Goal: Task Accomplishment & Management: Manage account settings

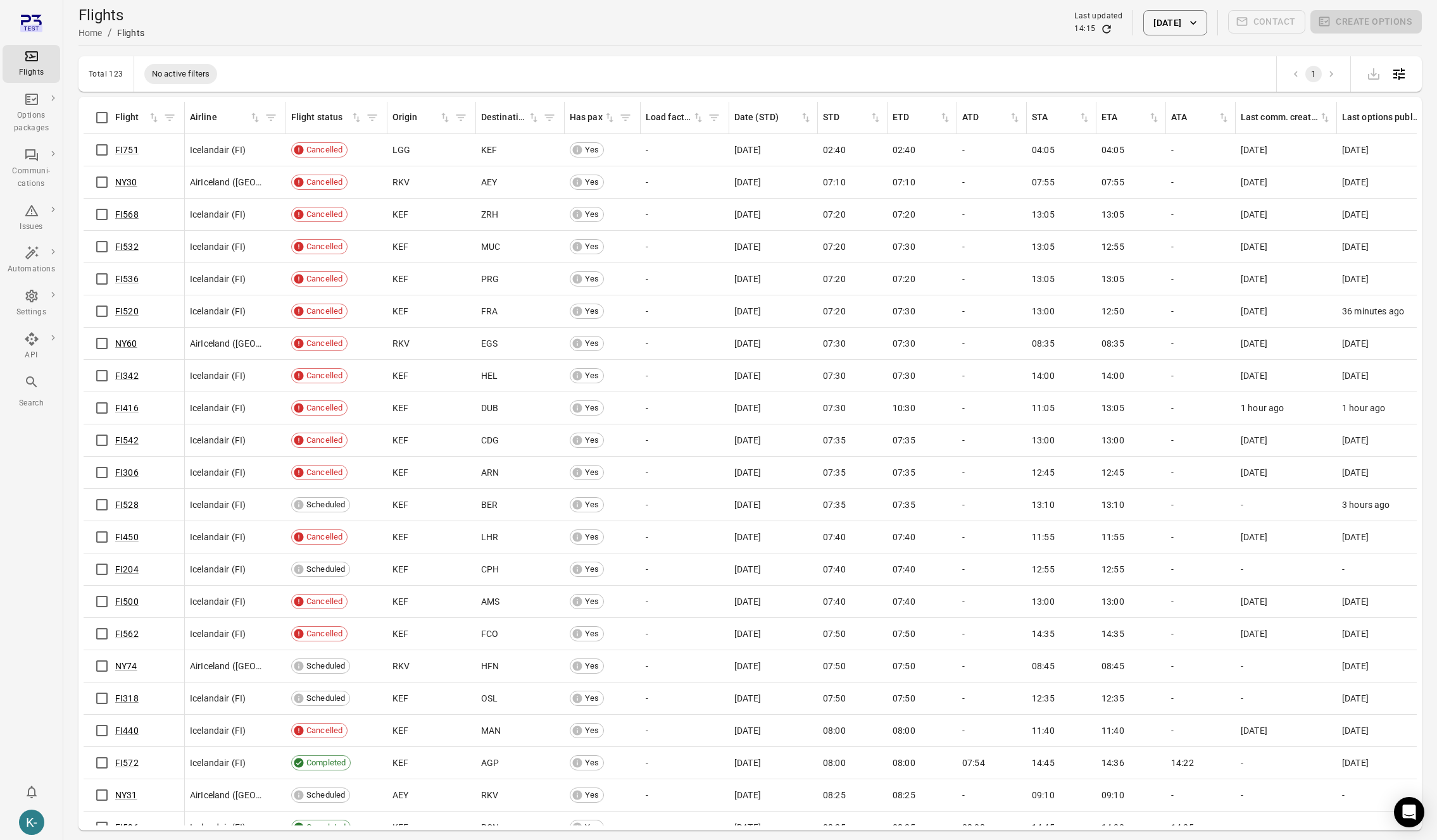
click at [1167, 23] on button "[DATE]" at bounding box center [1174, 23] width 63 height 25
click at [1269, 95] on icon "Choose date, selected date is Oct 15, 2025" at bounding box center [1265, 92] width 15 height 15
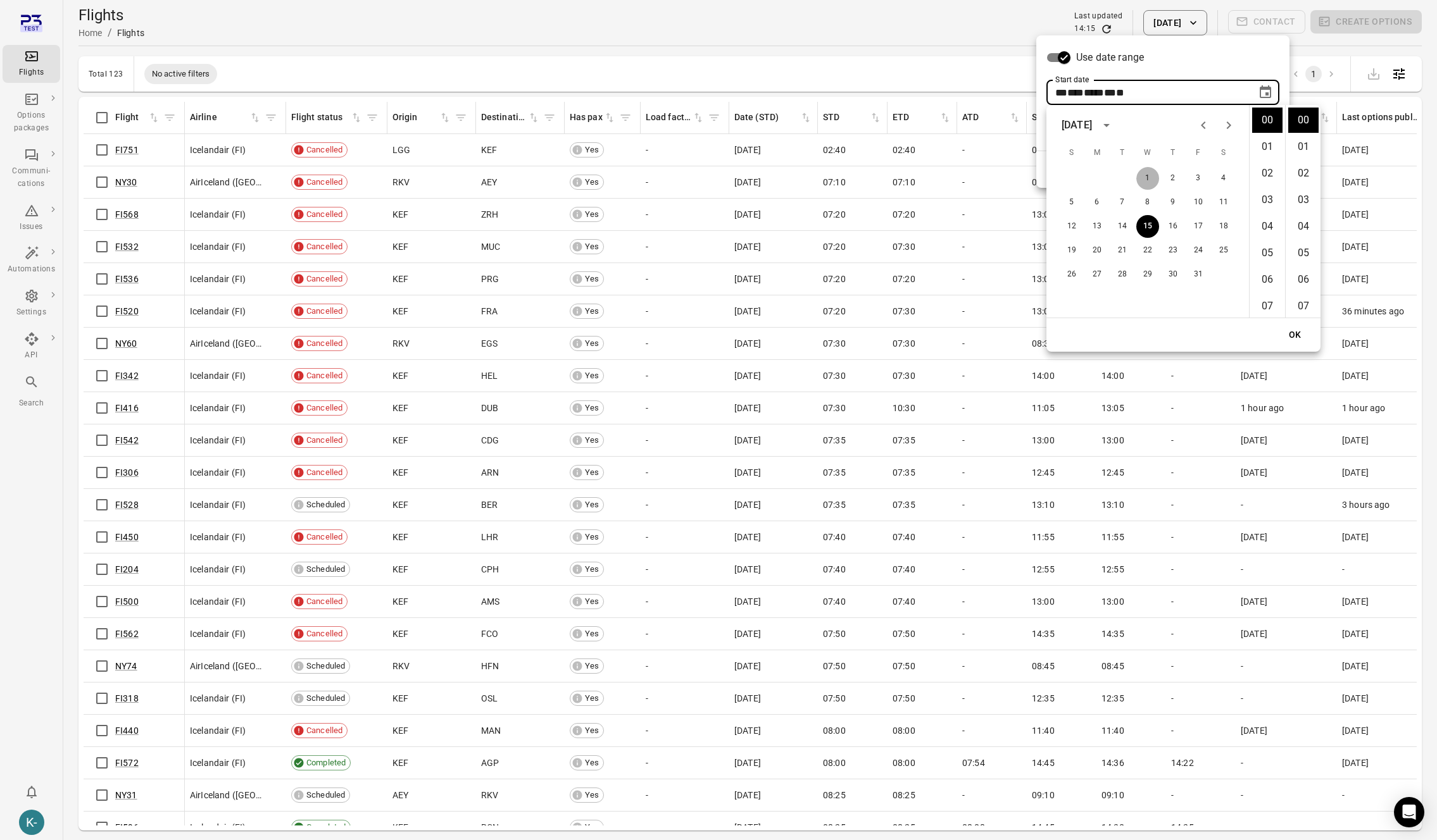
click at [1149, 172] on button "1" at bounding box center [1147, 178] width 23 height 23
type input "**********"
click at [1293, 336] on button "OK" at bounding box center [1295, 335] width 41 height 24
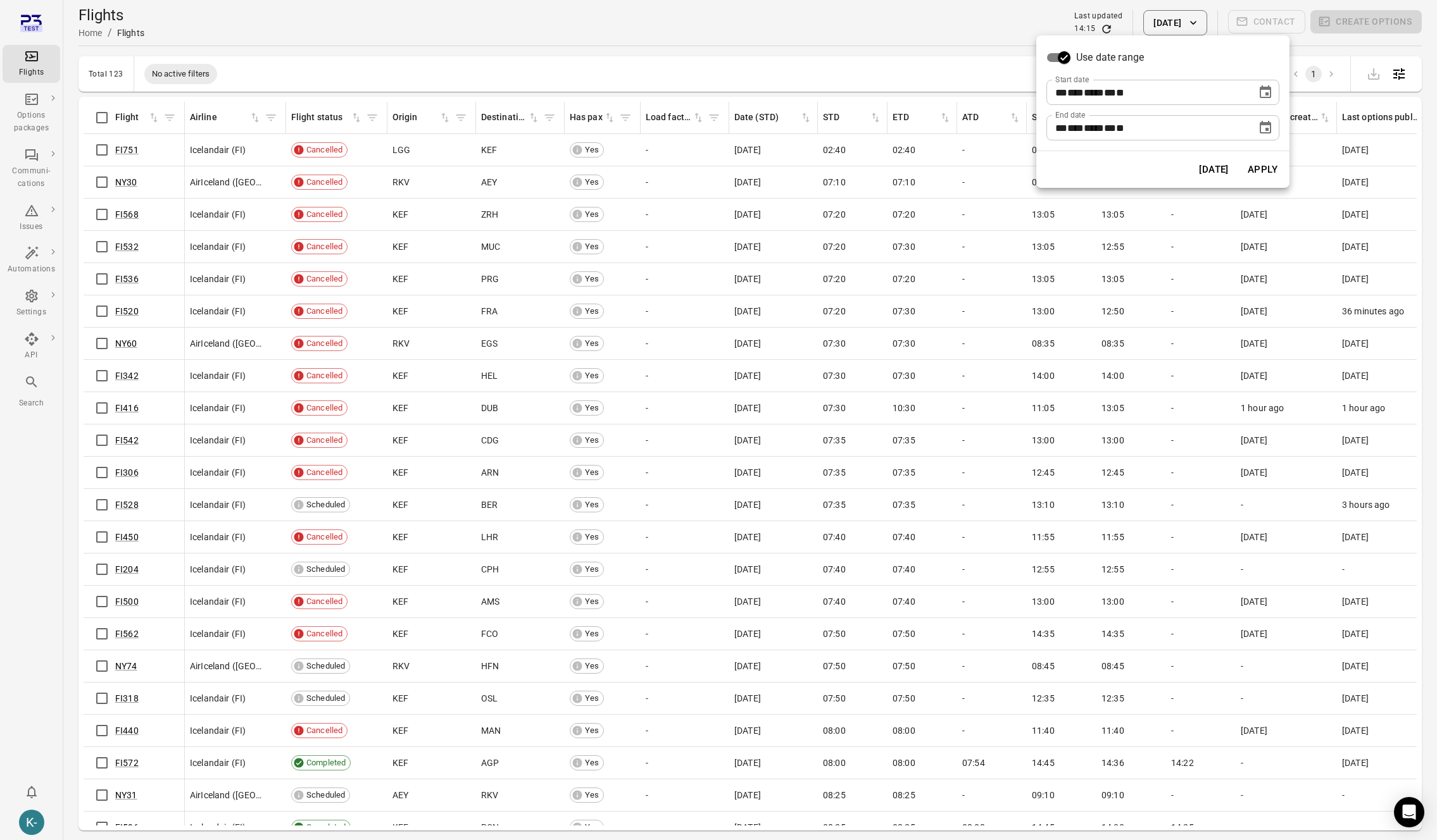
click at [1254, 168] on button "Apply" at bounding box center [1263, 169] width 44 height 26
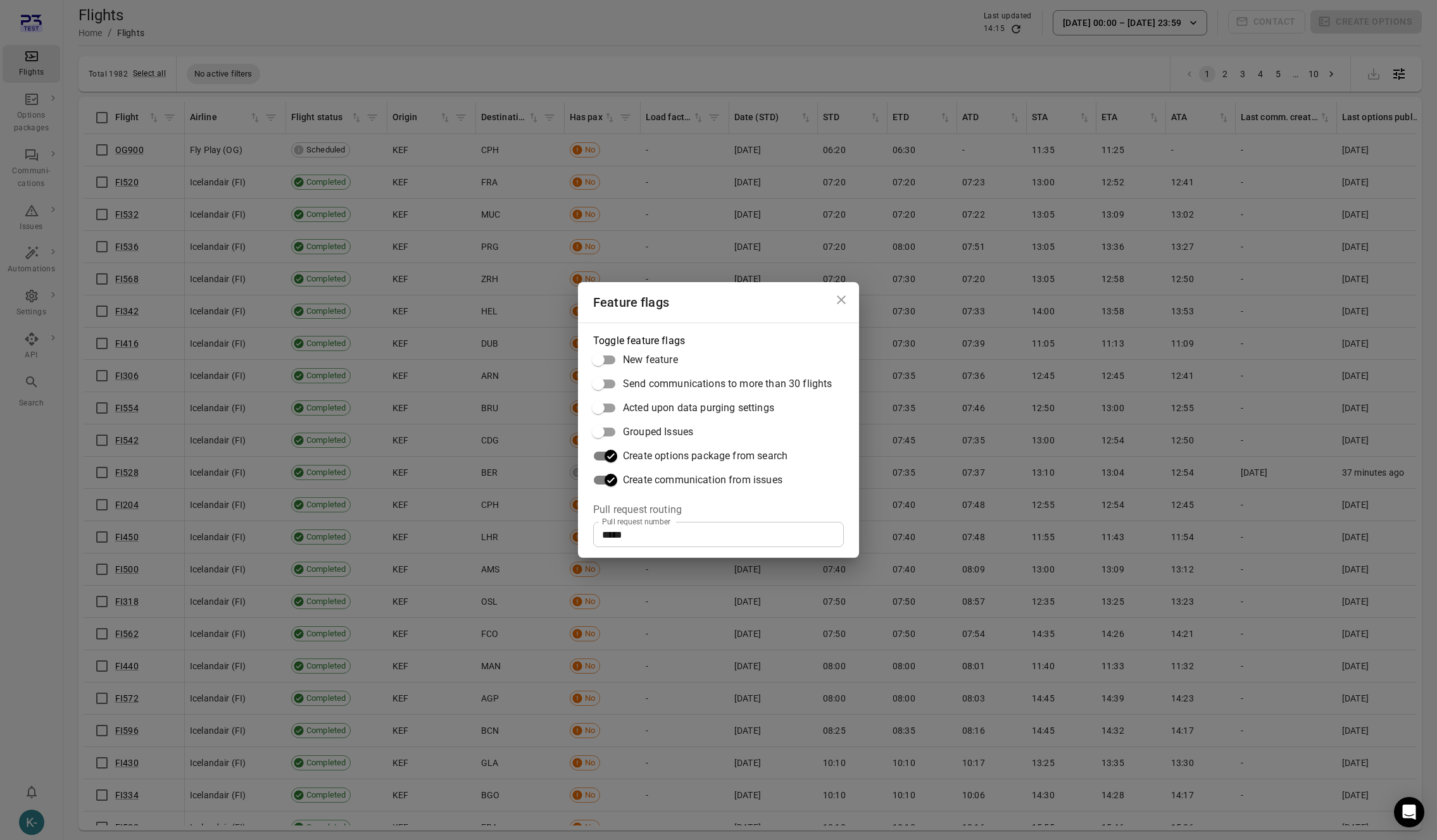
click at [843, 159] on div "Feature flags Toggle feature flags New feature Send communications to more than…" at bounding box center [718, 420] width 1437 height 840
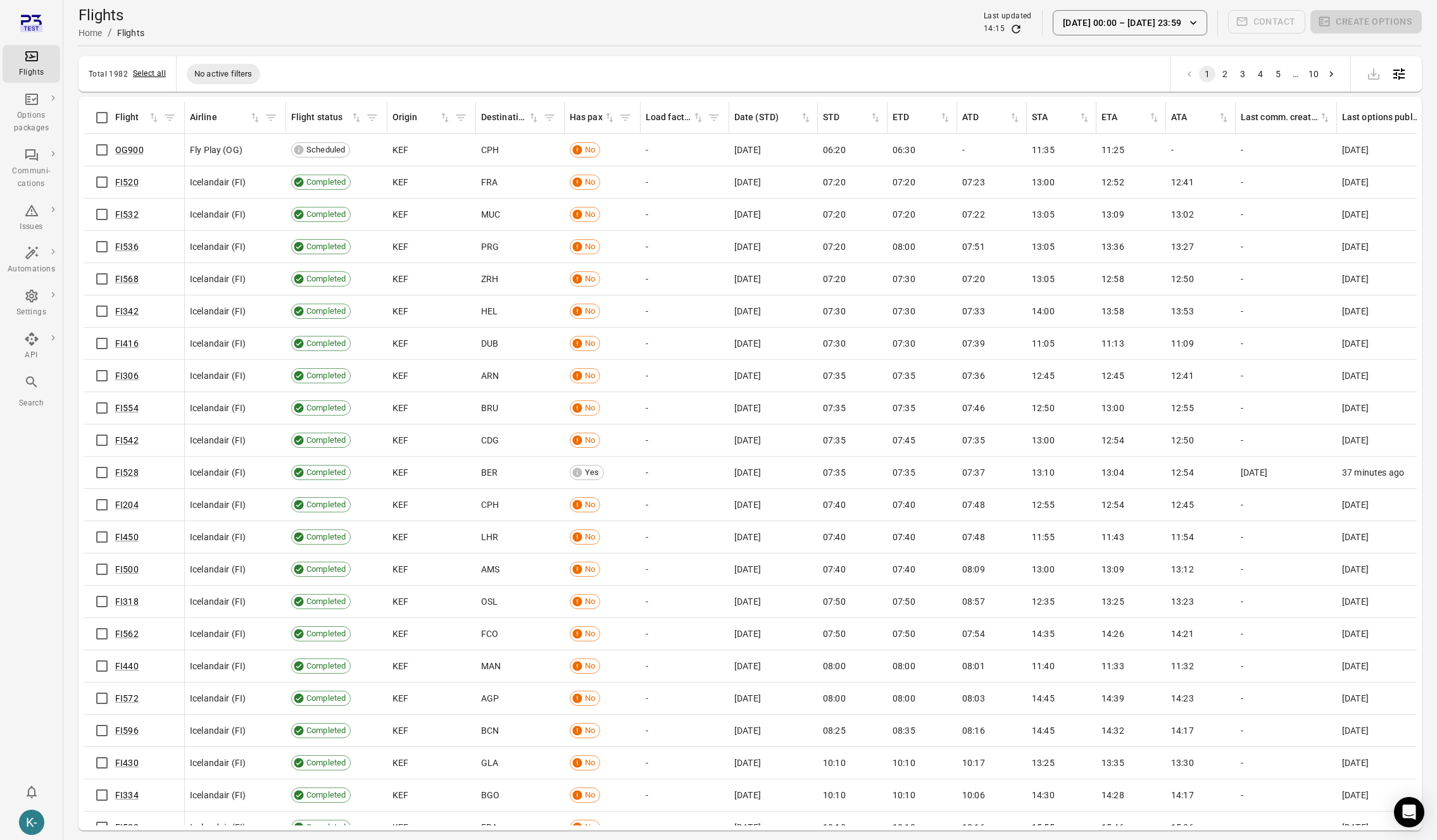
click at [147, 72] on button "Select all" at bounding box center [149, 74] width 33 height 13
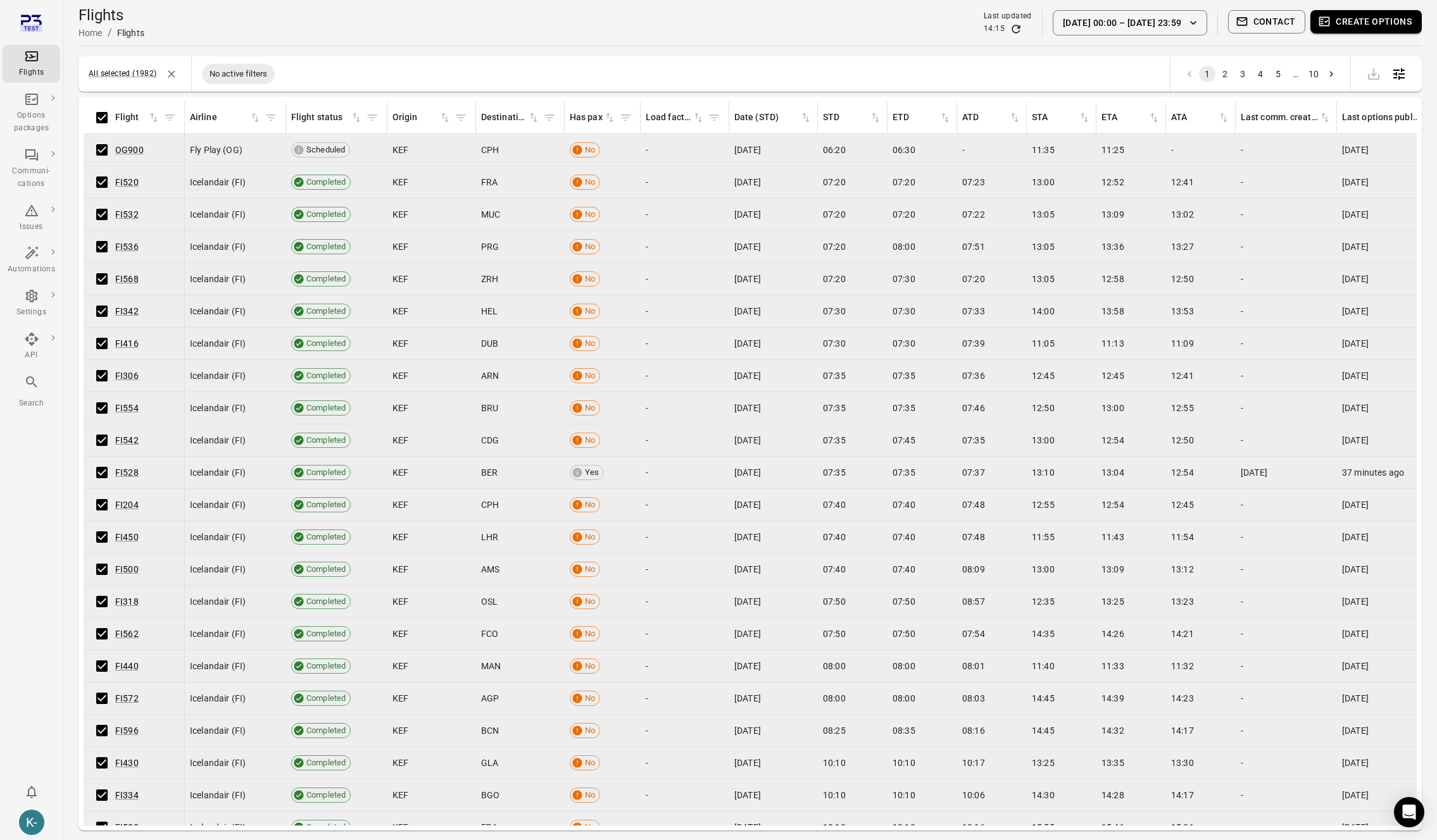
click at [1355, 15] on button "Create options" at bounding box center [1366, 22] width 112 height 24
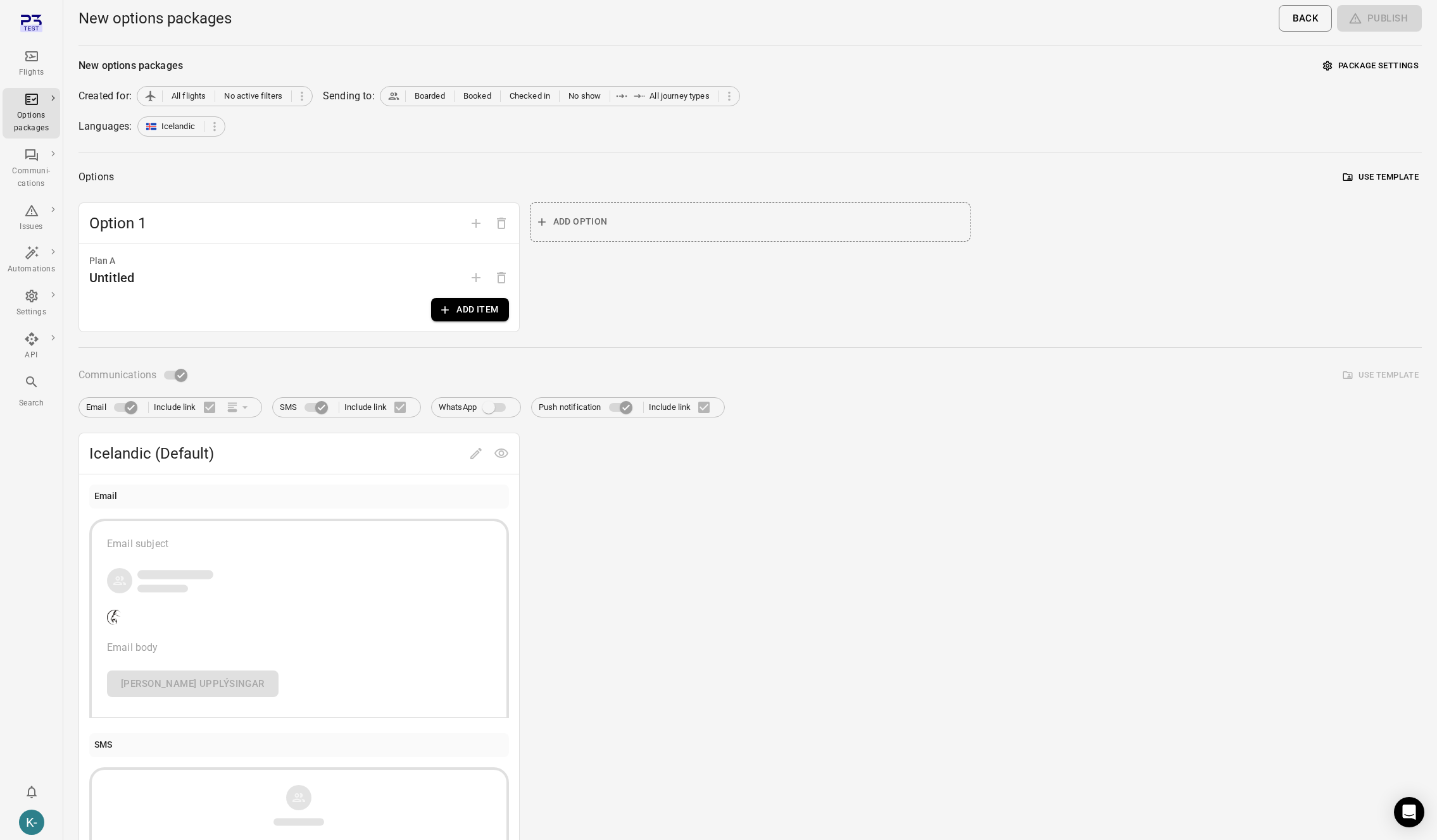
click at [460, 308] on button "Add item" at bounding box center [469, 310] width 77 height 24
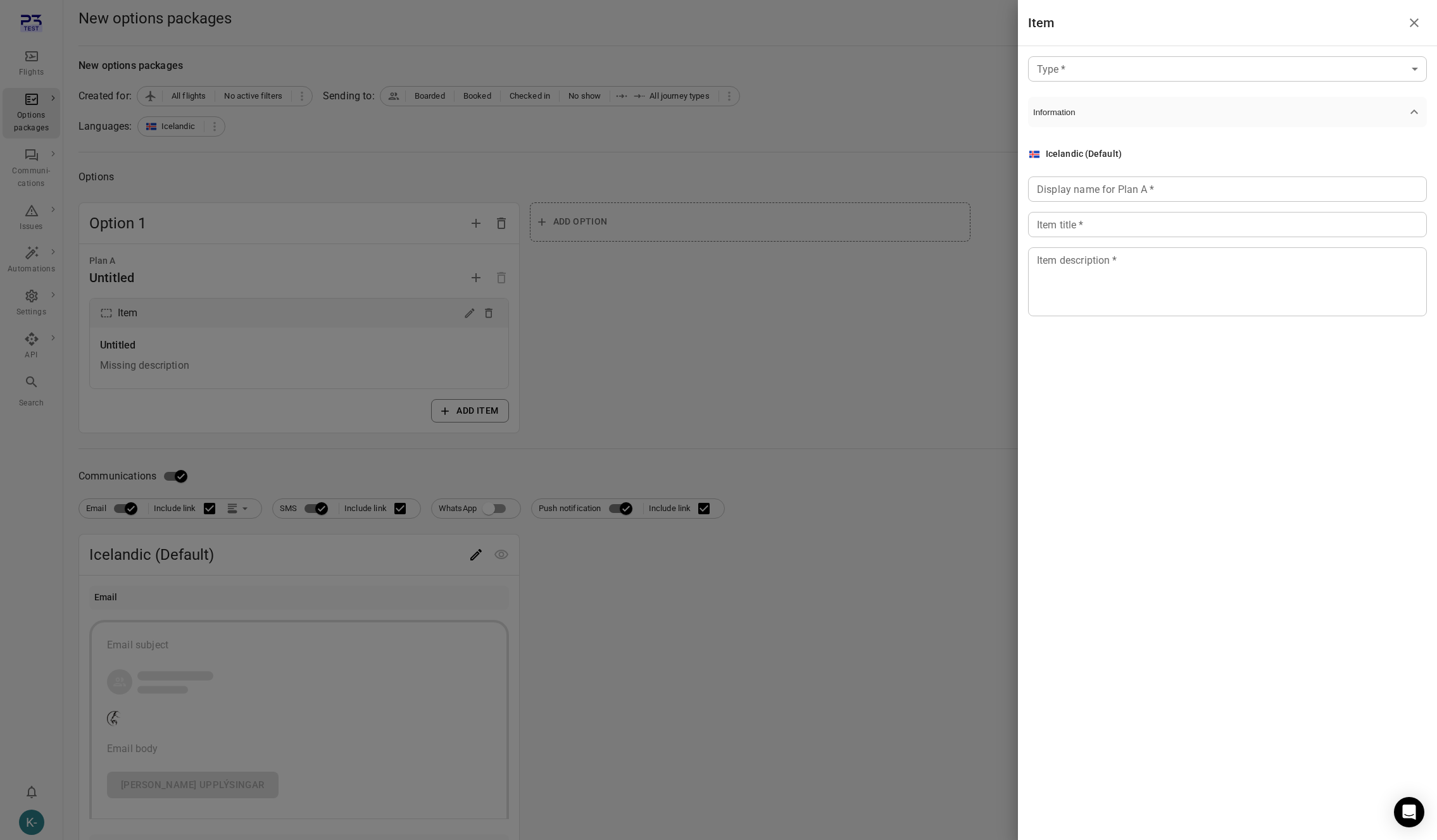
click at [1117, 69] on body "Flights Options packages Communi-cations Issues Automations Settings API Search…" at bounding box center [718, 654] width 1437 height 1309
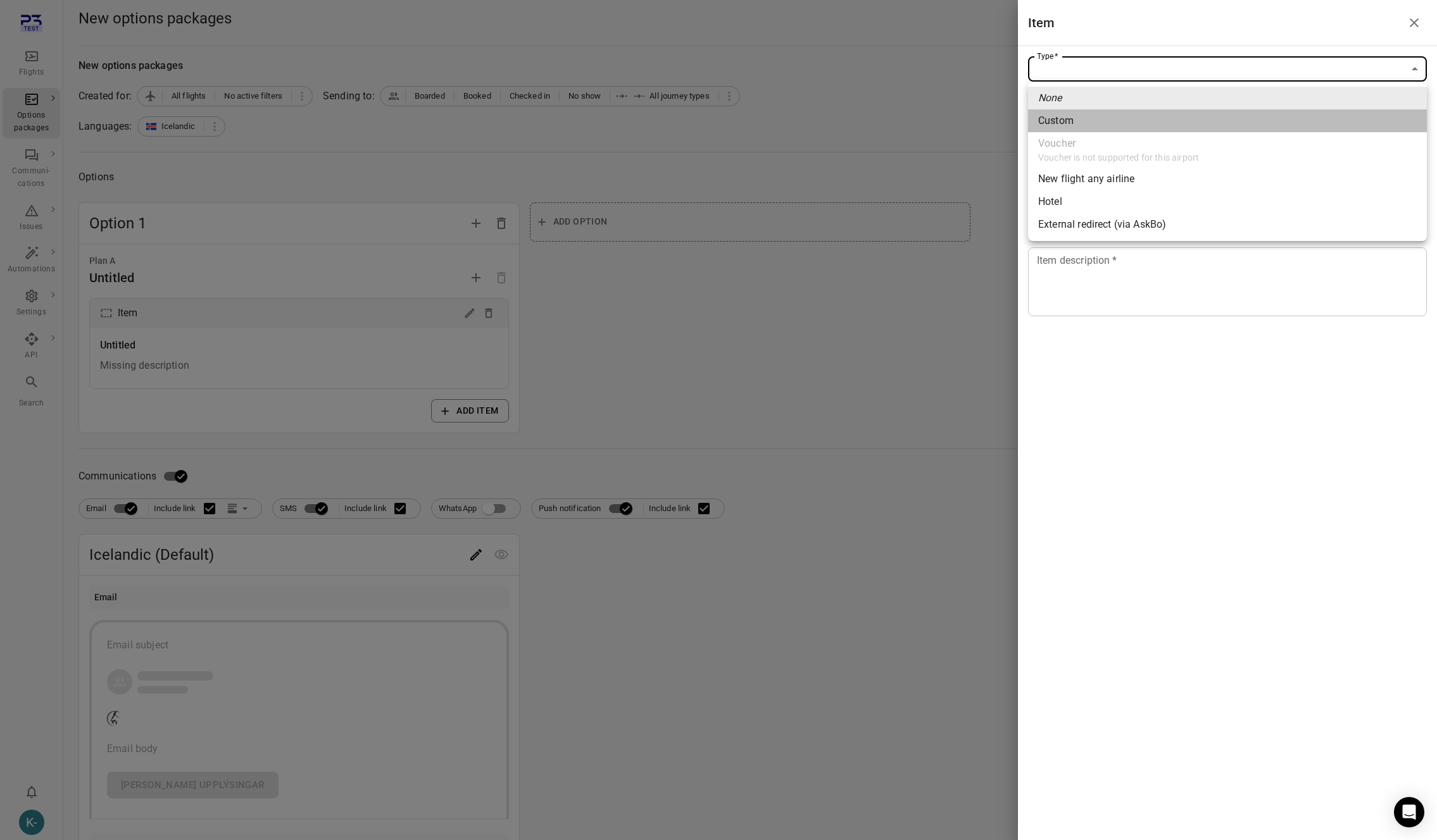
click at [1054, 124] on div "Custom" at bounding box center [1056, 121] width 36 height 15
type input "******"
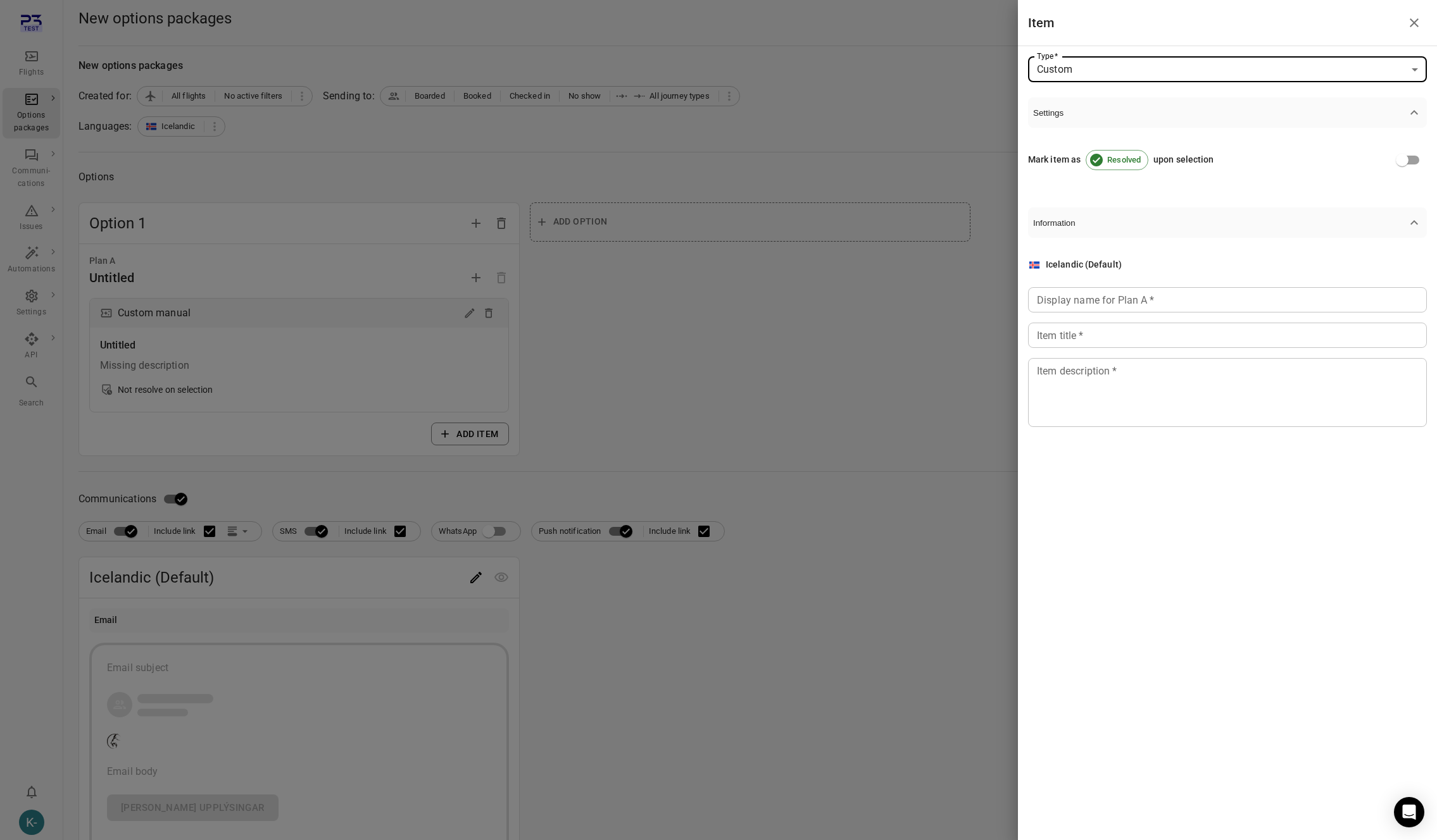
click at [1078, 303] on input "Display name for Plan A   *" at bounding box center [1227, 300] width 399 height 25
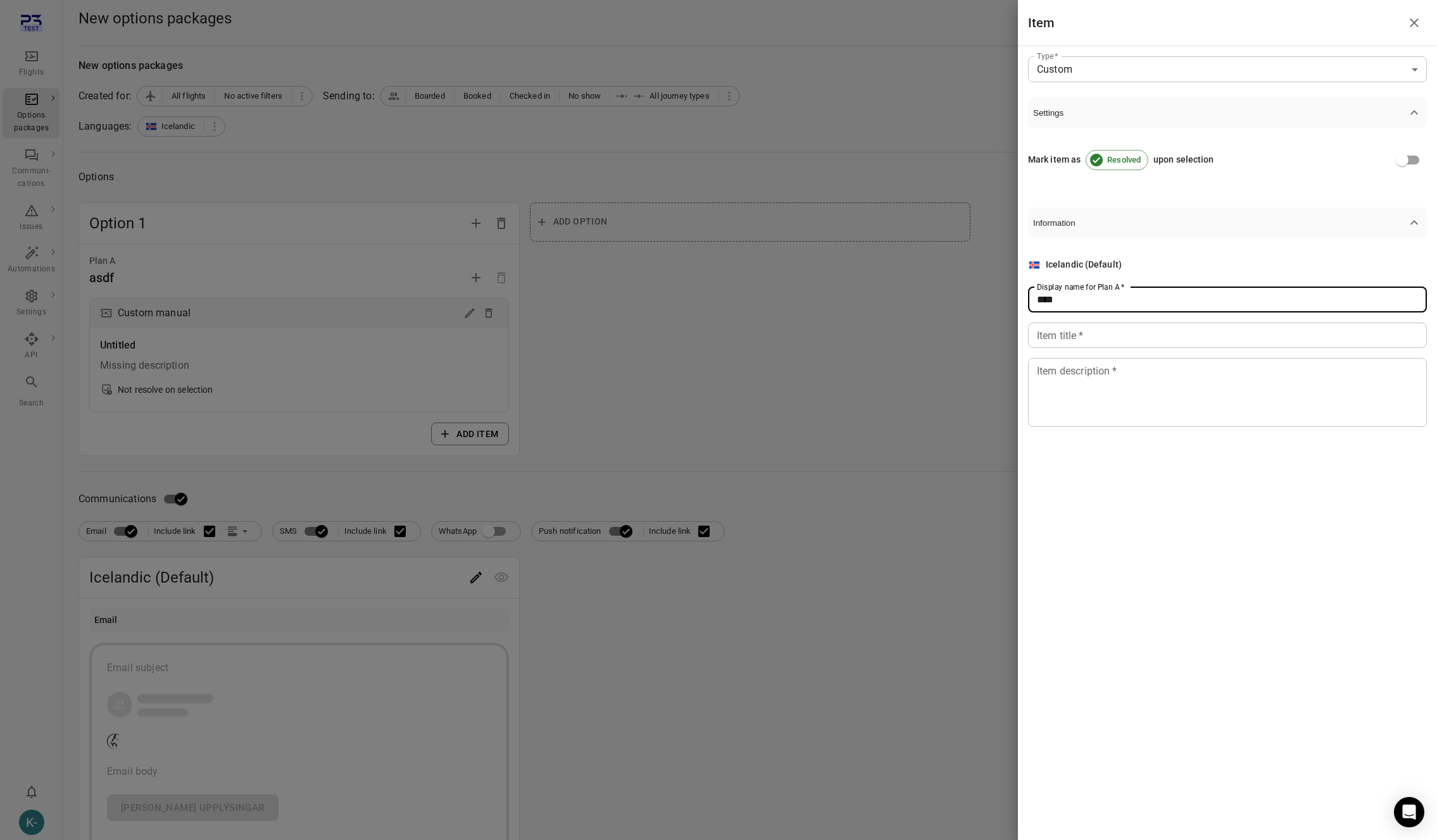
type input "****"
click at [1063, 325] on div "Item title   * Item title   *" at bounding box center [1227, 335] width 399 height 25
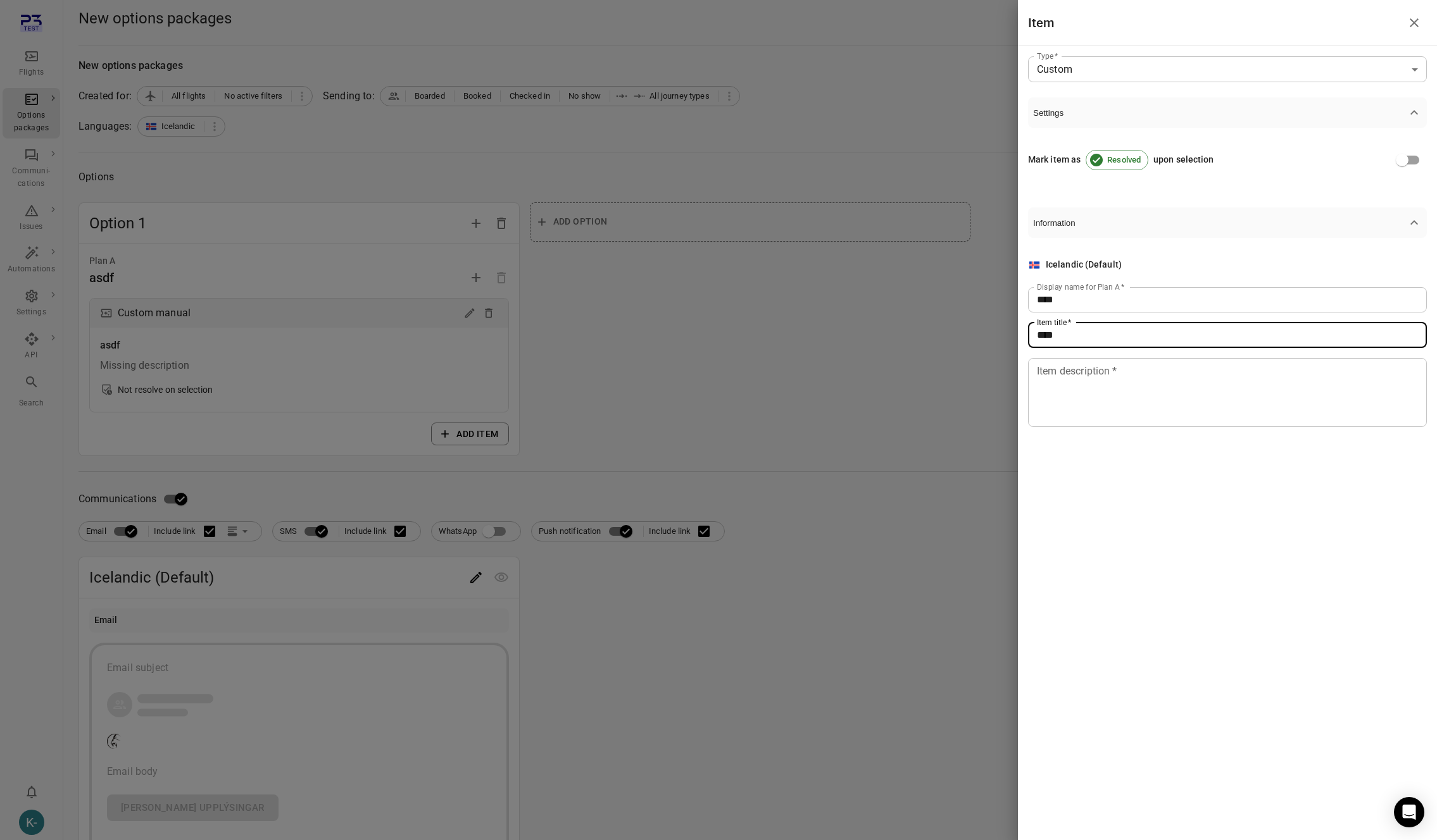
type input "****"
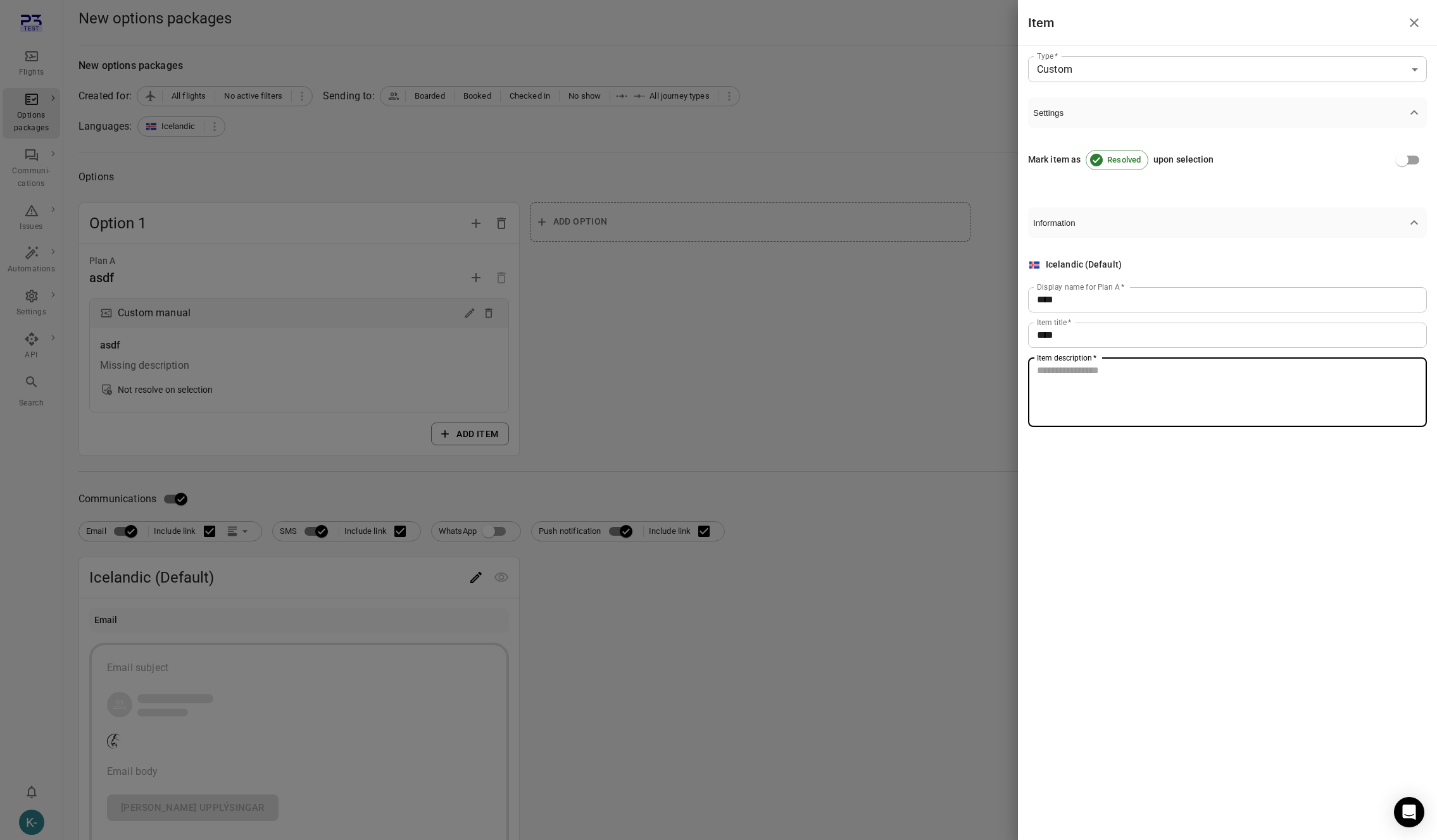
click at [1057, 376] on textarea "Item description   *" at bounding box center [1227, 392] width 381 height 58
type textarea "****"
click at [475, 475] on div at bounding box center [718, 420] width 1437 height 840
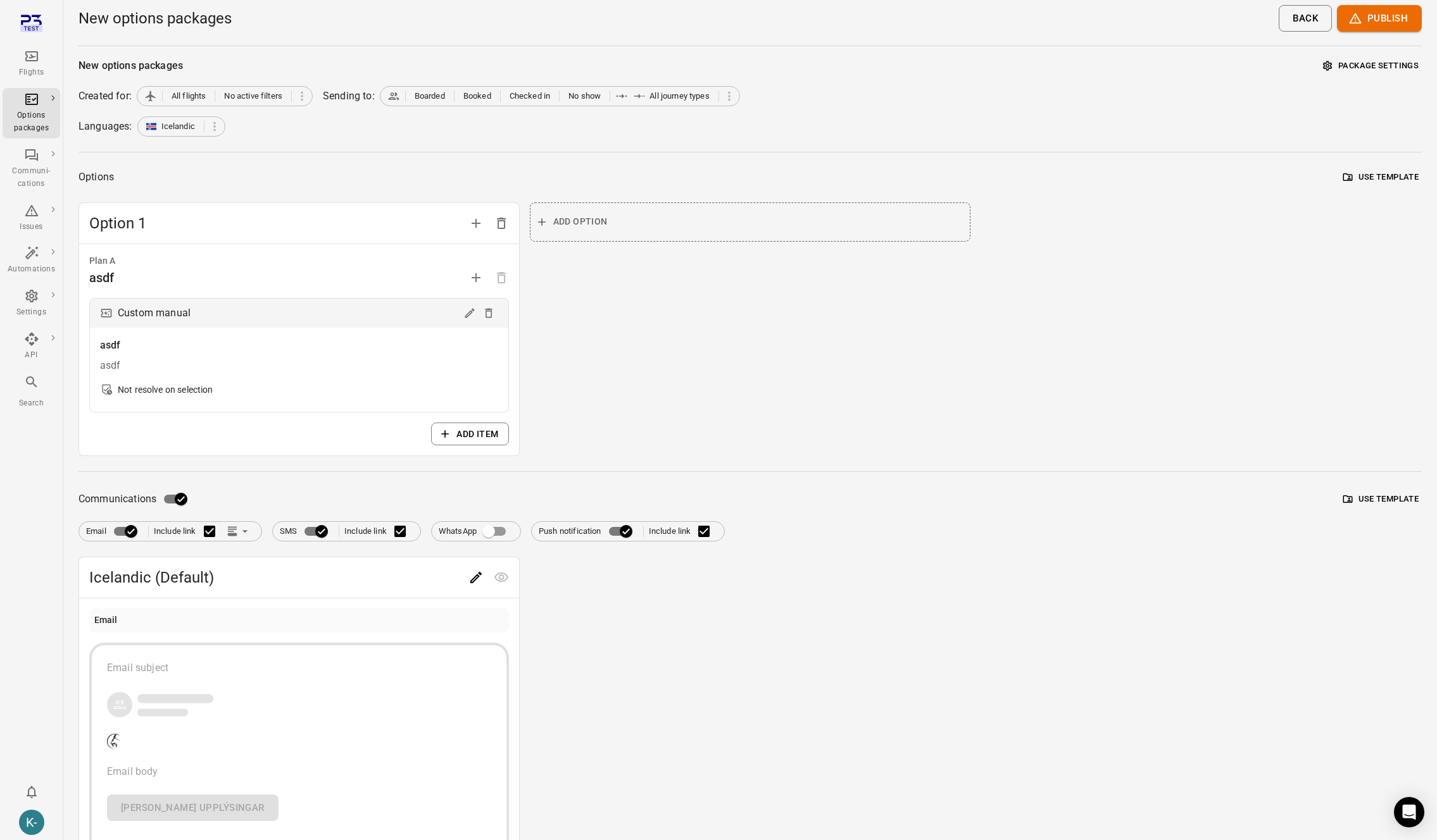
click at [178, 667] on div "Email subject" at bounding box center [299, 668] width 385 height 15
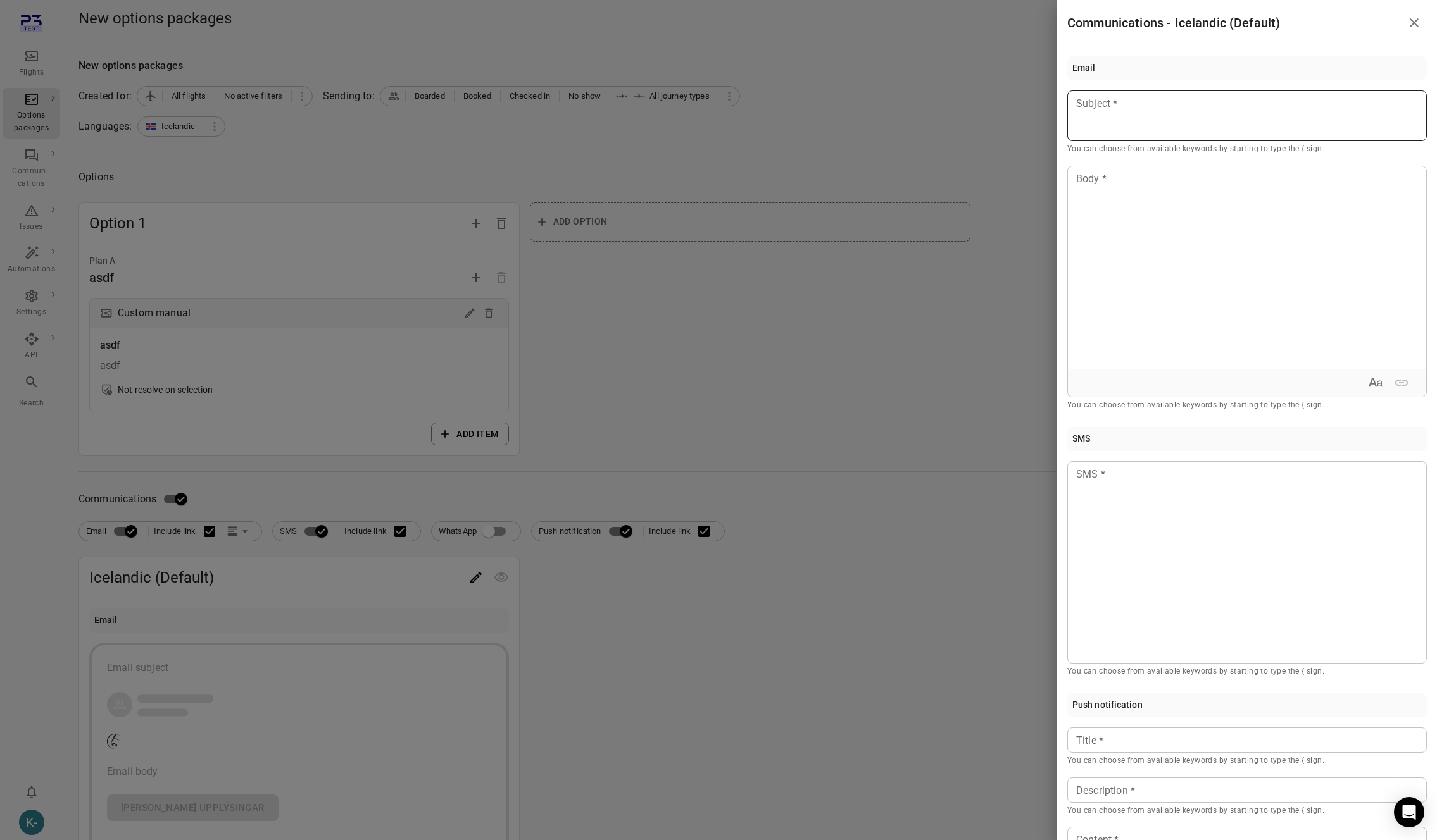
click at [1153, 117] on div at bounding box center [1247, 116] width 359 height 51
click at [1147, 219] on div at bounding box center [1247, 268] width 358 height 203
click at [494, 472] on div at bounding box center [718, 420] width 1437 height 840
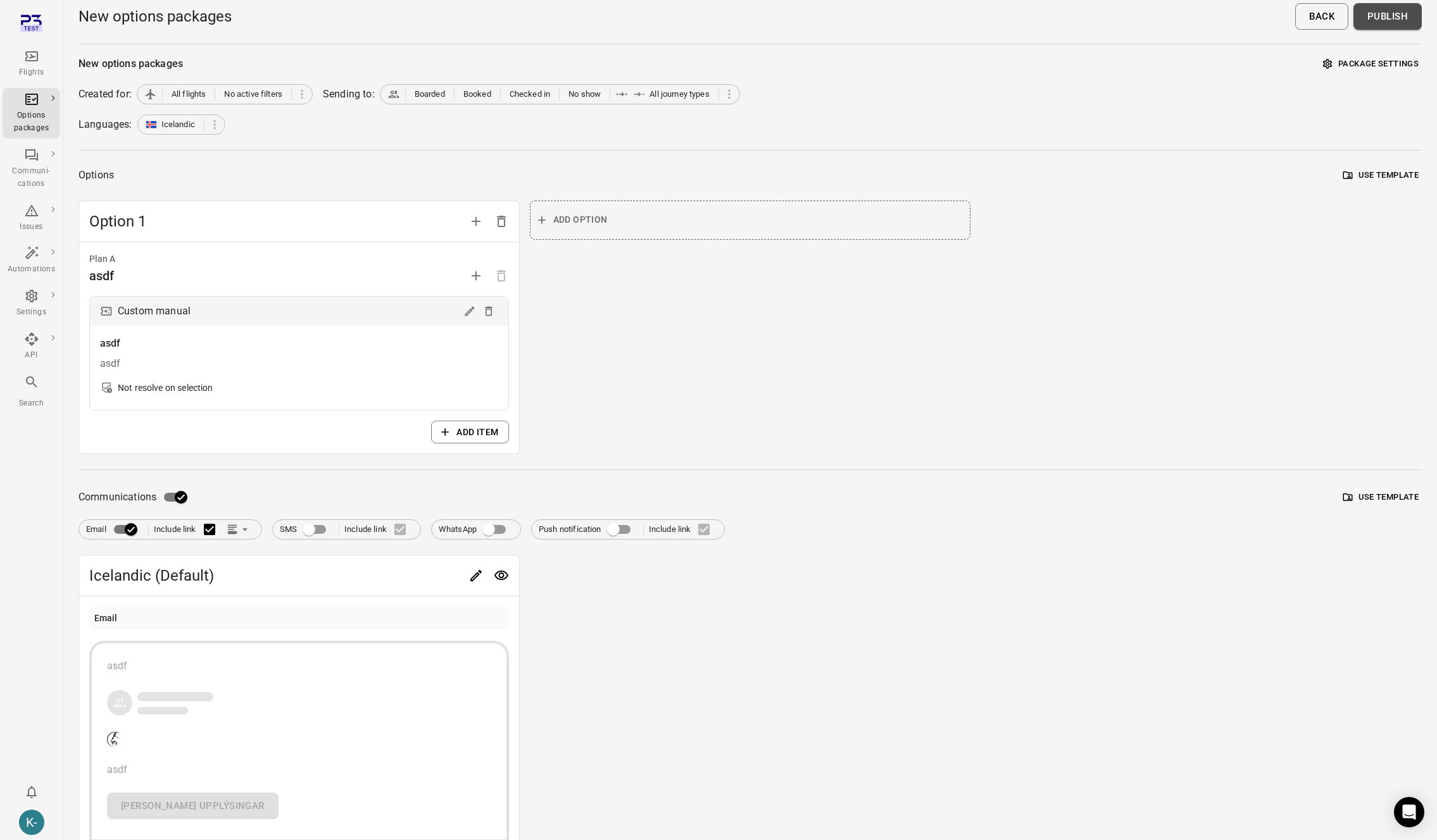
click at [1374, 14] on button "Publish" at bounding box center [1387, 16] width 68 height 26
click at [1229, 93] on div "Created for: All flights No active filters Sending to: Boarded Booked Checked i…" at bounding box center [750, 95] width 1343 height 20
click at [1391, 13] on button "Publish" at bounding box center [1387, 16] width 68 height 26
click at [1390, 8] on button "Publish" at bounding box center [1387, 16] width 68 height 26
click at [1377, 13] on button "Publish" at bounding box center [1387, 16] width 68 height 26
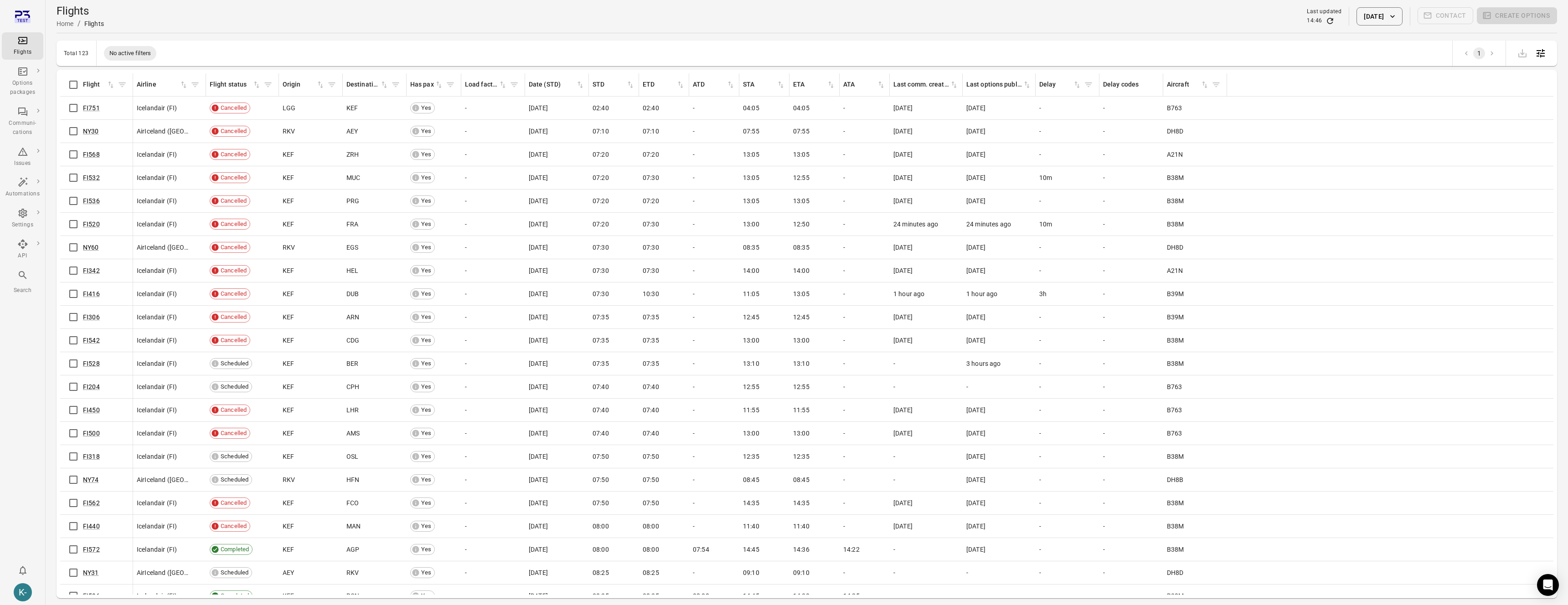
click at [1357, 22] on button "[DATE]" at bounding box center [1379, 16] width 46 height 18
click at [1444, 68] on icon "Choose date, selected date is Oct 15, 2025" at bounding box center [1444, 66] width 8 height 9
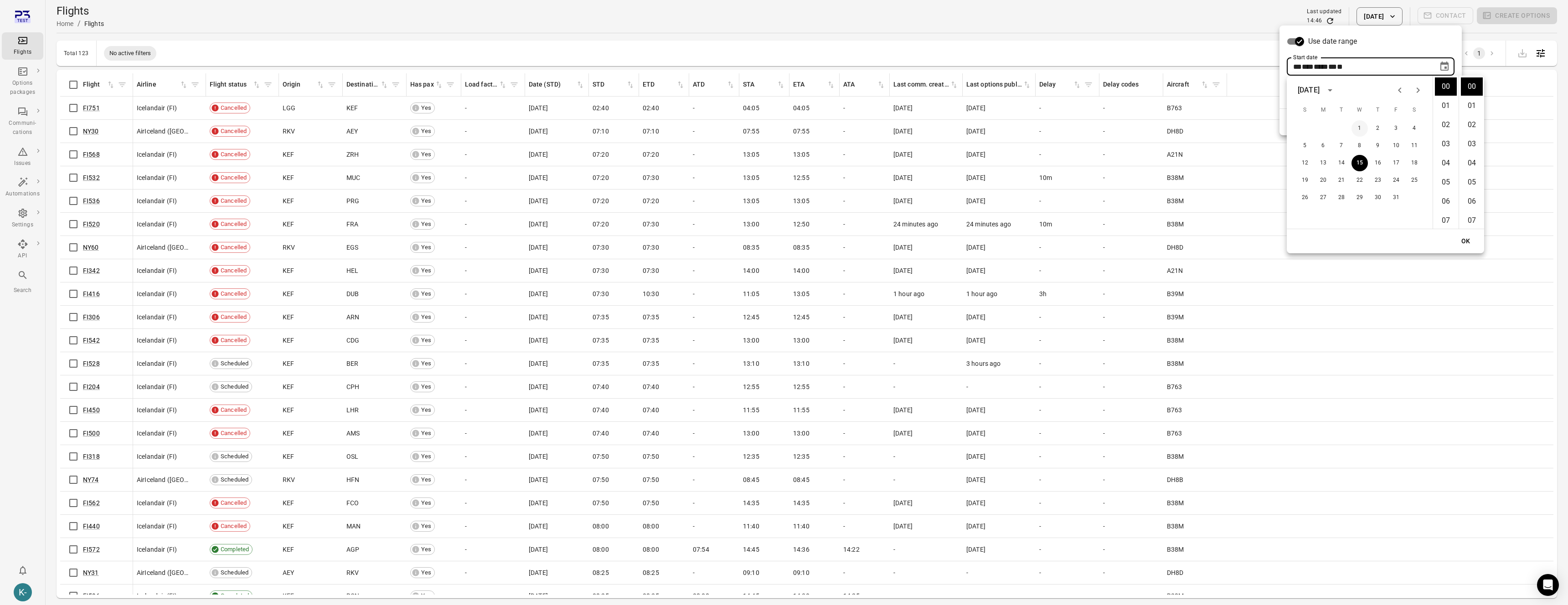
click at [1357, 129] on button "1" at bounding box center [1359, 128] width 16 height 16
type input "**********"
click at [1469, 242] on button "OK" at bounding box center [1466, 242] width 29 height 17
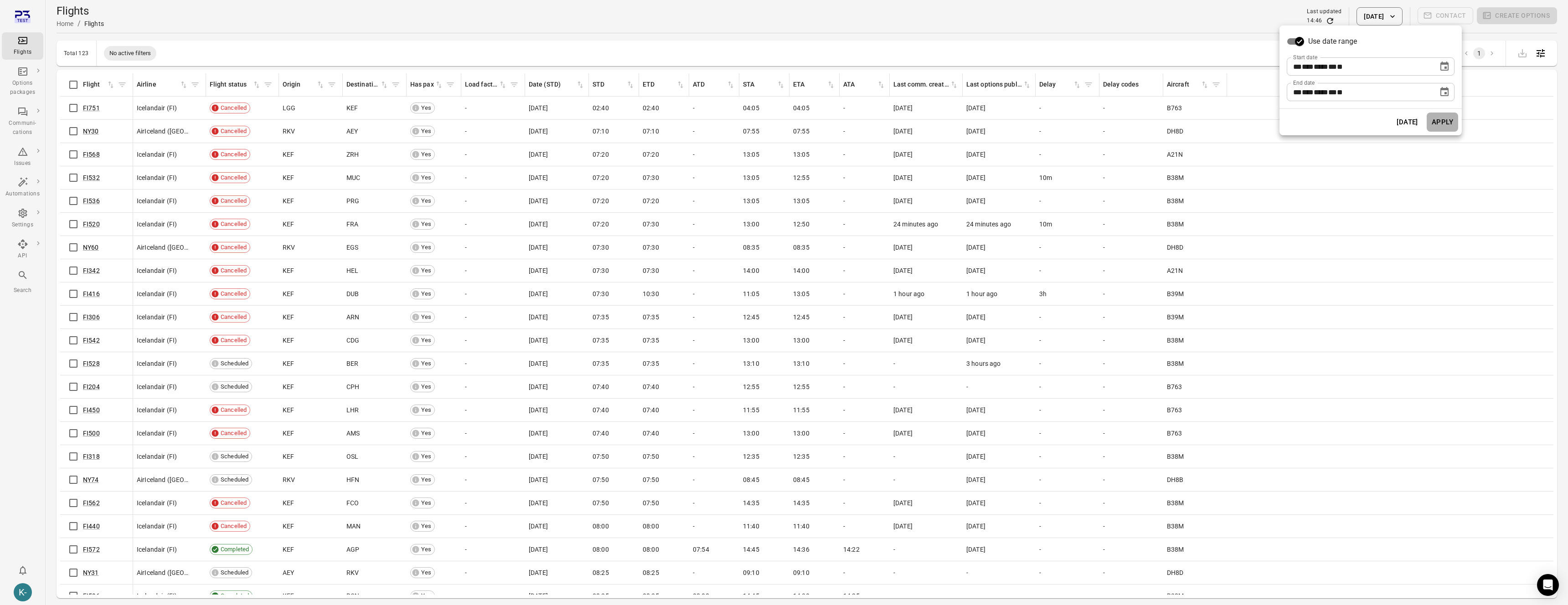
click at [1439, 119] on button "Apply" at bounding box center [1443, 122] width 32 height 19
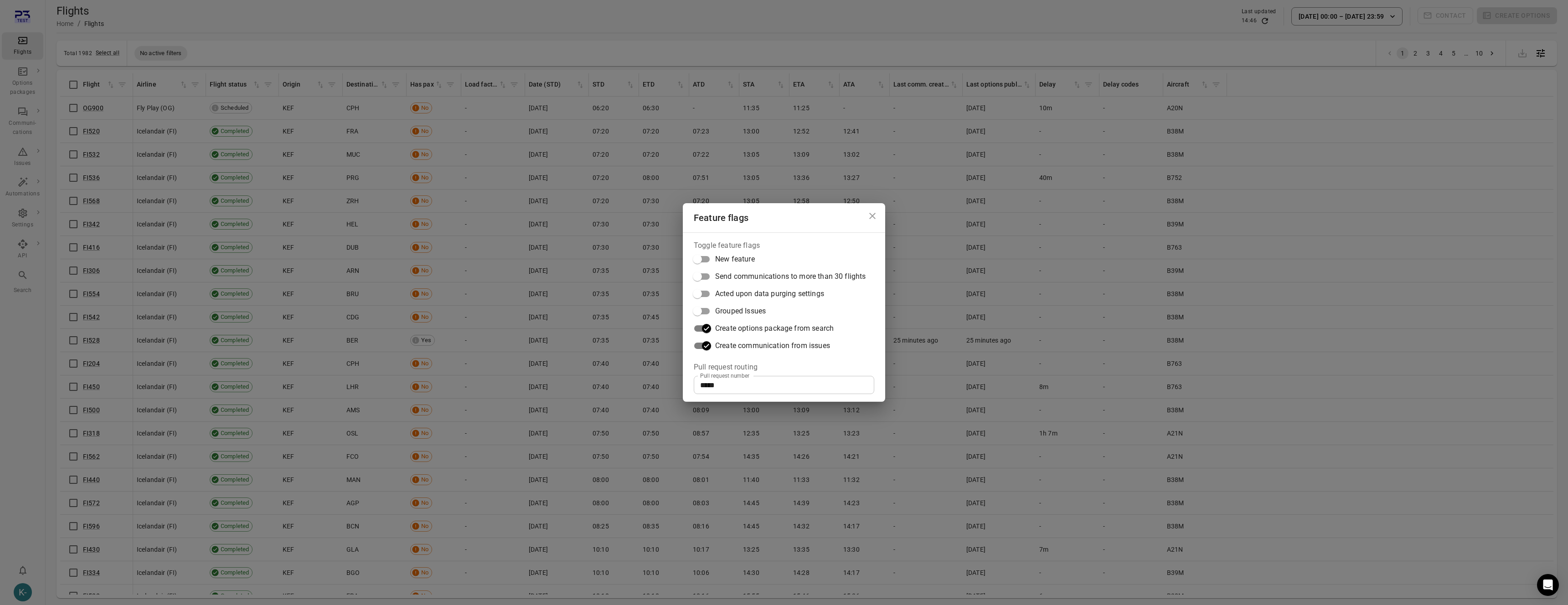
click at [580, 363] on div "Feature flags Toggle feature flags New feature Send communications to more than…" at bounding box center [784, 302] width 1568 height 605
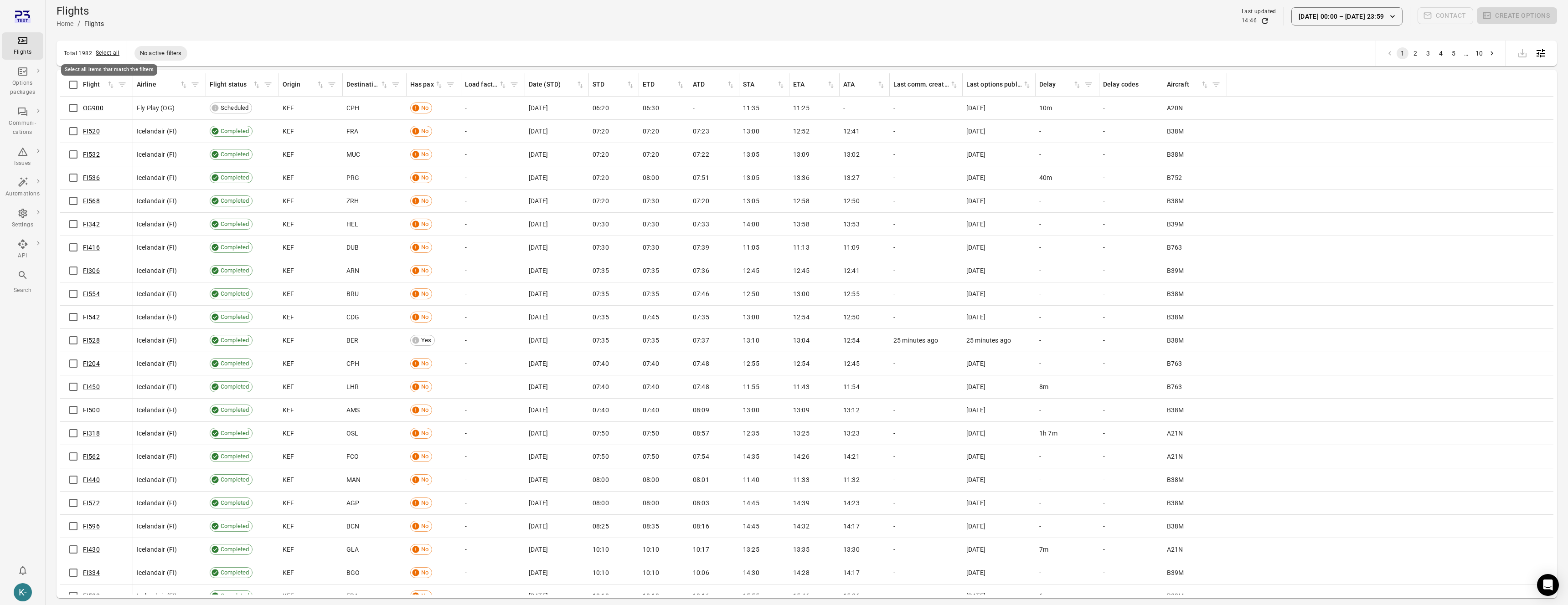
click at [102, 52] on button "Select all" at bounding box center [107, 53] width 24 height 9
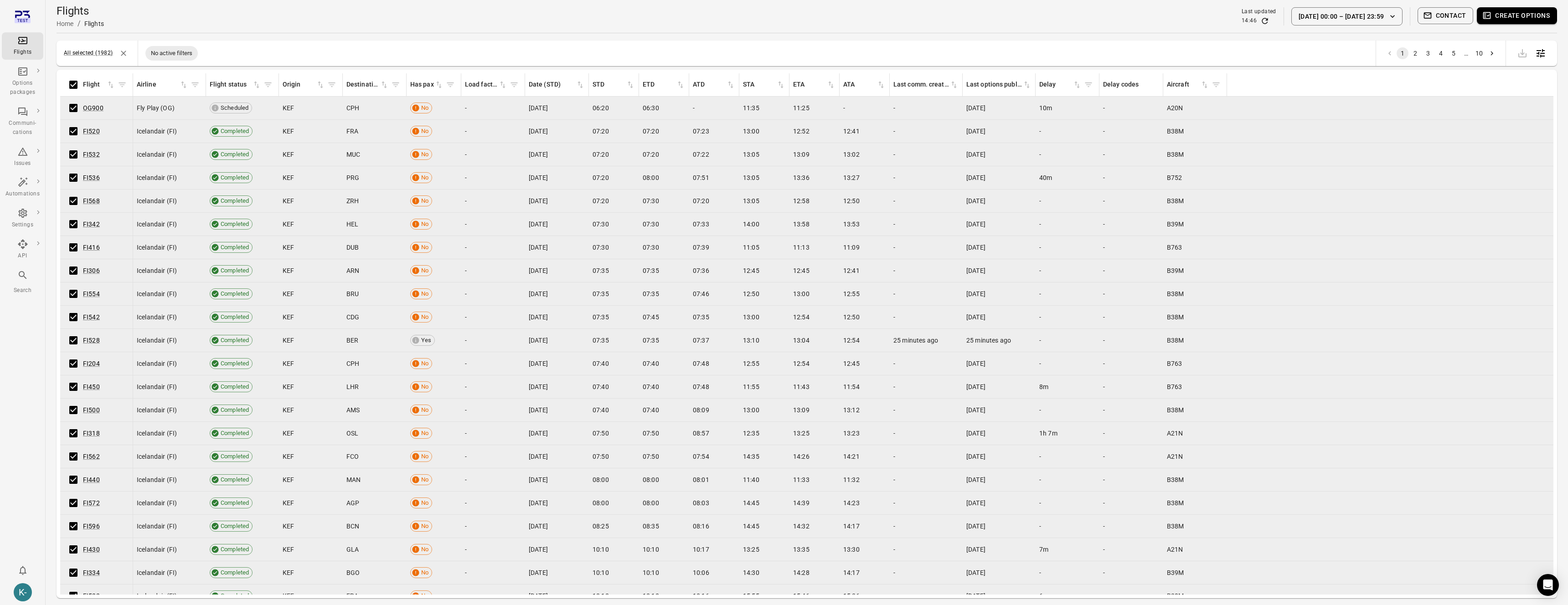
click at [1502, 23] on button "Create options" at bounding box center [1517, 16] width 80 height 17
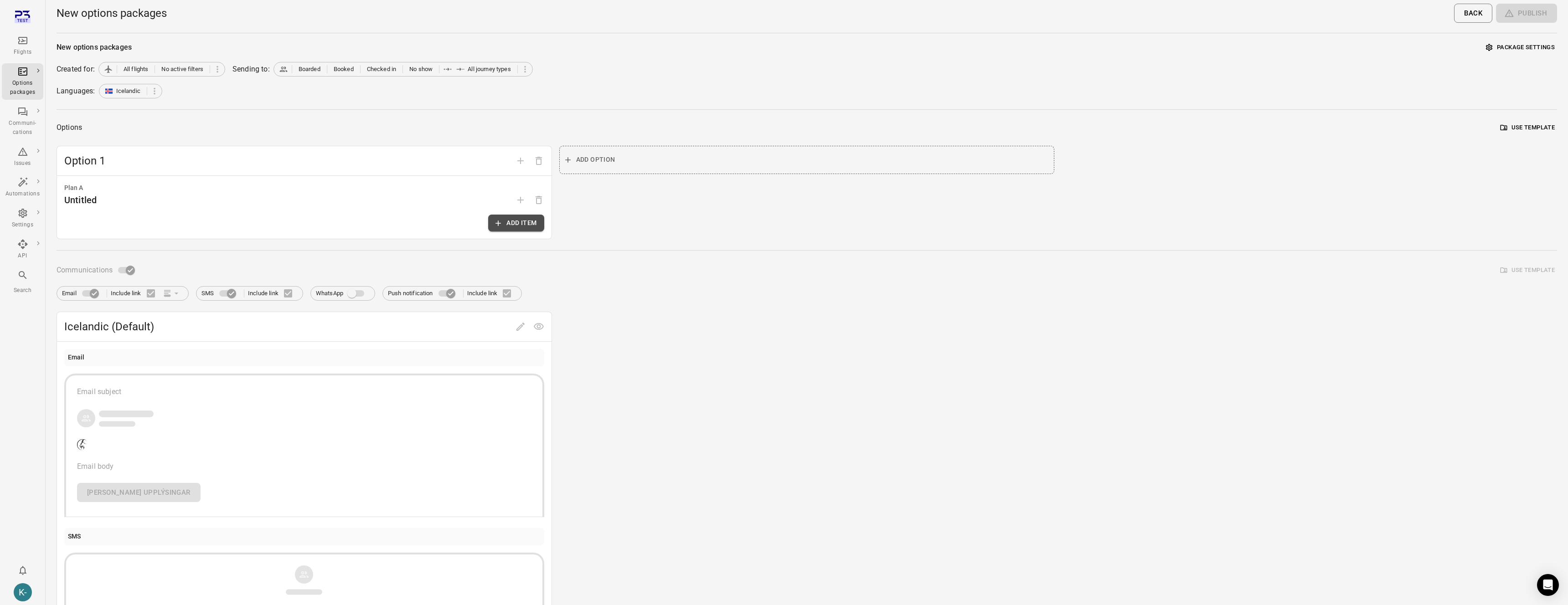
click at [522, 215] on button "Add item" at bounding box center [516, 223] width 55 height 17
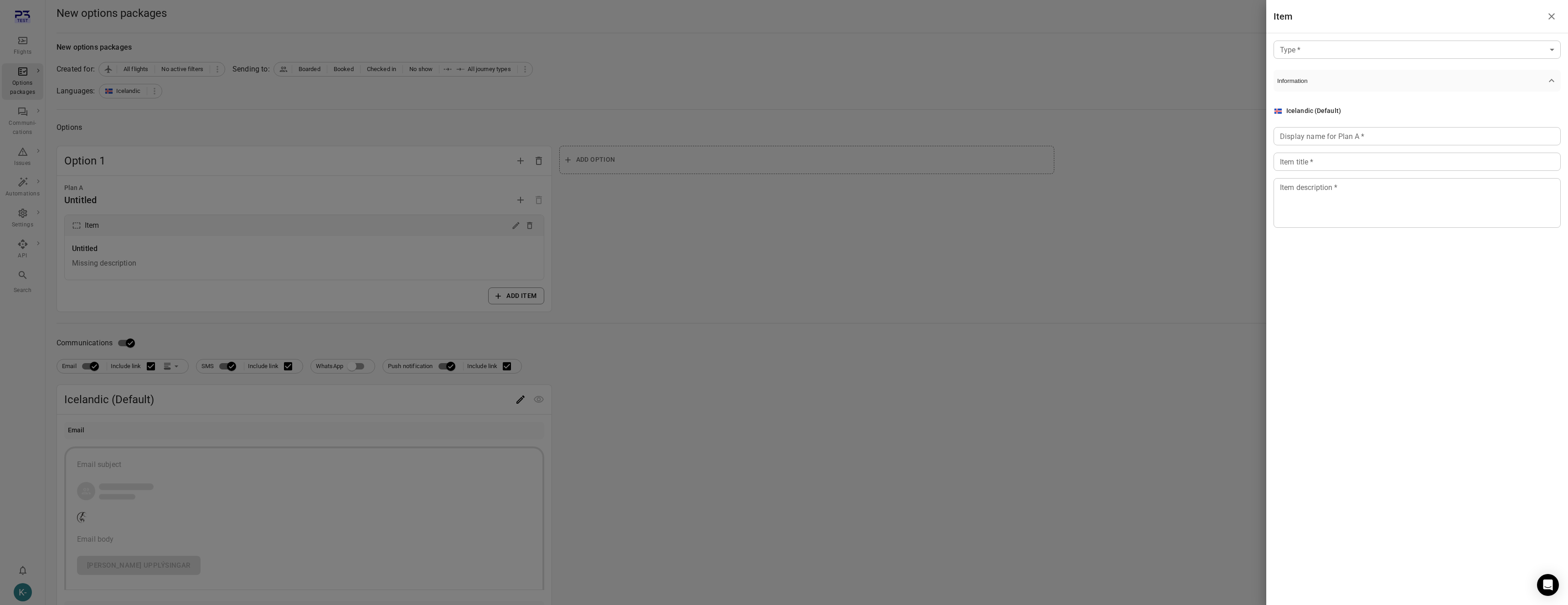
click at [522, 215] on div at bounding box center [784, 302] width 1568 height 605
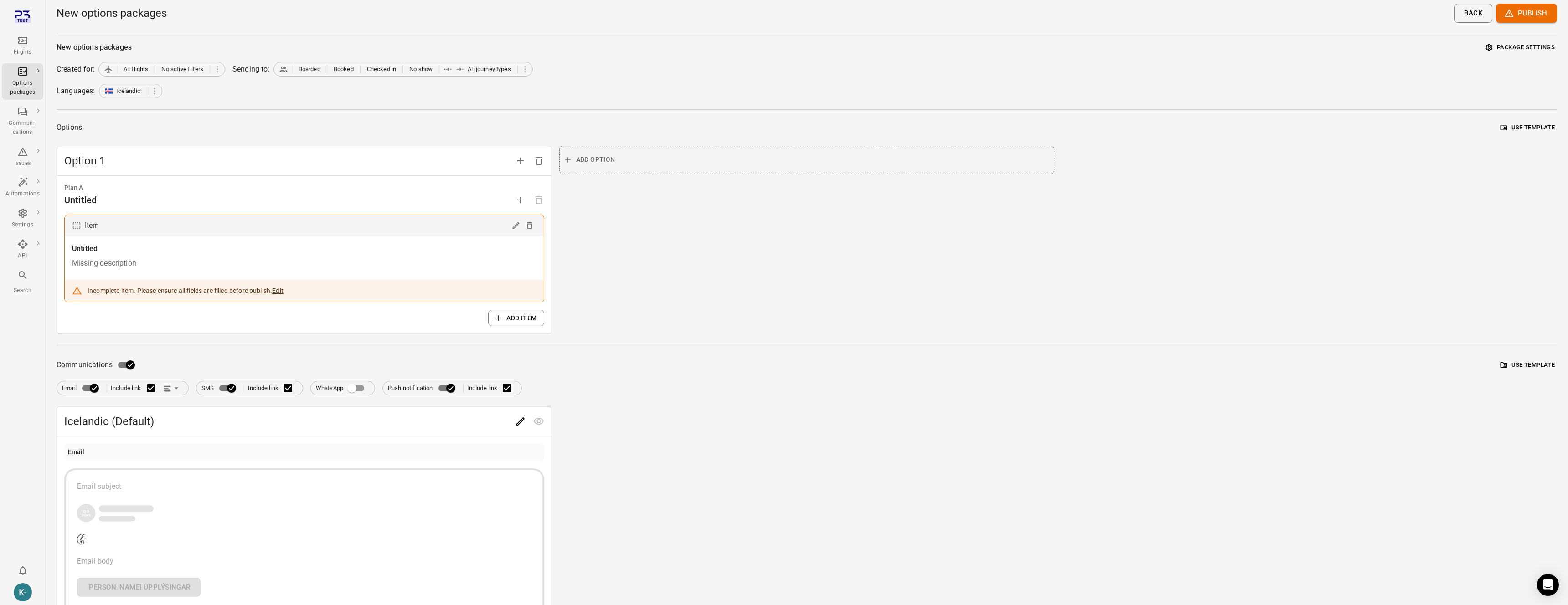
click at [469, 258] on div "Missing description" at bounding box center [304, 264] width 464 height 11
click at [533, 311] on button "Add item" at bounding box center [516, 318] width 55 height 17
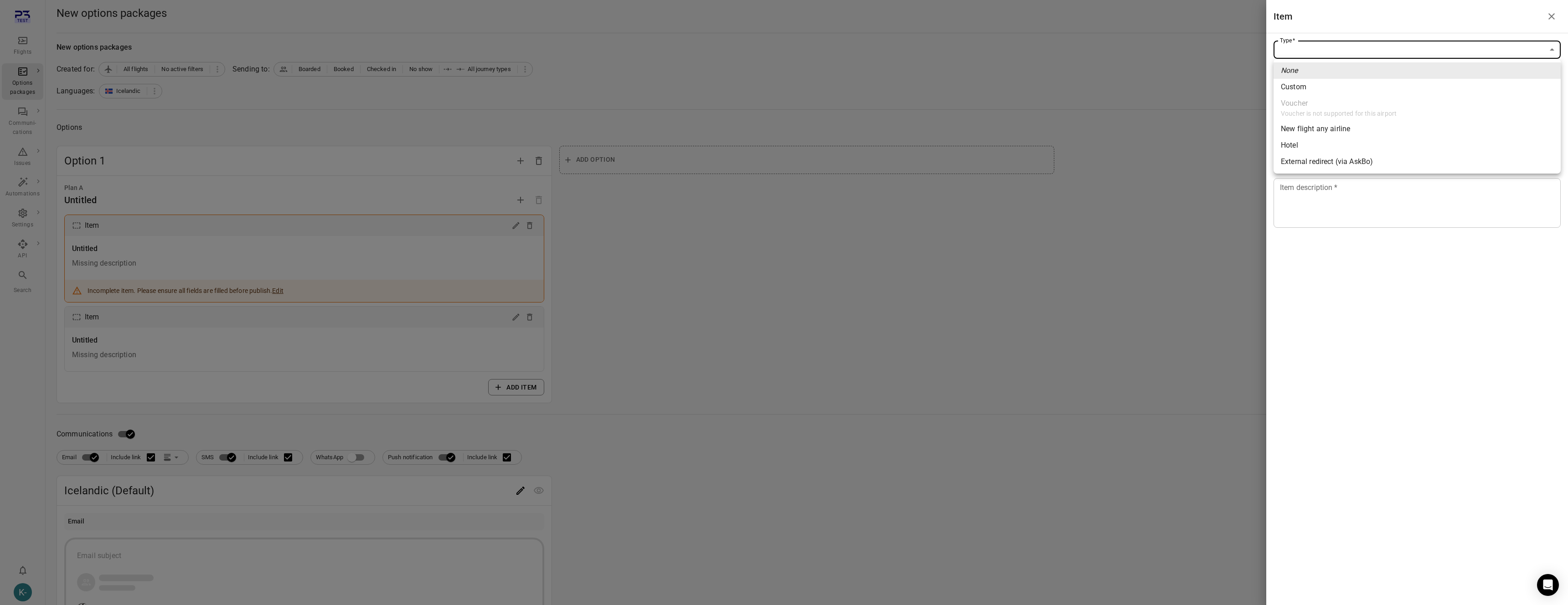
click at [1324, 55] on body "Flights Options packages Communi-cations Issues Automations Settings API Search…" at bounding box center [784, 517] width 1568 height 1033
click at [1315, 89] on li "Custom" at bounding box center [1417, 87] width 287 height 16
type input "******"
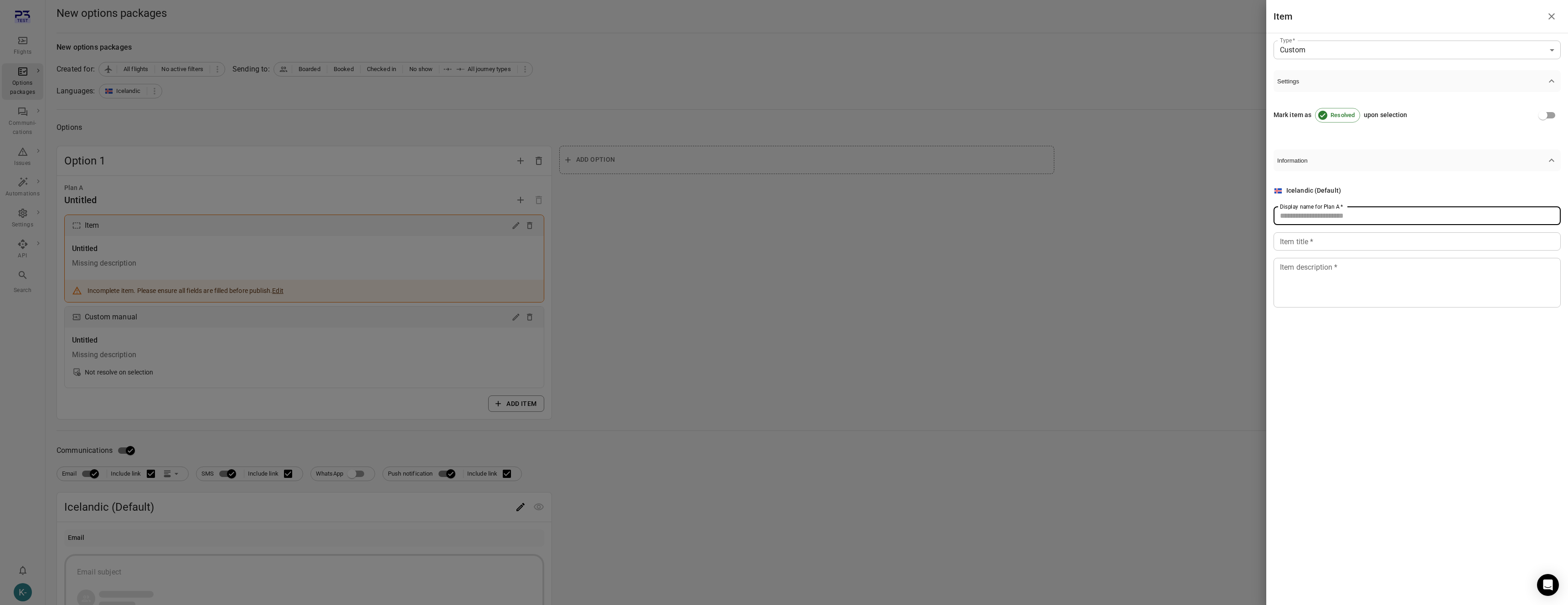
click at [1304, 213] on input "Display name for Plan A   *" at bounding box center [1417, 216] width 287 height 18
type input "****"
click at [1298, 235] on div "Item title   * Item title   *" at bounding box center [1417, 242] width 287 height 18
type input "****"
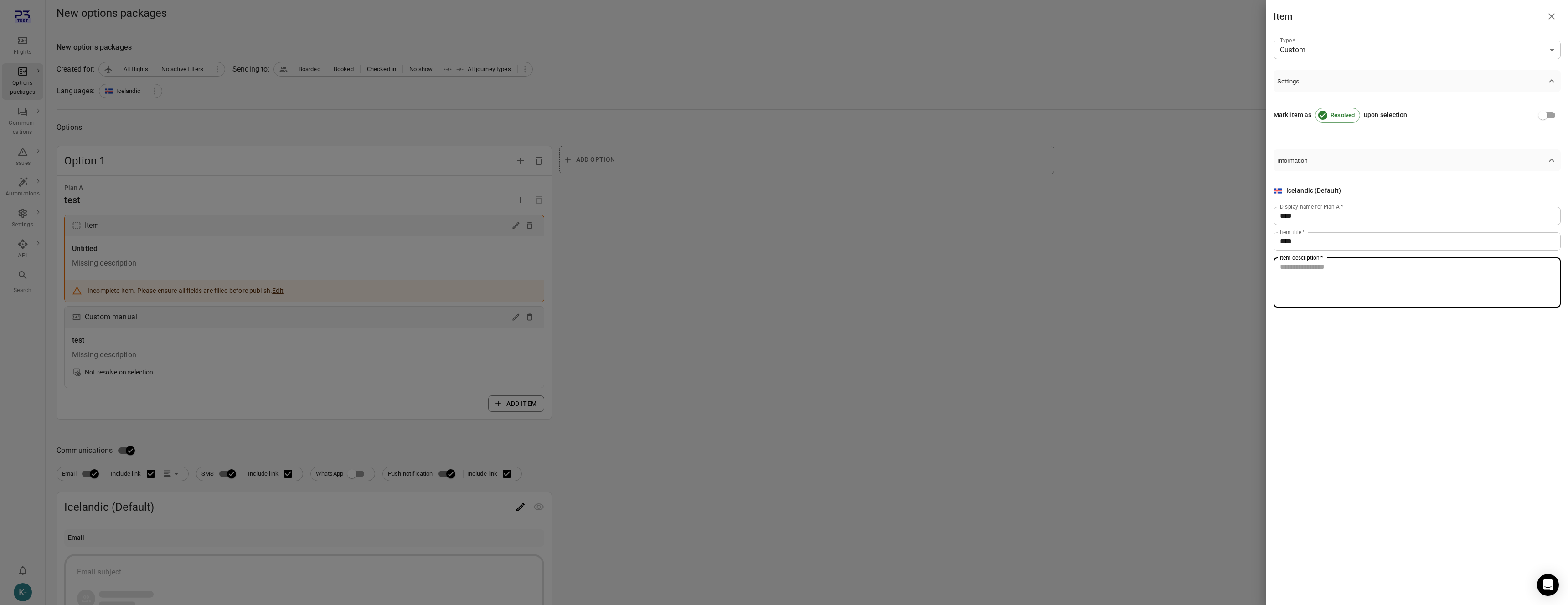
click at [1295, 290] on textarea "Item description   *" at bounding box center [1417, 282] width 275 height 42
type textarea "****"
click at [433, 374] on div at bounding box center [784, 302] width 1568 height 605
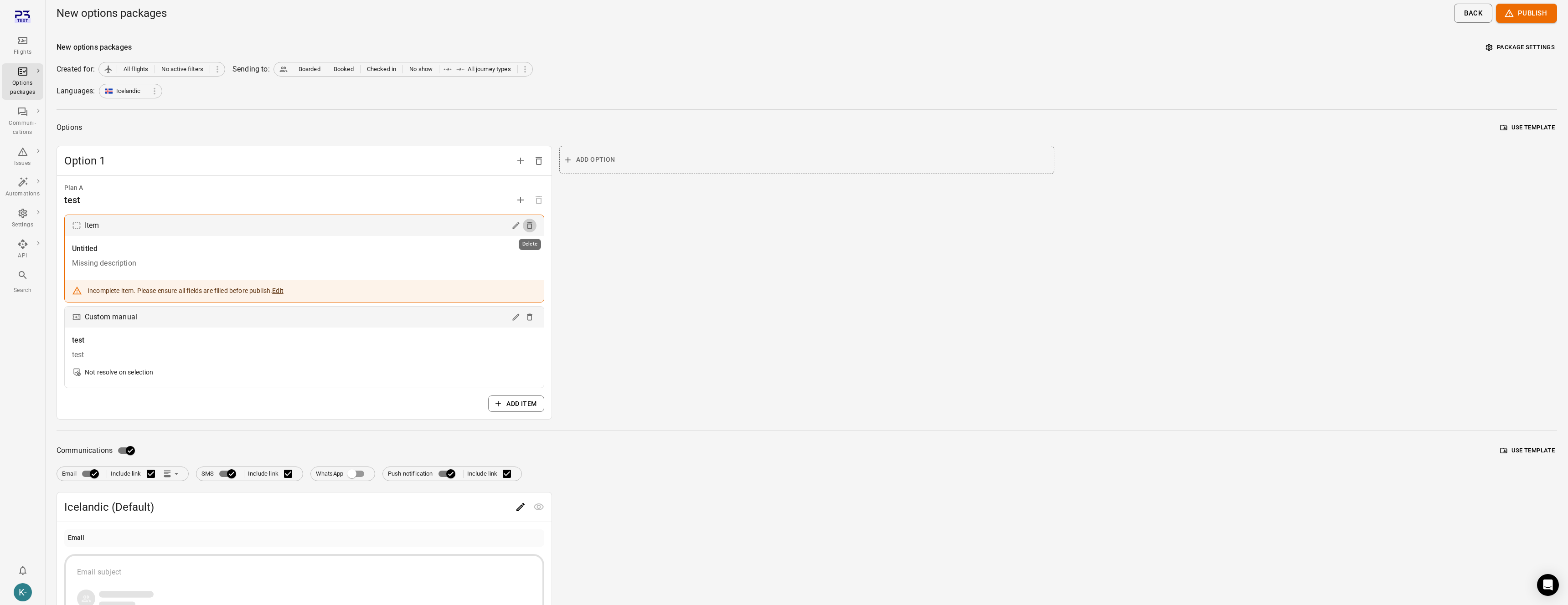
click at [531, 228] on icon "Delete" at bounding box center [530, 225] width 5 height 7
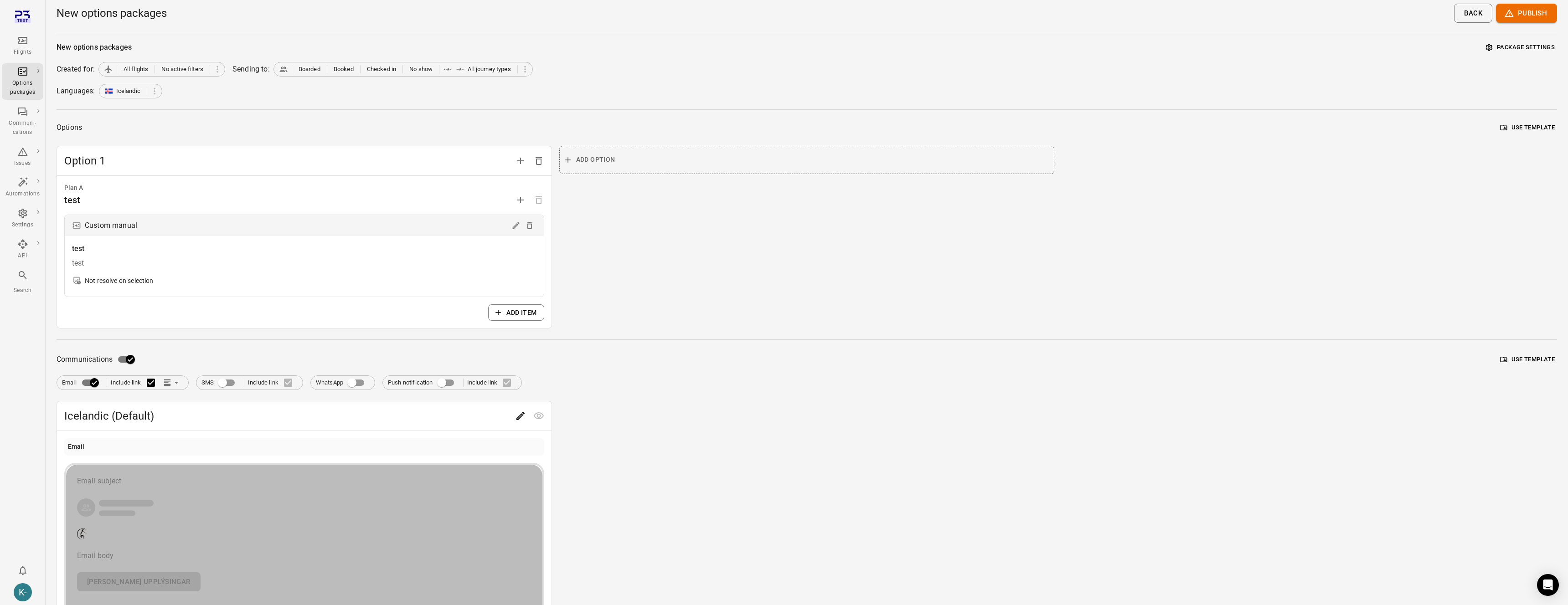
click at [405, 489] on div "Email subject Email body Frekari upplýsingar" at bounding box center [304, 534] width 455 height 116
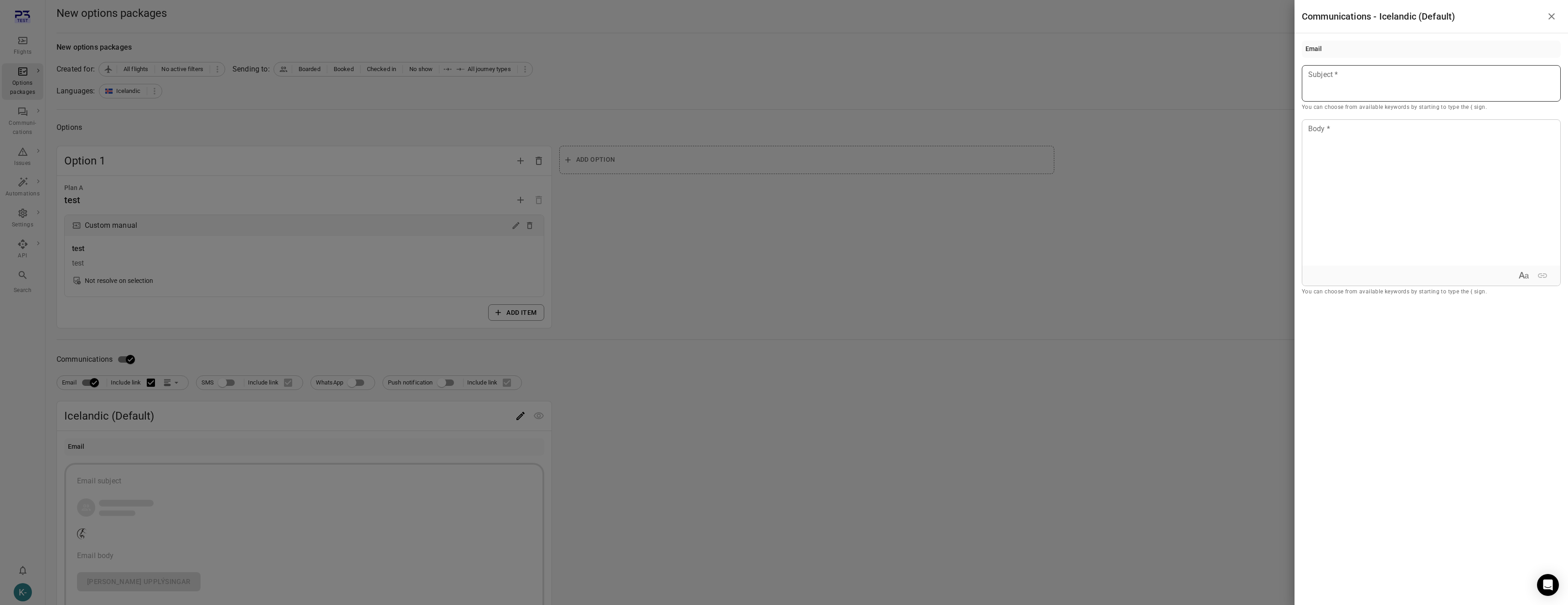
click at [1395, 82] on div at bounding box center [1431, 83] width 259 height 37
click at [1370, 159] on div at bounding box center [1431, 193] width 258 height 146
click at [1157, 255] on div at bounding box center [784, 302] width 1568 height 605
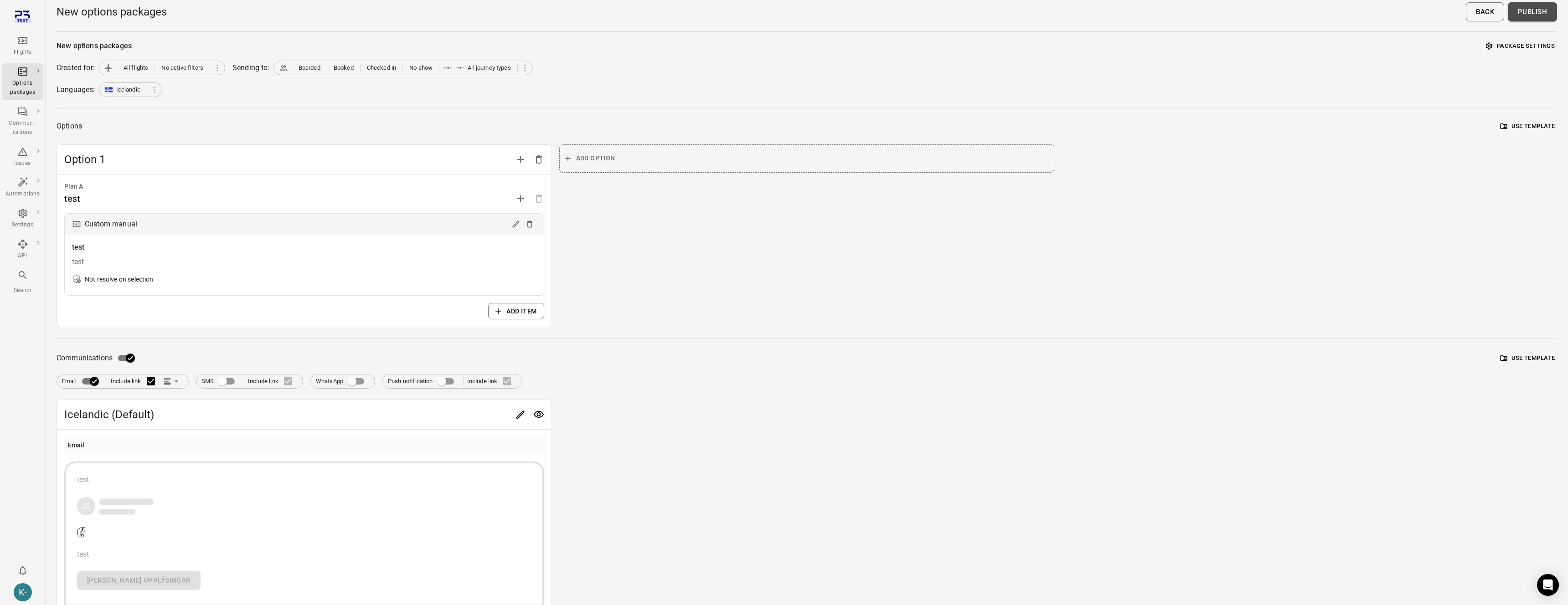
click at [1537, 13] on button "Publish" at bounding box center [1532, 12] width 49 height 19
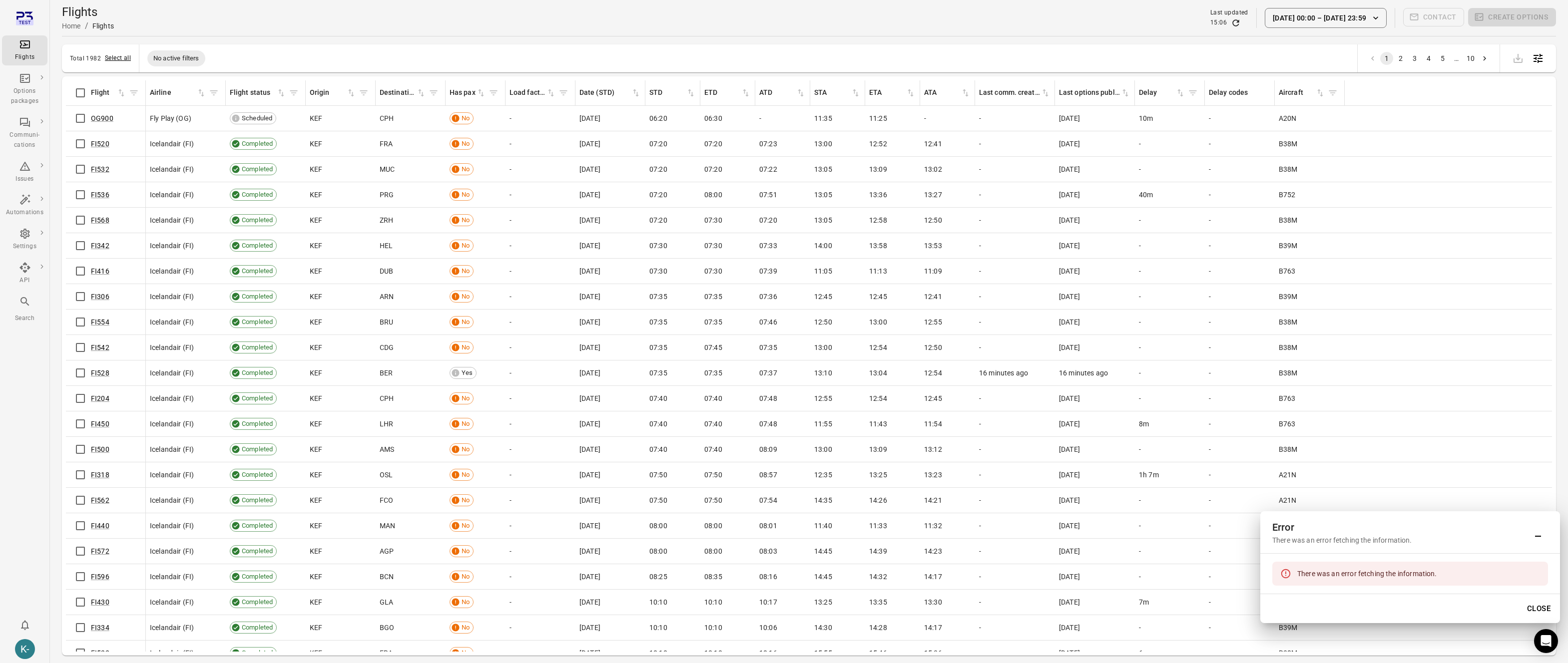
click at [114, 59] on button "Select all" at bounding box center [117, 58] width 26 height 10
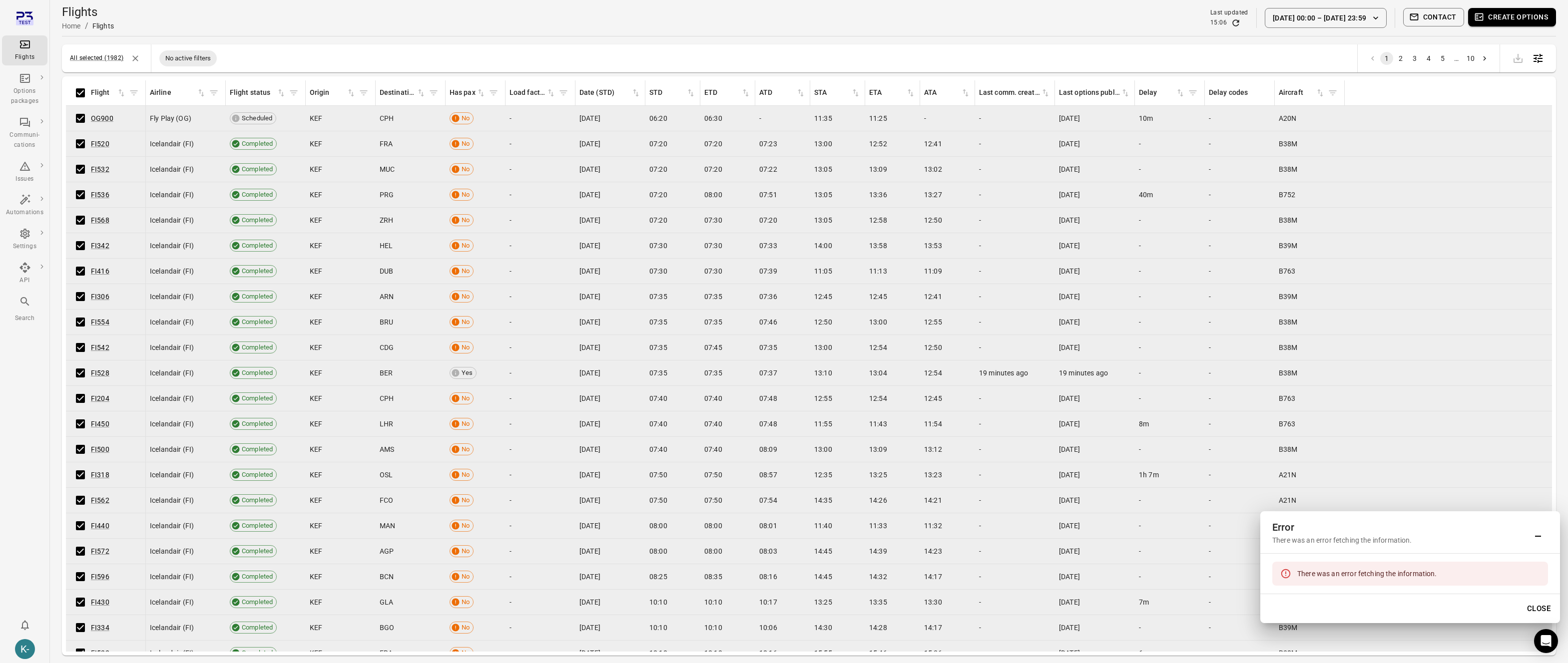
click at [1489, 19] on button "Create options" at bounding box center [1512, 17] width 88 height 19
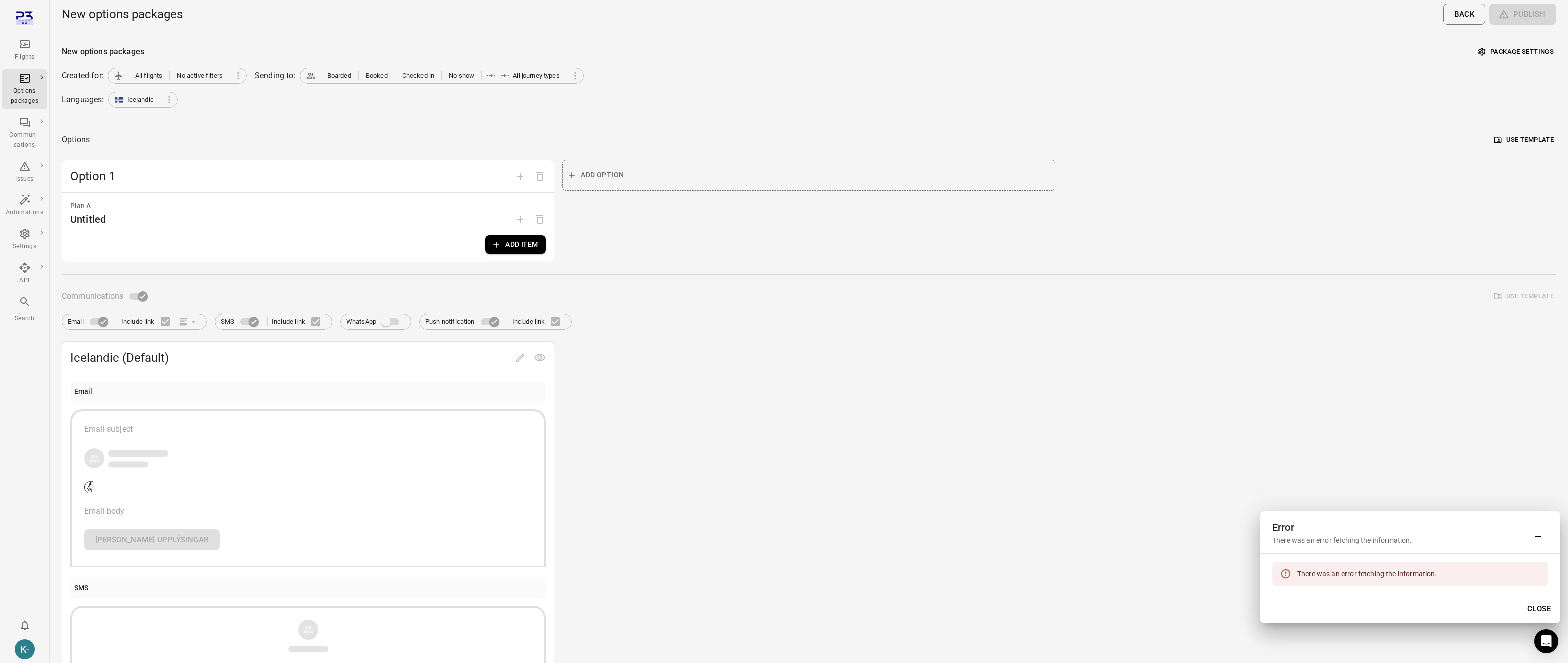
click at [502, 245] on button "Add item" at bounding box center [515, 245] width 61 height 19
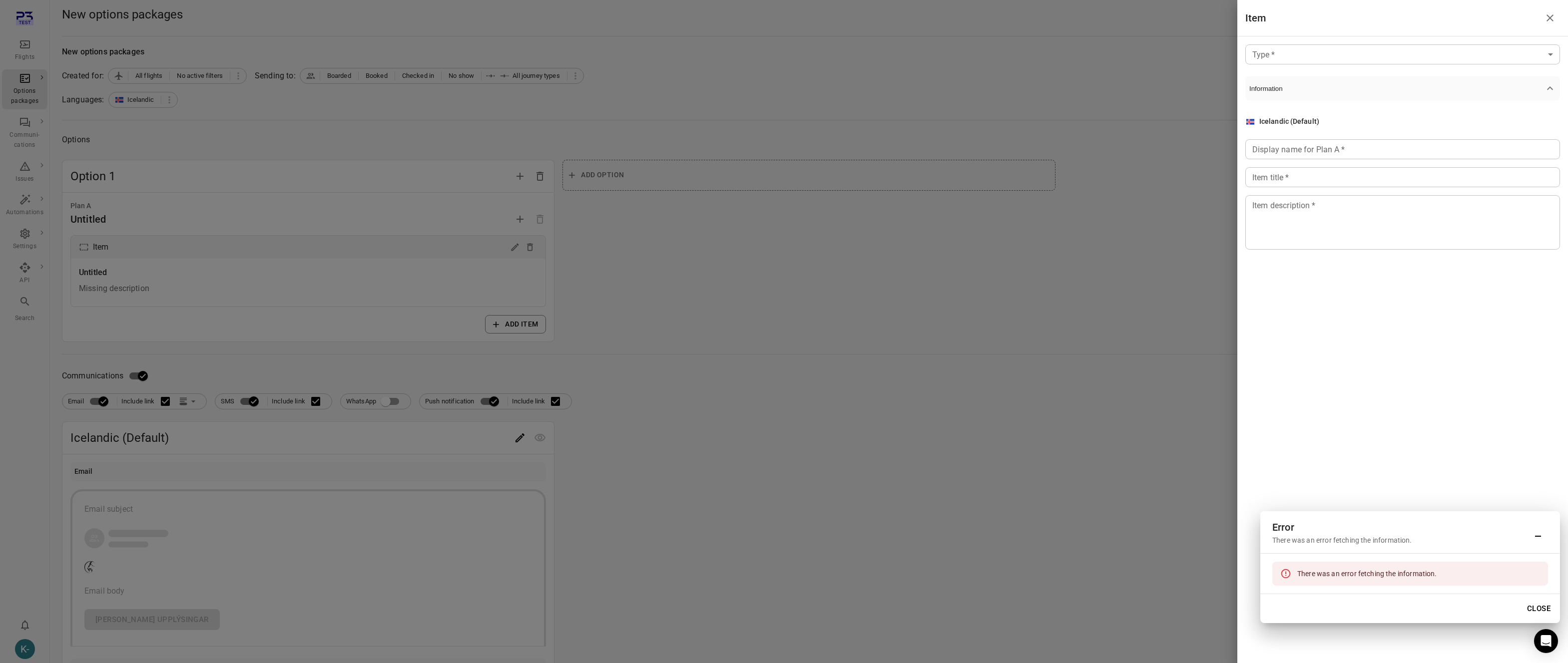
click at [1297, 63] on body "Flights Options packages Communi-cations Issues Automations Settings API Search…" at bounding box center [784, 516] width 1568 height 1033
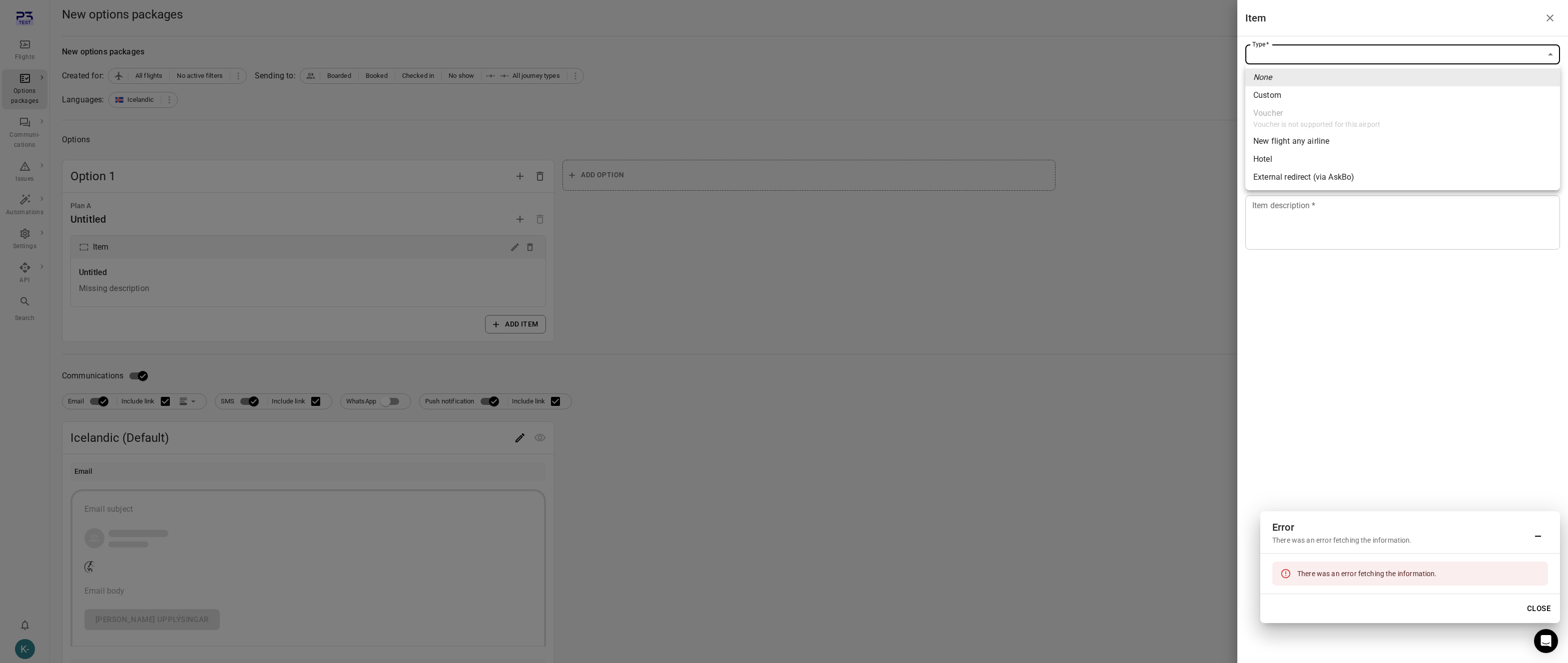
click at [1261, 97] on div "Custom" at bounding box center [1267, 95] width 28 height 12
type input "******"
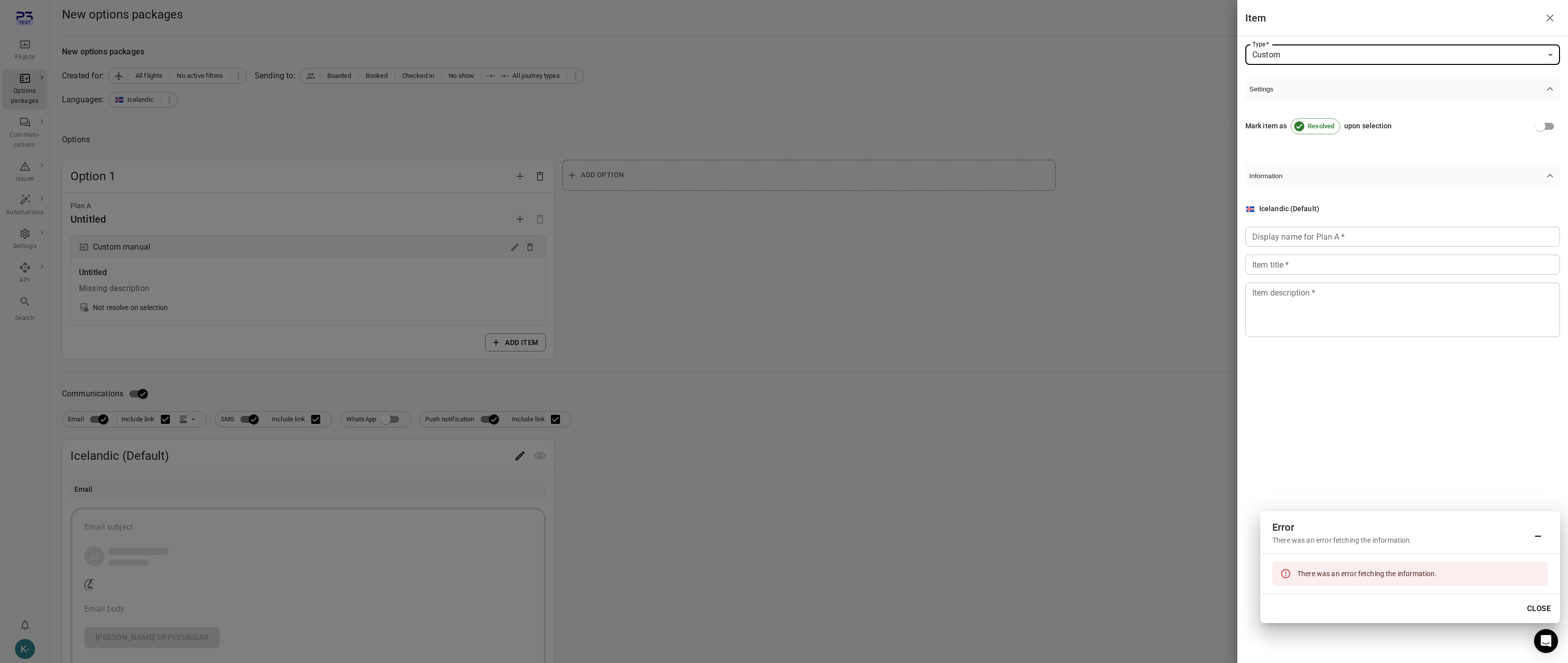
click at [1274, 233] on input "Display name for Plan A   *" at bounding box center [1403, 237] width 315 height 20
type input "****"
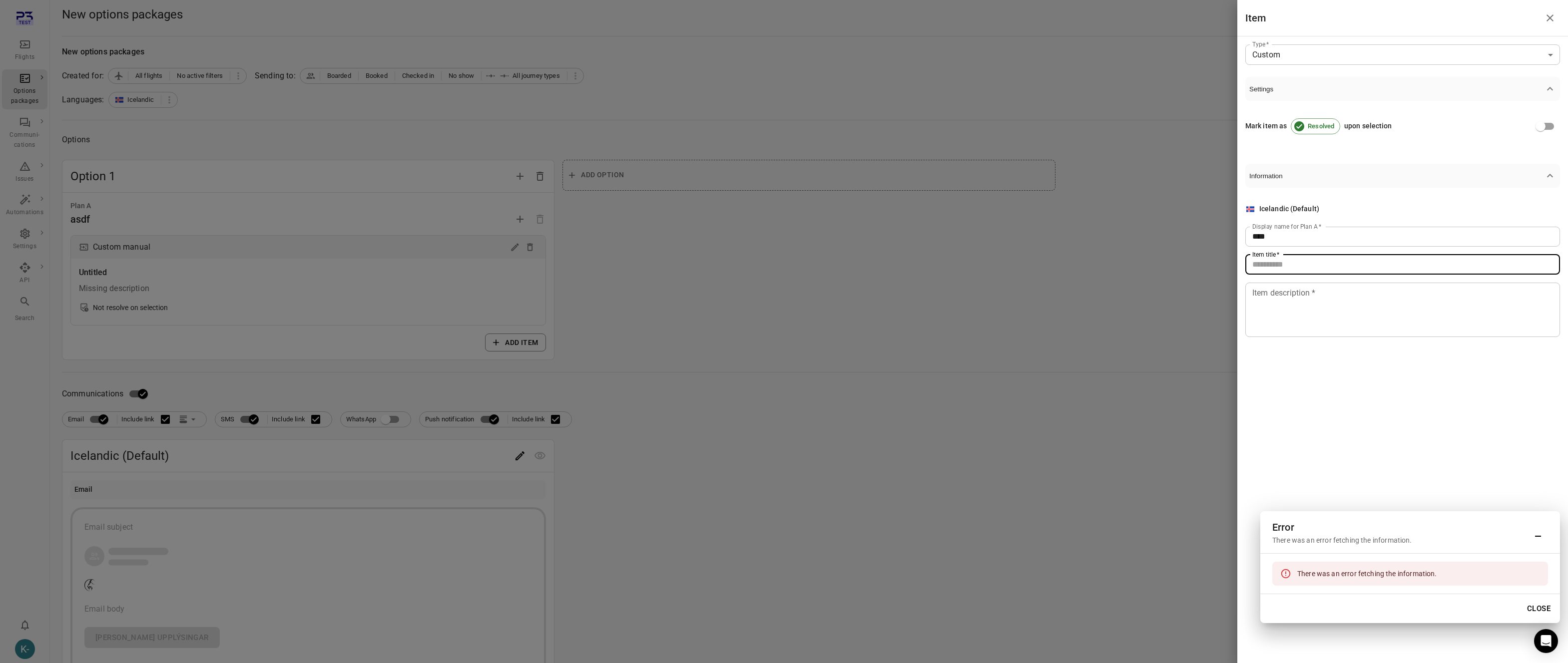
click at [1274, 269] on input "Item title   *" at bounding box center [1403, 265] width 315 height 20
type input "****"
click at [1282, 296] on textarea "Item description   *" at bounding box center [1402, 309] width 301 height 46
type textarea "****"
click at [1535, 600] on button "Close" at bounding box center [1539, 608] width 35 height 21
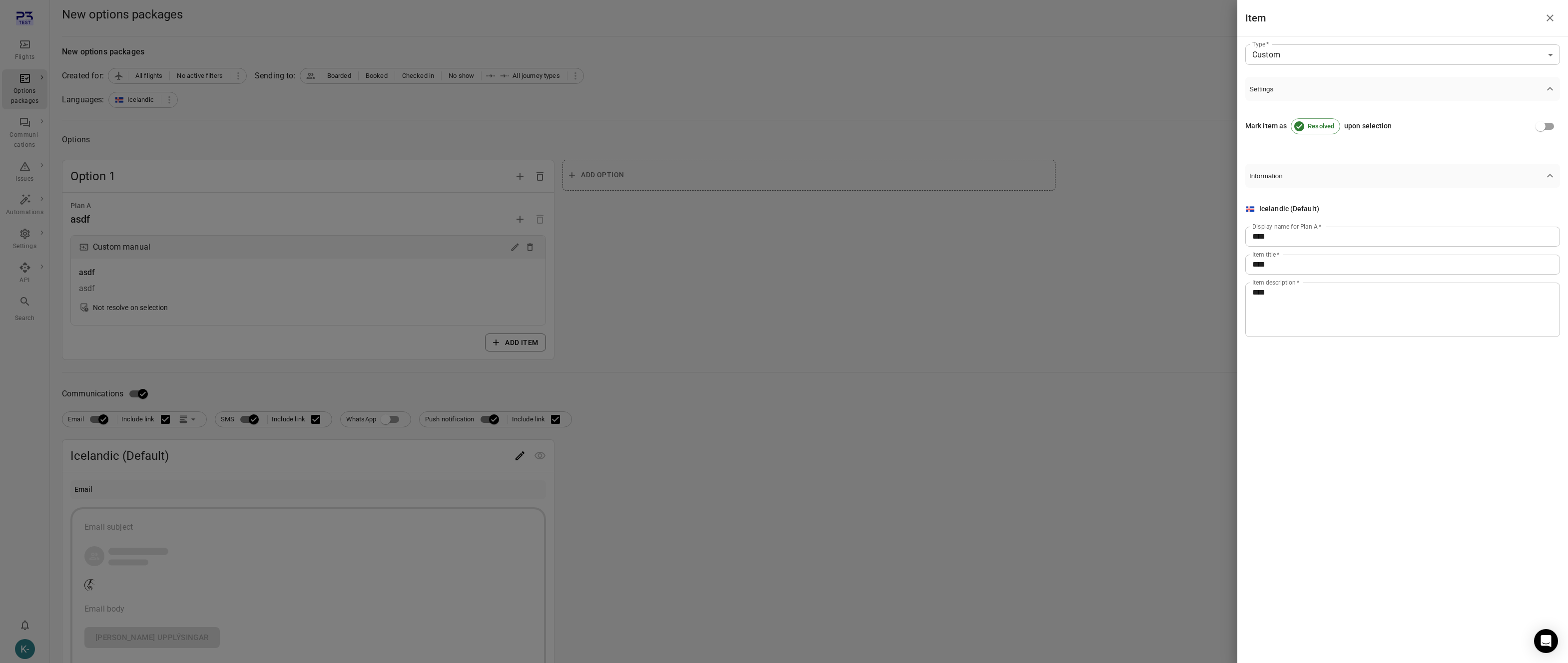
click at [926, 392] on div at bounding box center [784, 332] width 1568 height 663
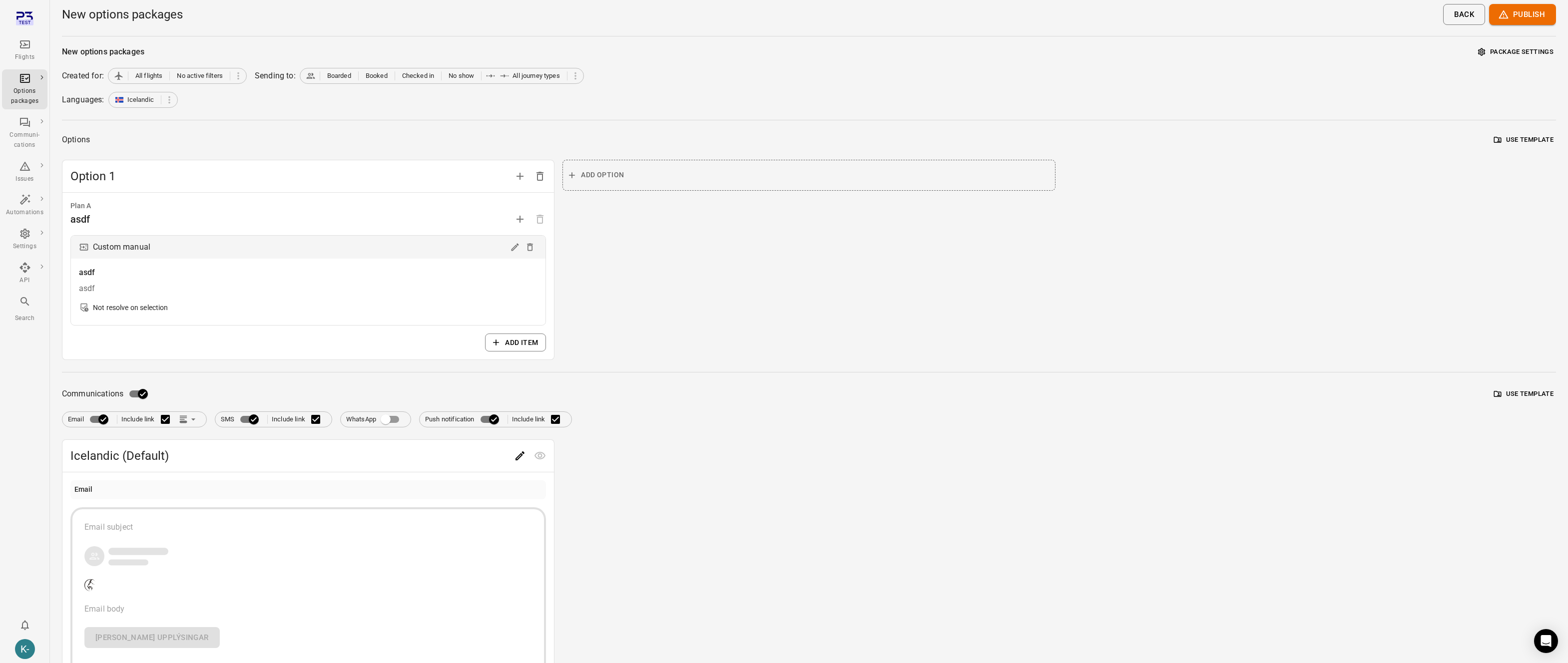
click at [166, 540] on div "Email subject Email body Frekari upplýsingar" at bounding box center [308, 585] width 448 height 127
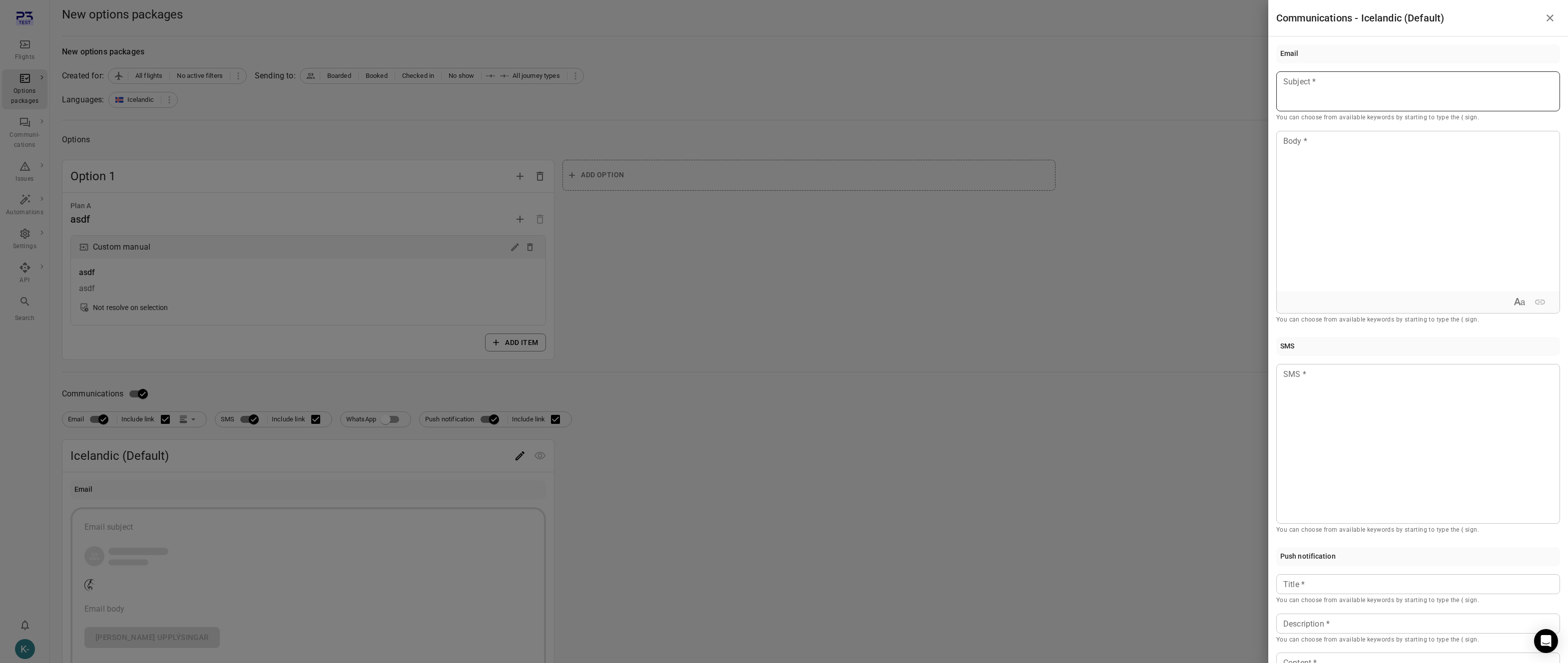
click at [1397, 73] on div at bounding box center [1417, 91] width 283 height 40
click at [1343, 216] on div at bounding box center [1418, 211] width 283 height 160
click at [279, 459] on div at bounding box center [784, 332] width 1568 height 663
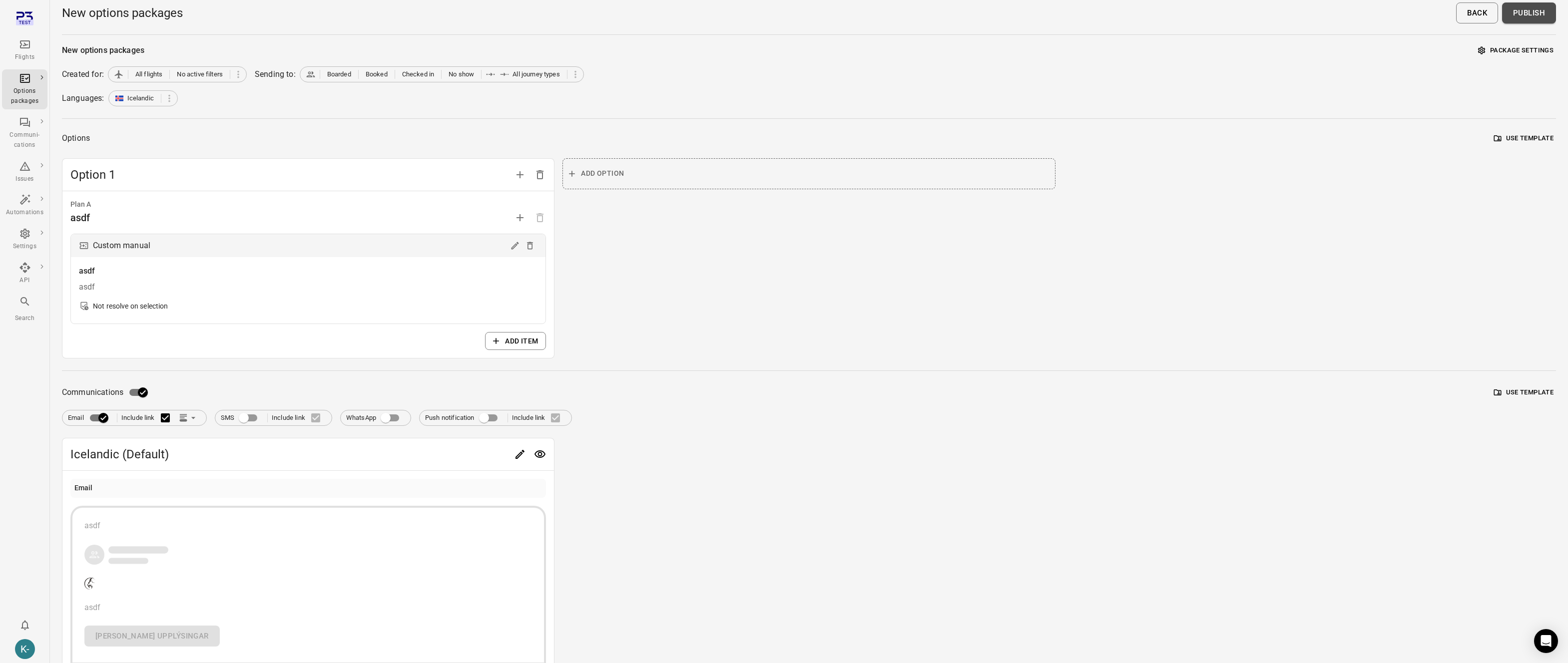
click at [1525, 11] on button "Publish" at bounding box center [1529, 13] width 54 height 21
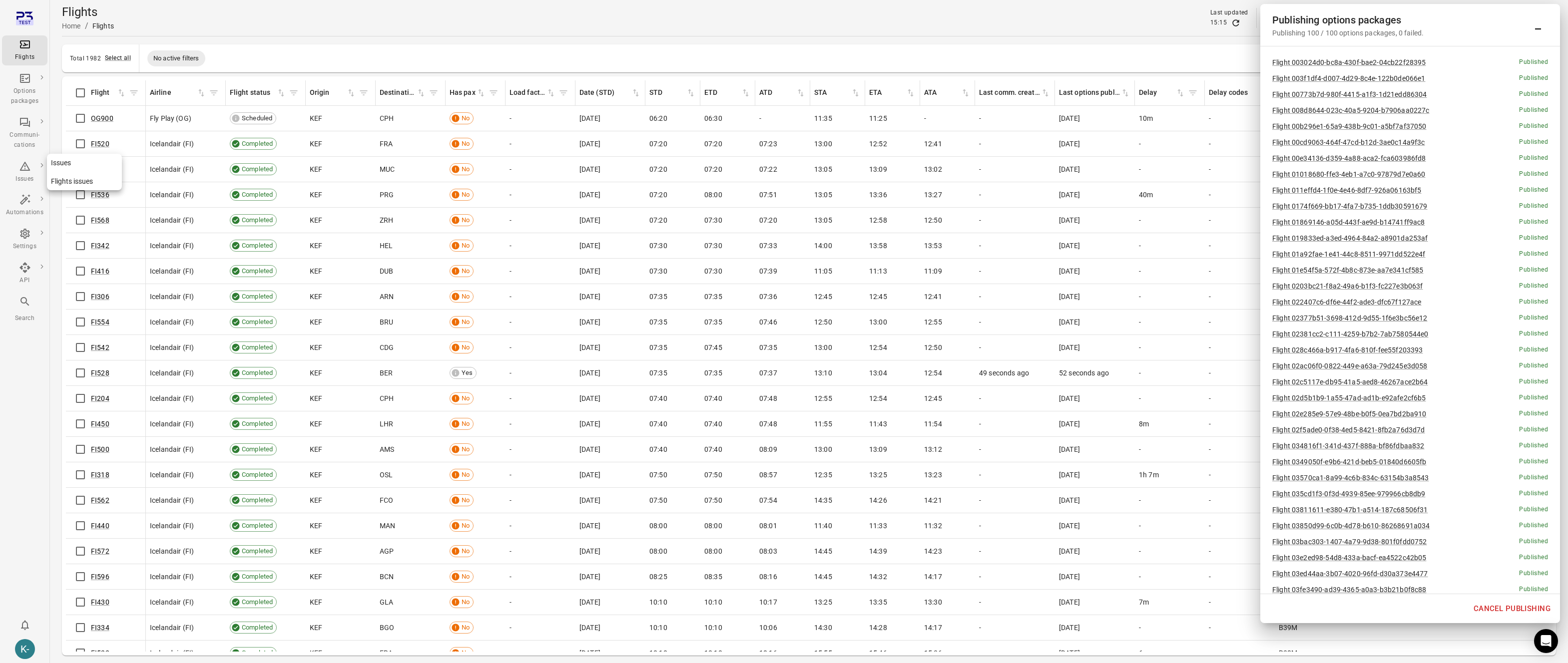
click at [61, 166] on link "Issues" at bounding box center [84, 163] width 75 height 19
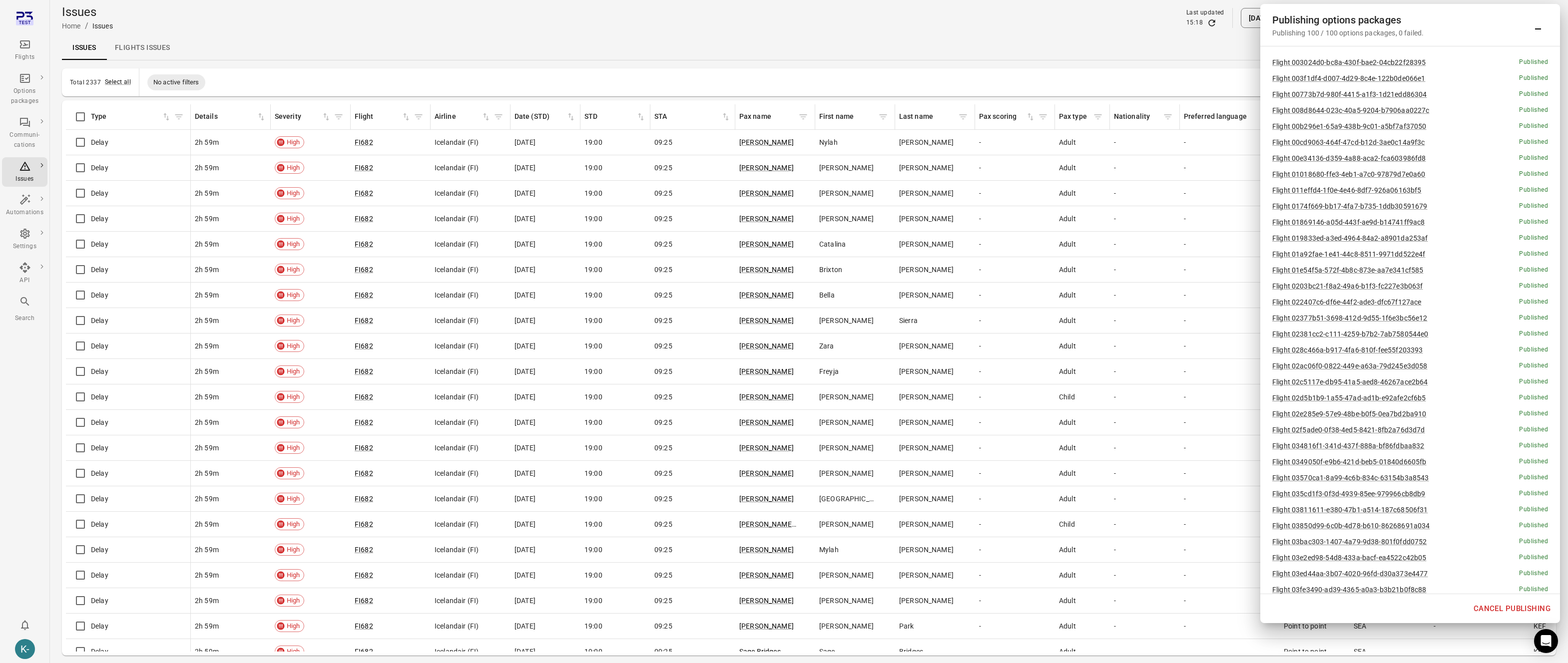
click at [1536, 27] on icon "Minimize" at bounding box center [1538, 25] width 12 height 12
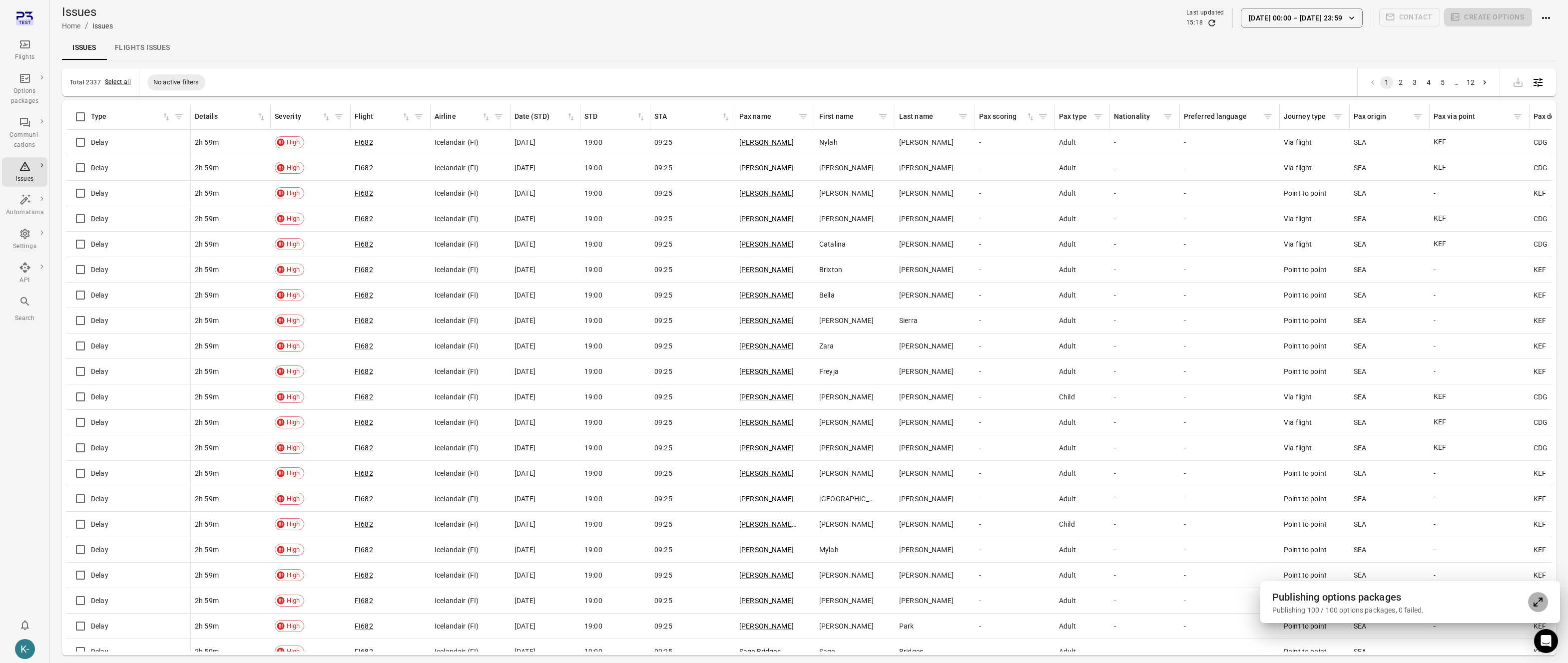
click at [1539, 604] on icon "Expand" at bounding box center [1538, 602] width 12 height 12
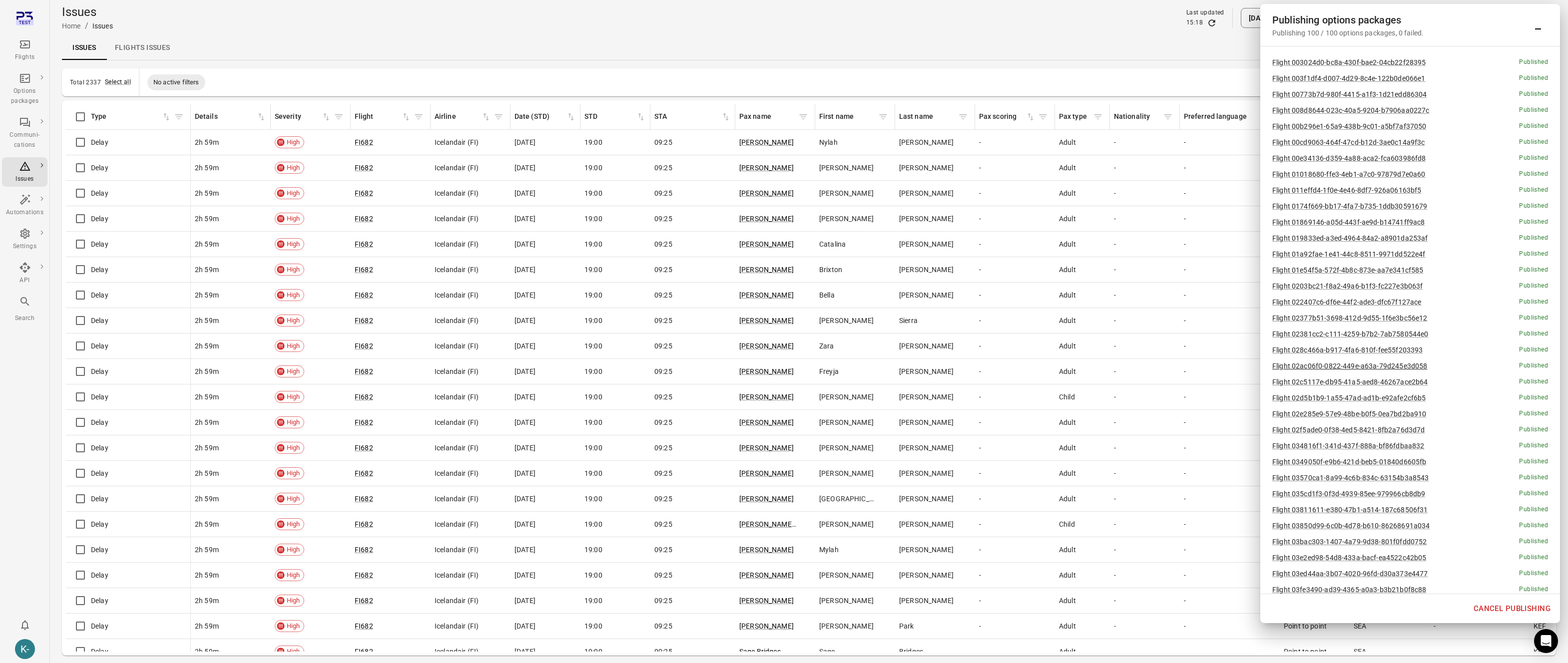
scroll to position [33, 0]
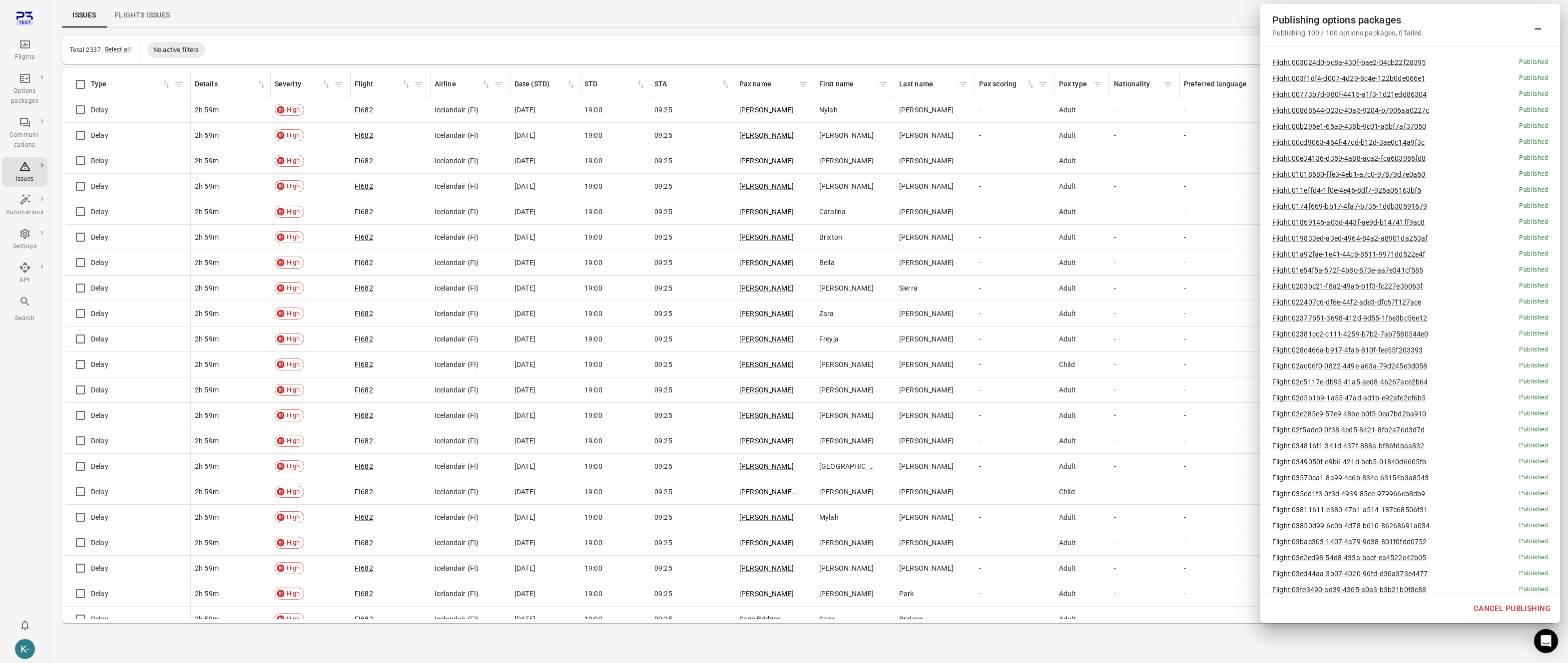
click at [1534, 37] on div "Publishing options packages Publishing 100 / 100 options packages, 0 failed." at bounding box center [1409, 25] width 275 height 26
click at [1534, 30] on icon "Minimize" at bounding box center [1538, 25] width 12 height 12
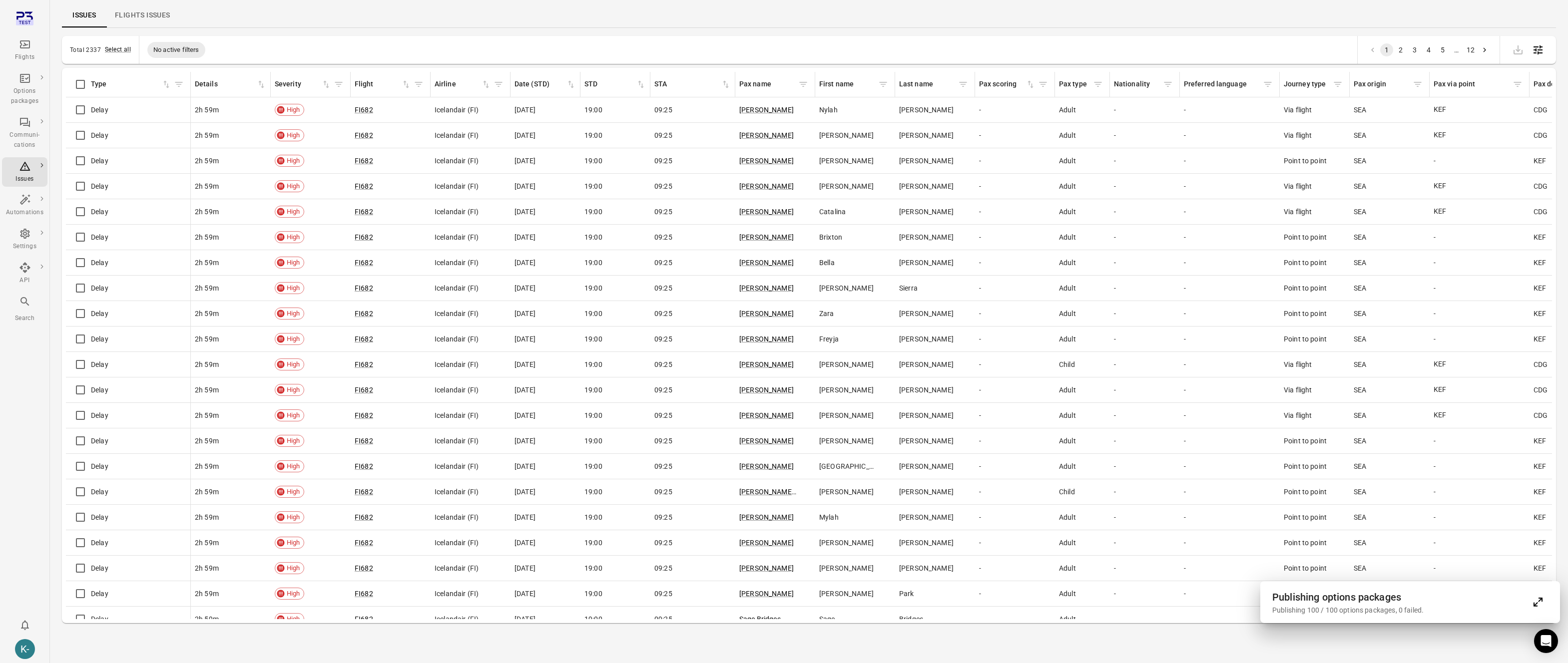
scroll to position [0, 0]
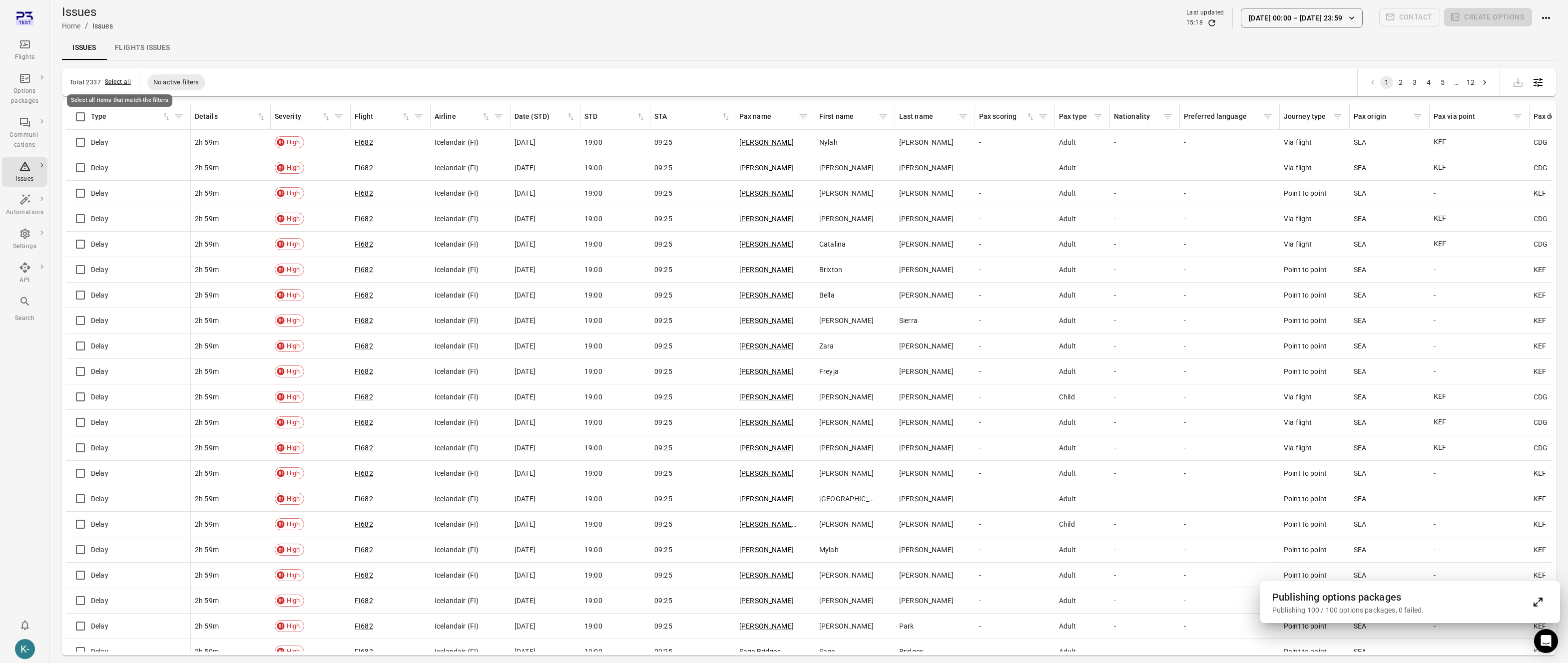
click at [126, 81] on button "Select all" at bounding box center [117, 82] width 26 height 10
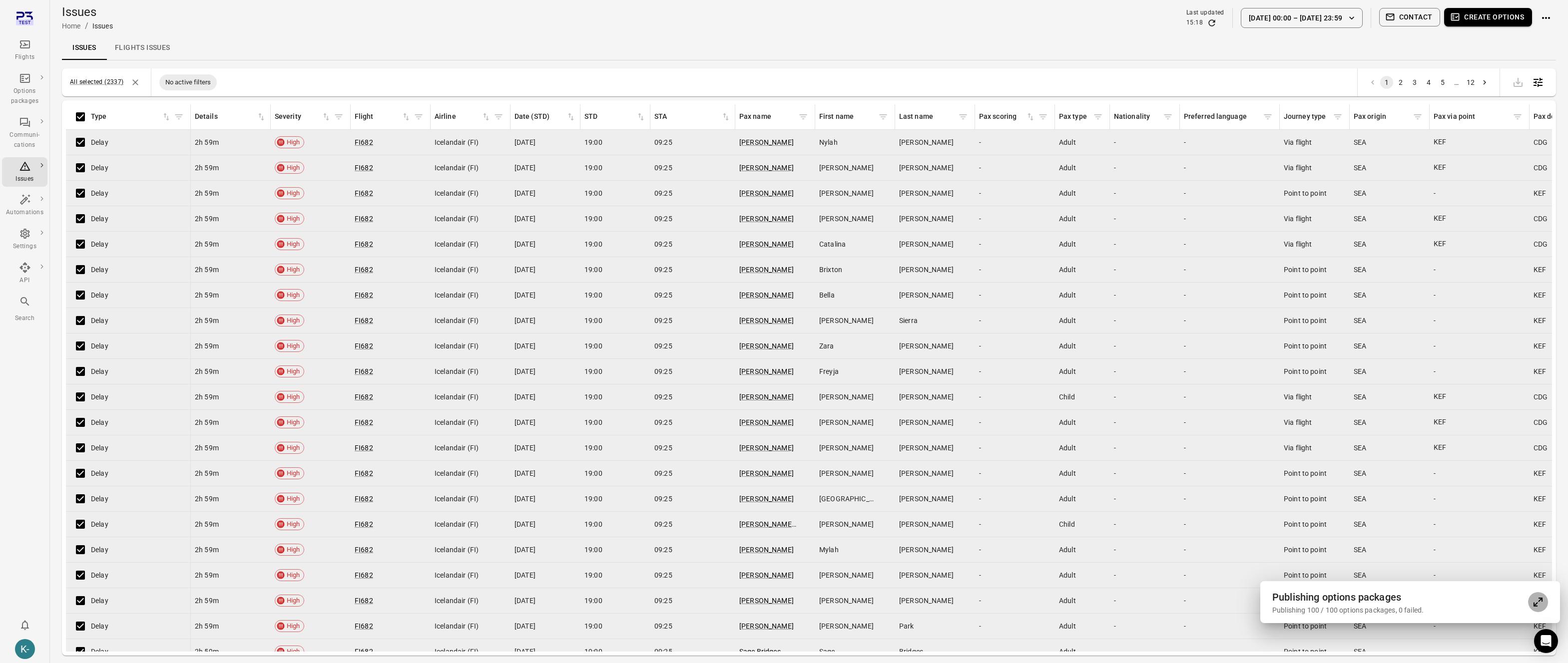
click at [1538, 603] on icon "Expand" at bounding box center [1538, 602] width 12 height 12
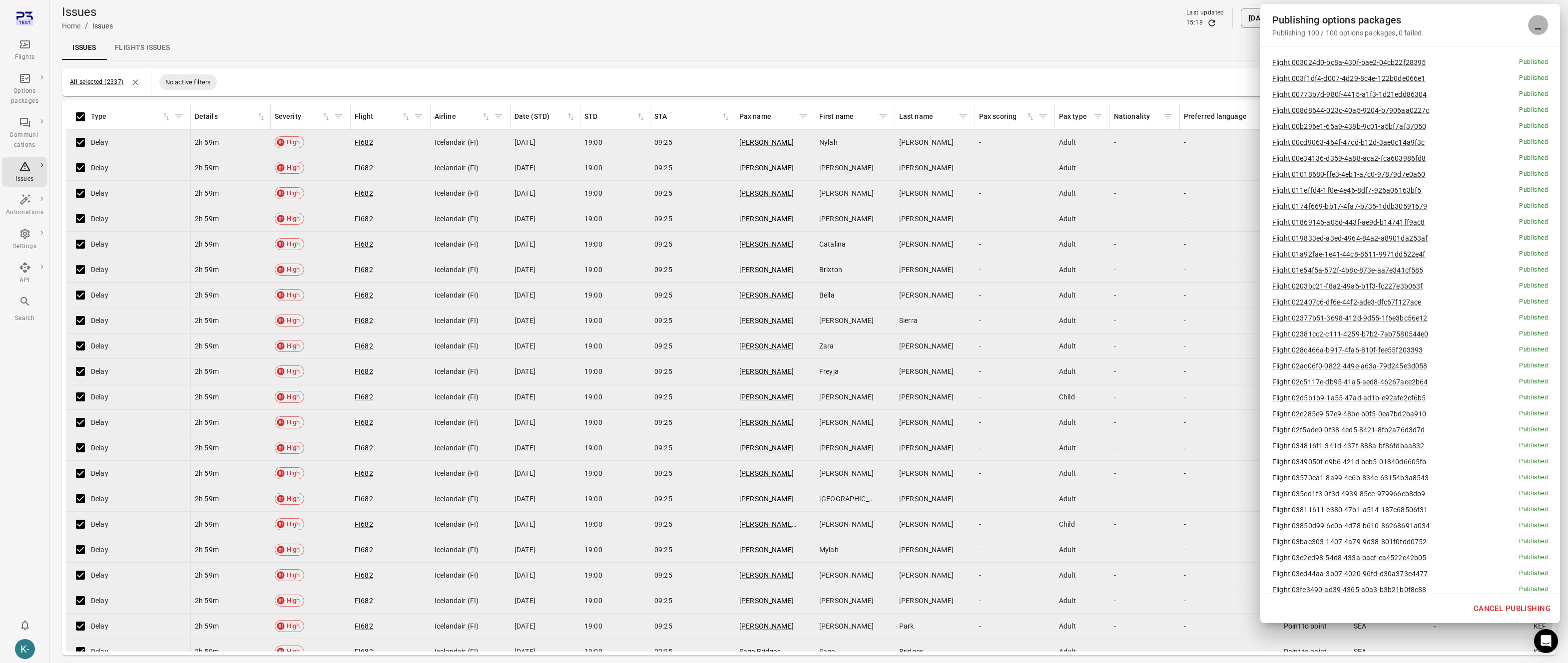
click at [1538, 27] on icon "Minimize" at bounding box center [1538, 25] width 12 height 12
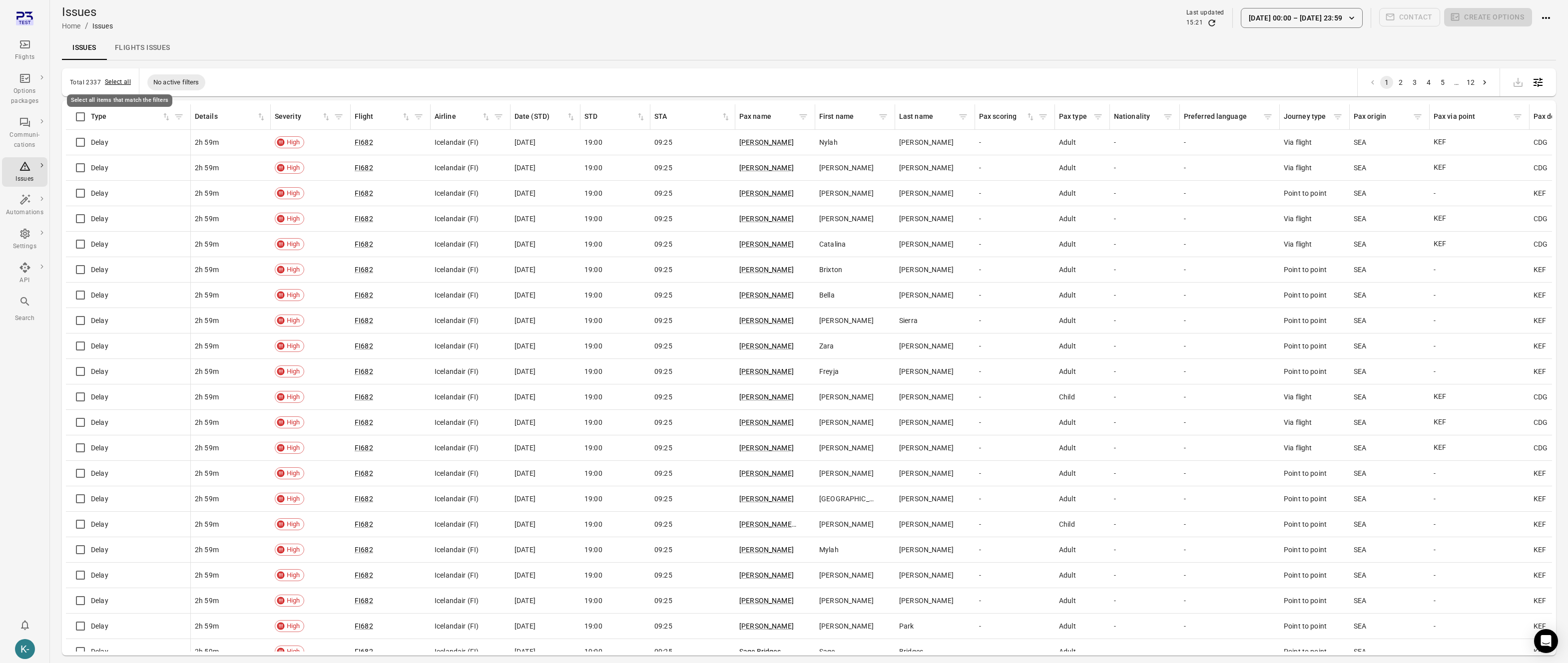
click at [117, 85] on button "Select all" at bounding box center [117, 82] width 26 height 10
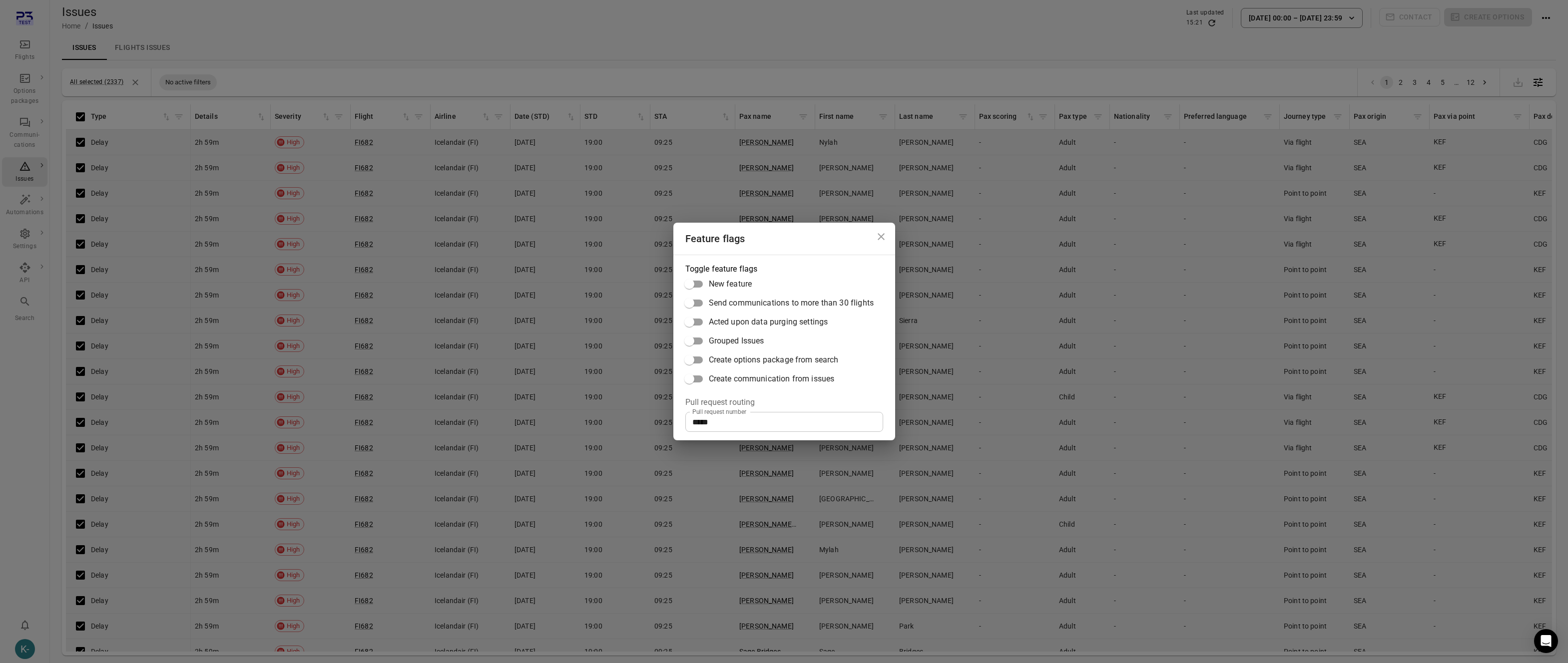
click at [696, 368] on fieldset "Toggle feature flags New feature Send communications to more than 30 flights Ac…" at bounding box center [783, 326] width 196 height 125
click at [1268, 319] on div "Feature flags Toggle feature flags New feature Send communications to more than…" at bounding box center [784, 332] width 1568 height 663
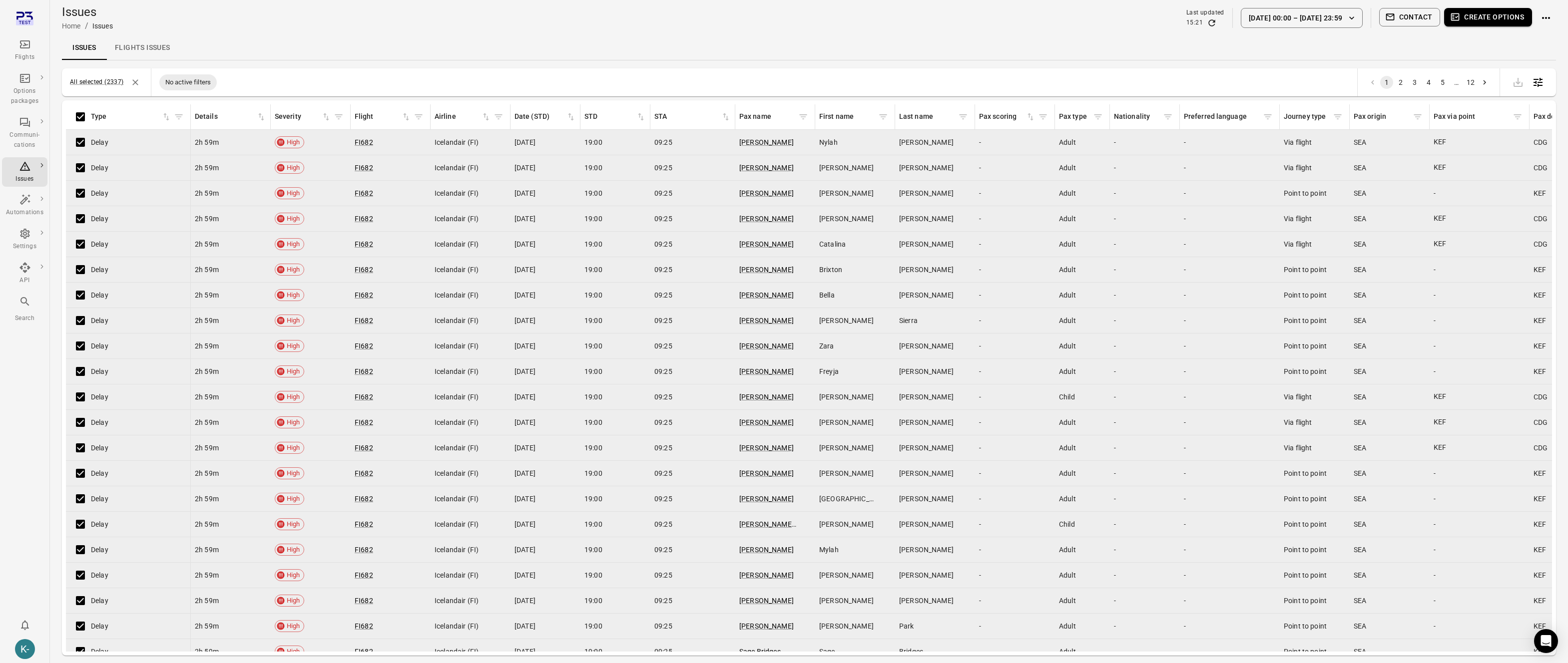
click at [1470, 17] on button "Create options" at bounding box center [1488, 17] width 88 height 19
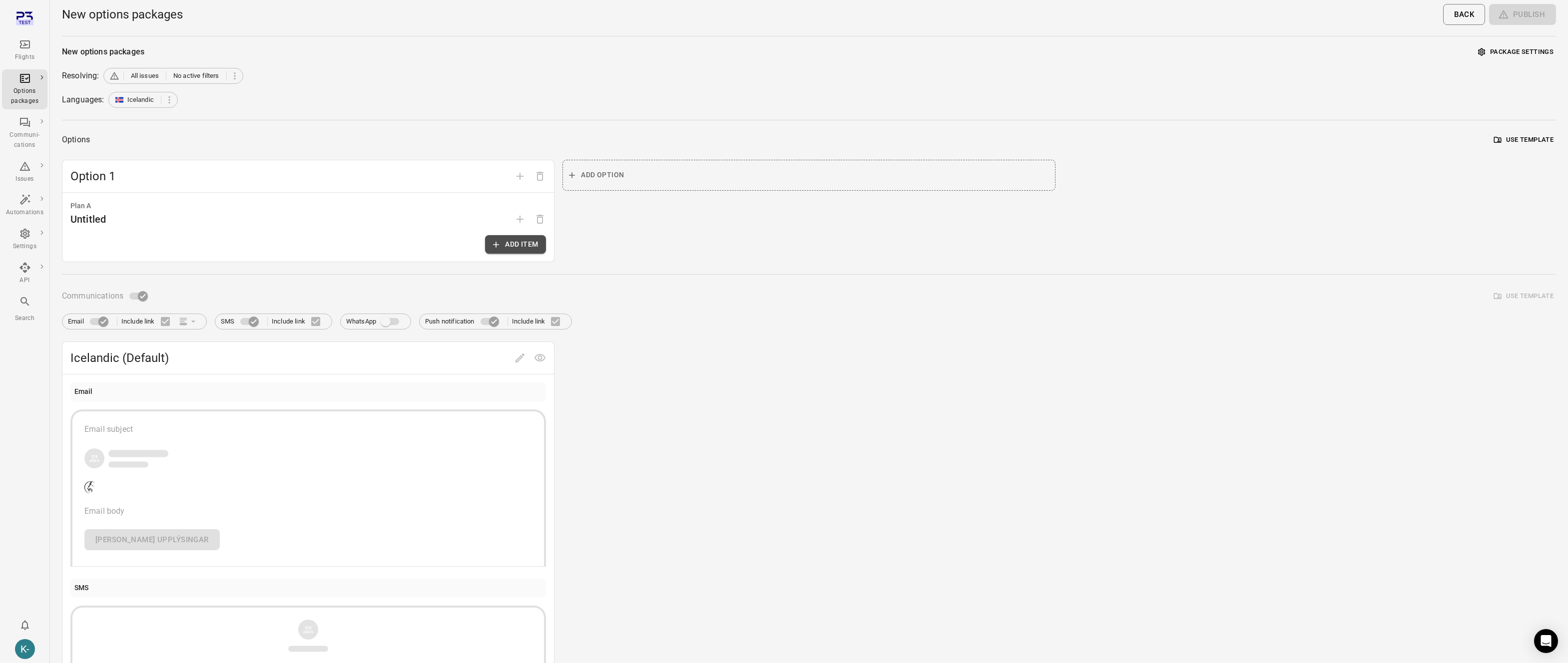
click at [518, 245] on button "Add item" at bounding box center [515, 245] width 61 height 19
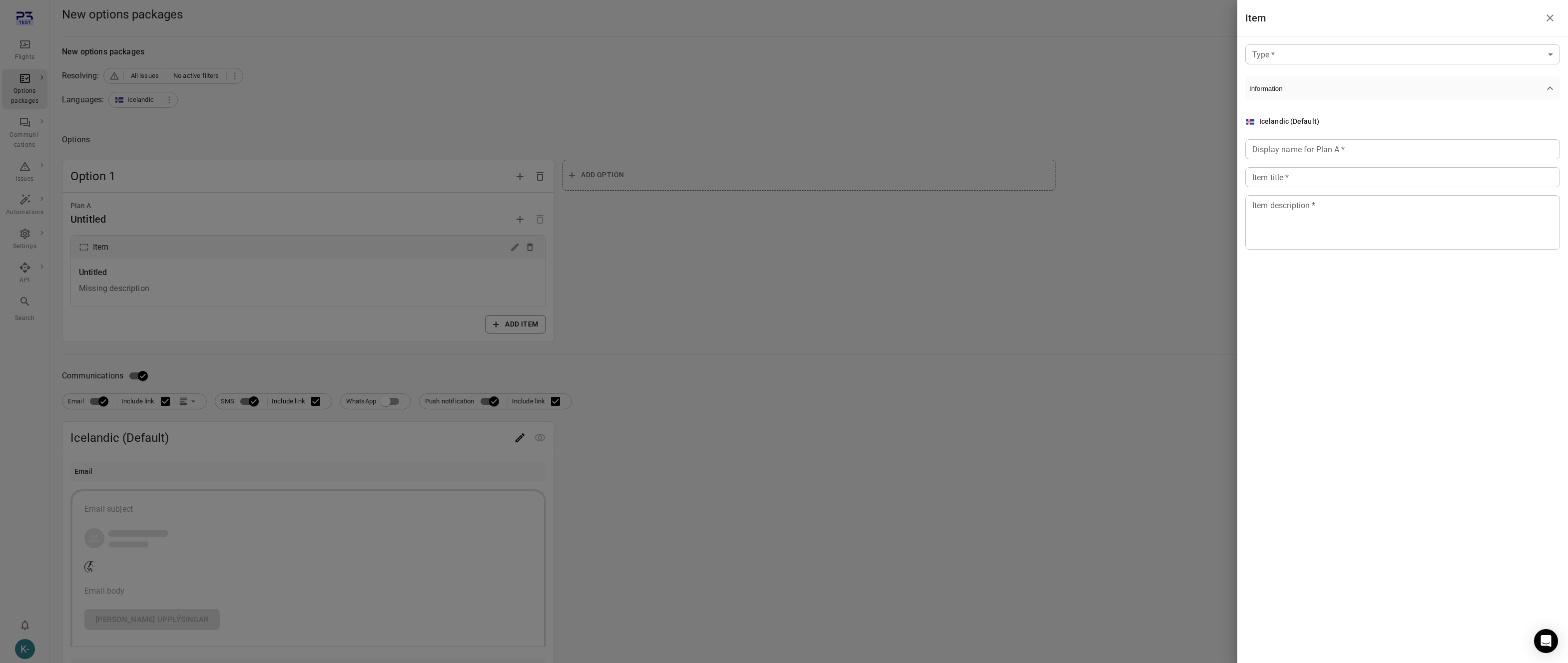
click at [1325, 51] on body "Flights Options packages Communi-cations Issues Automations Settings API Search…" at bounding box center [784, 516] width 1568 height 1033
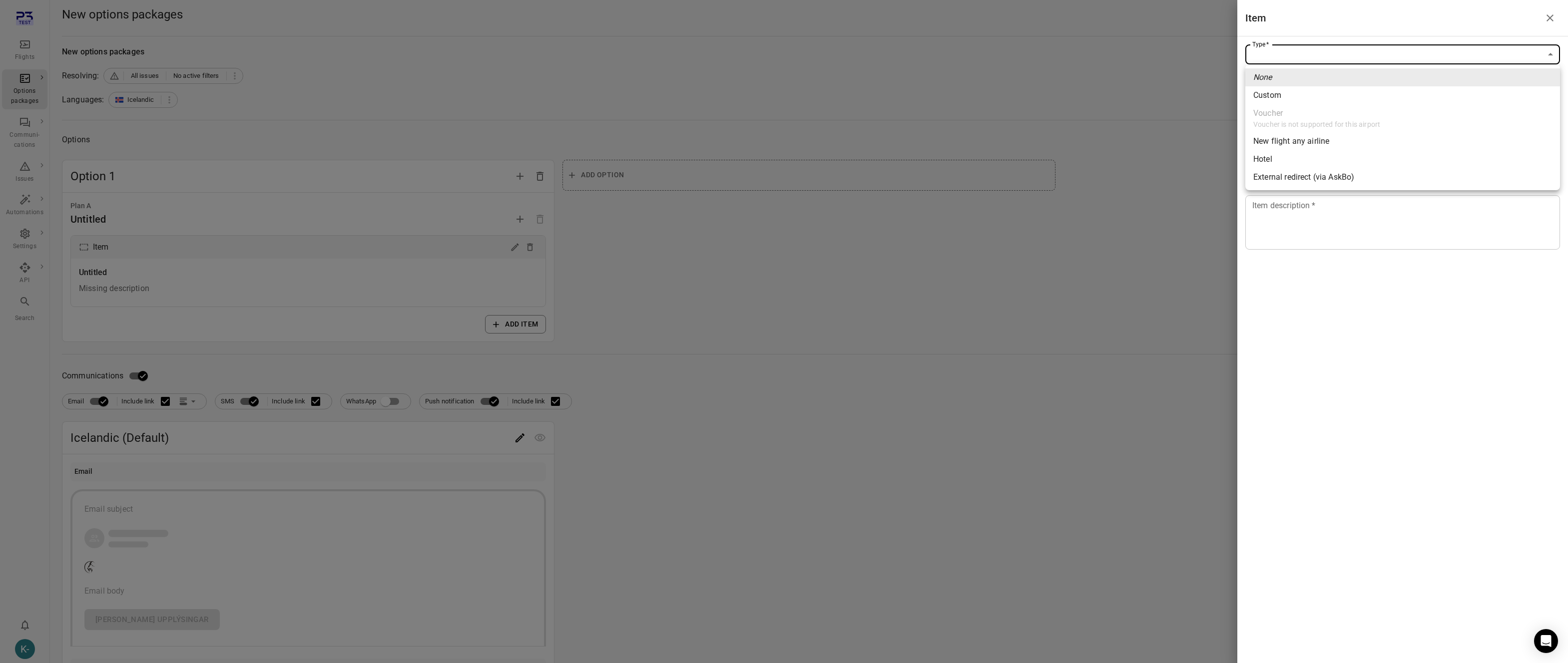
click at [1266, 97] on div "Custom" at bounding box center [1267, 95] width 28 height 12
type input "******"
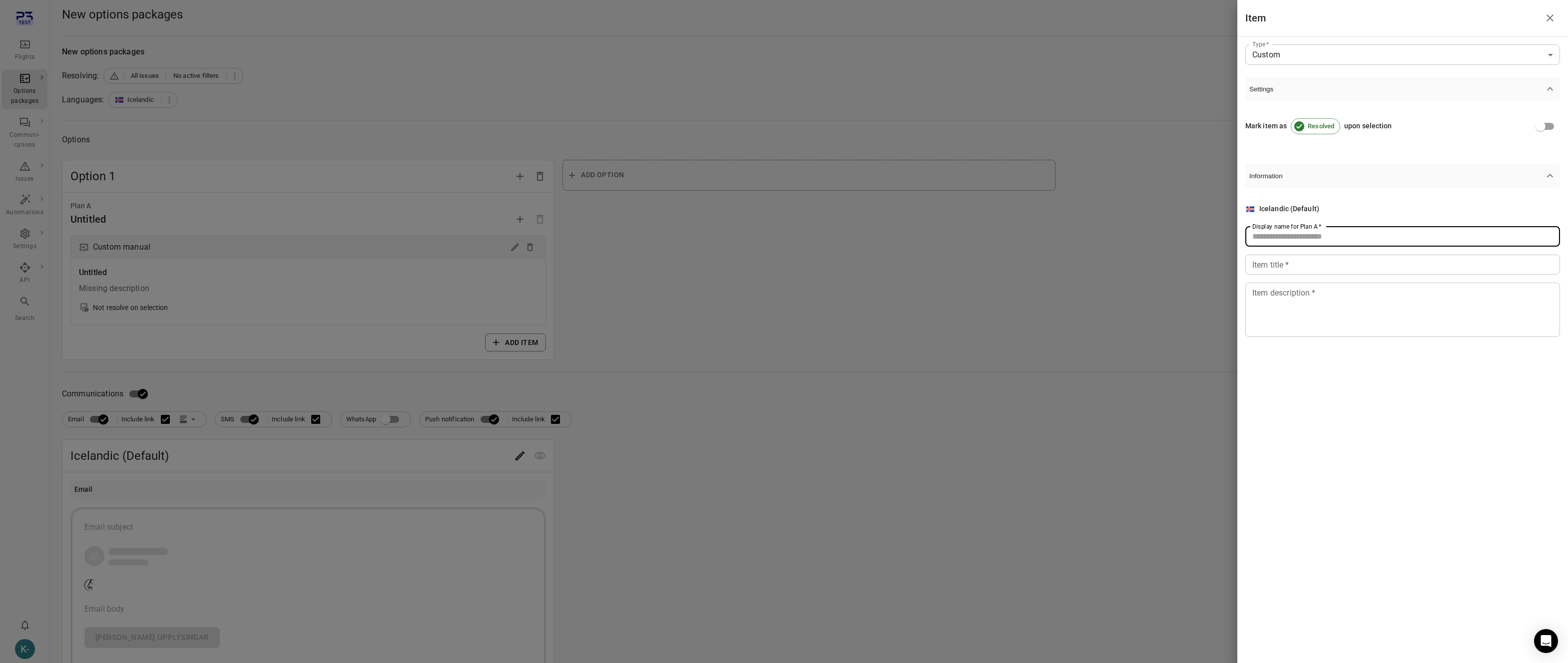
click at [1288, 237] on input "Display name for Plan A   *" at bounding box center [1403, 237] width 315 height 20
type input "****"
click at [1273, 273] on input "Item title   *" at bounding box center [1403, 265] width 315 height 20
type input "****"
click at [1267, 307] on textarea "*" at bounding box center [1402, 309] width 301 height 46
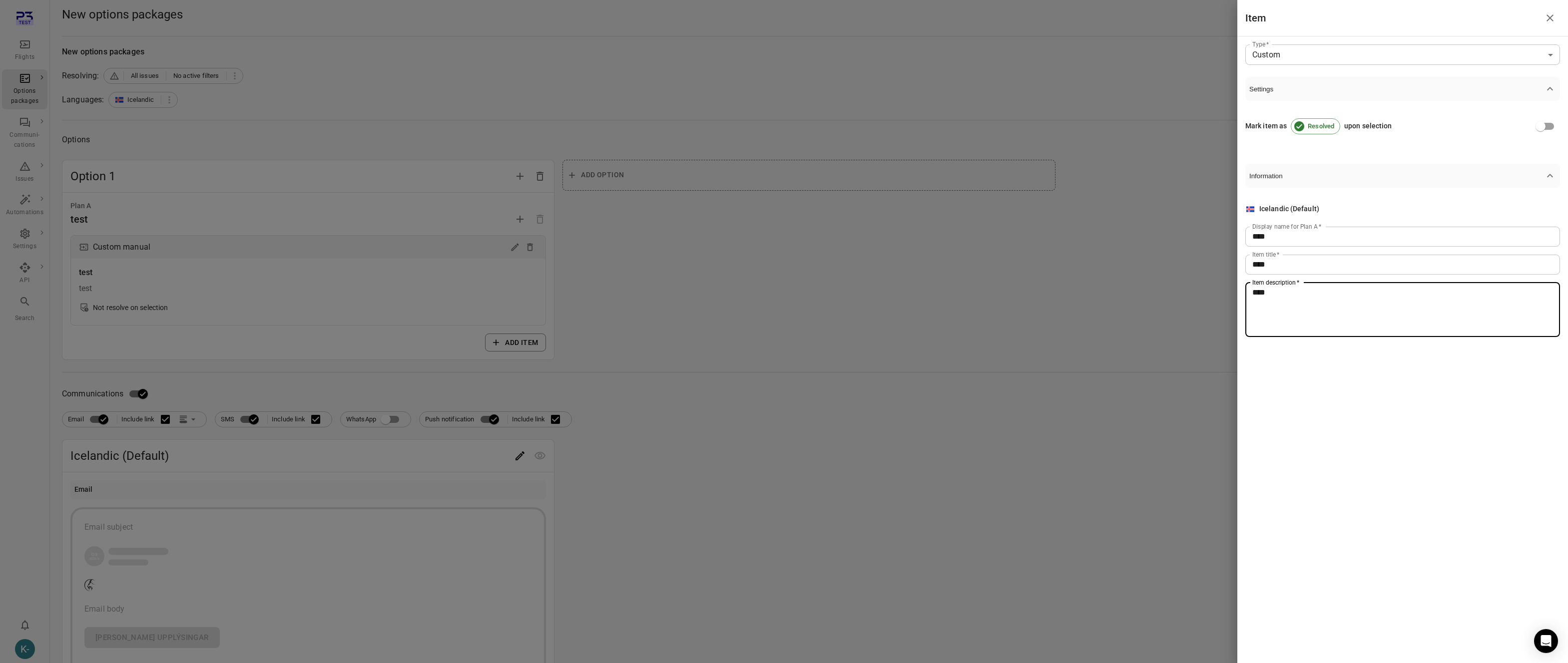
type textarea "****"
click at [1031, 341] on div at bounding box center [784, 332] width 1568 height 663
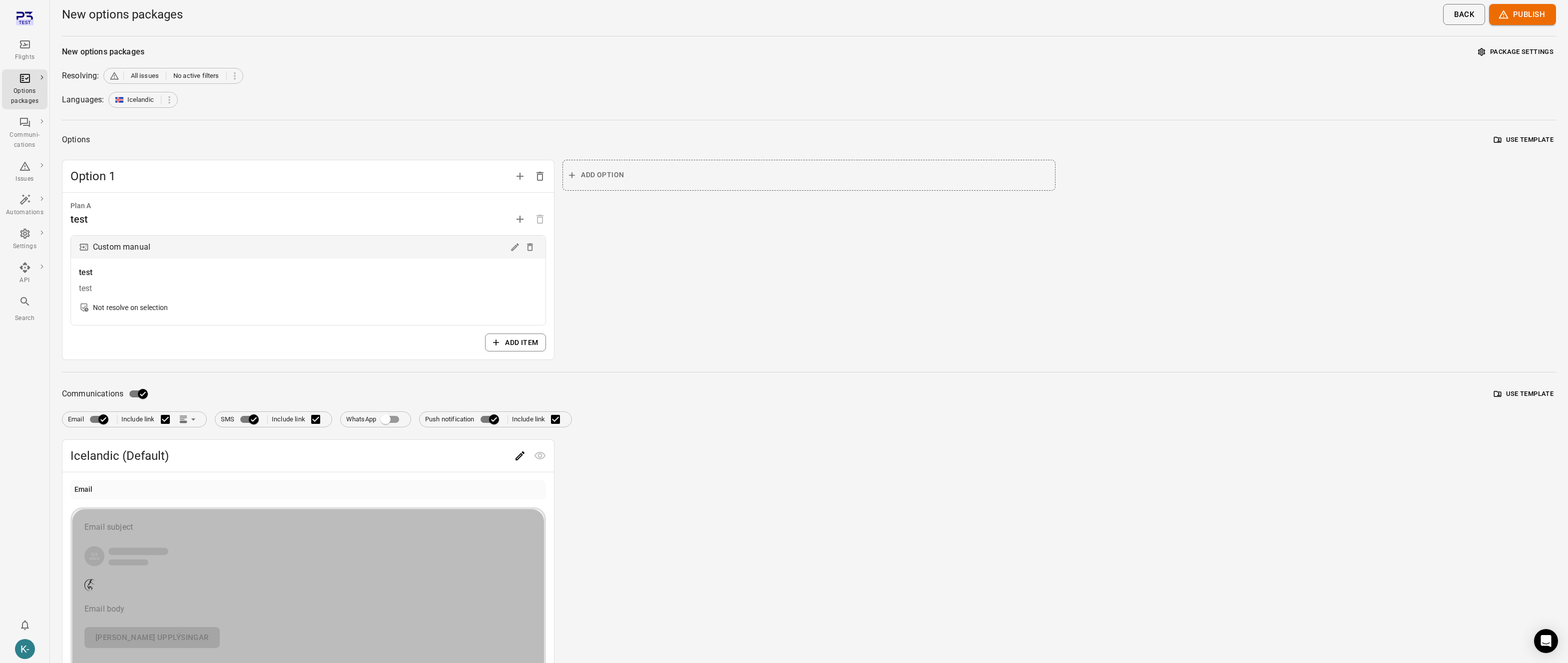
click at [291, 530] on div "Email subject" at bounding box center [308, 528] width 448 height 12
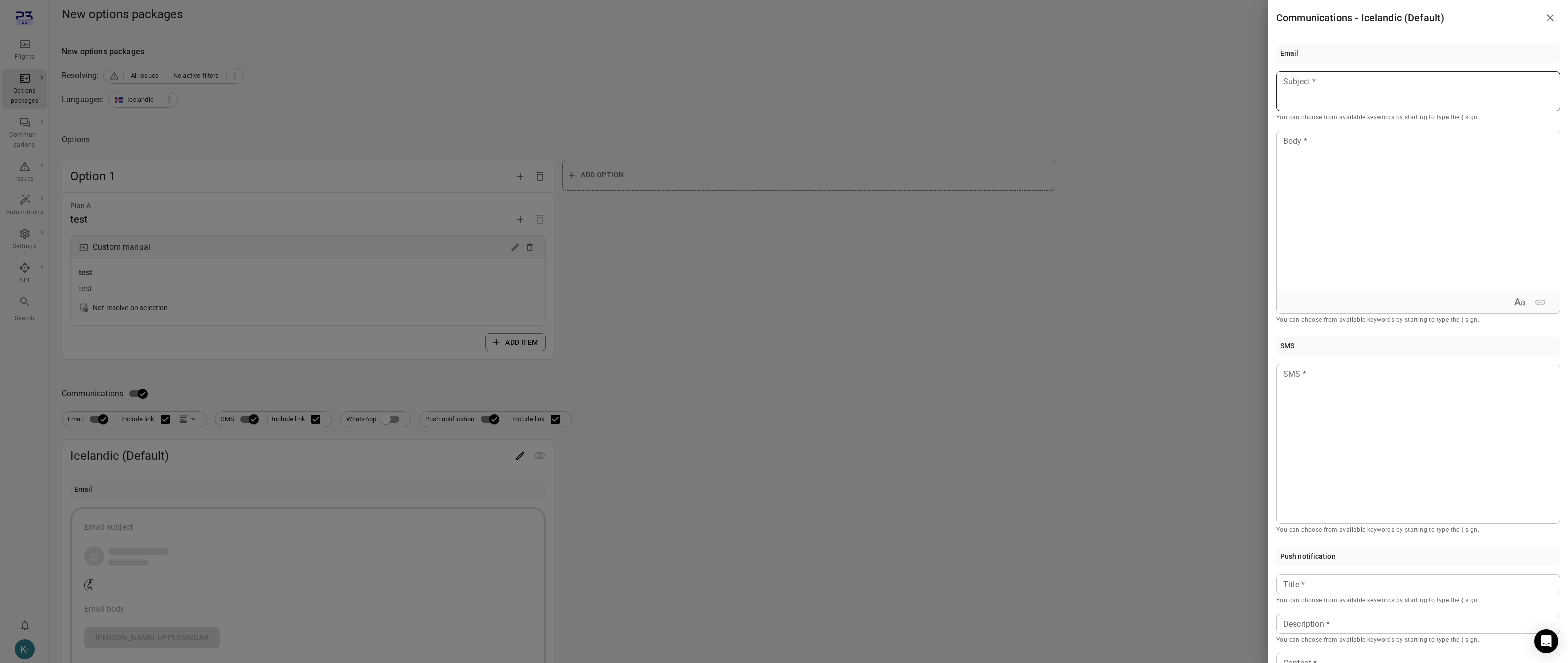
click at [1325, 97] on div at bounding box center [1417, 91] width 283 height 40
click at [1333, 157] on div at bounding box center [1418, 211] width 283 height 160
click at [1311, 400] on div at bounding box center [1417, 444] width 283 height 160
click at [1071, 422] on div at bounding box center [784, 332] width 1568 height 663
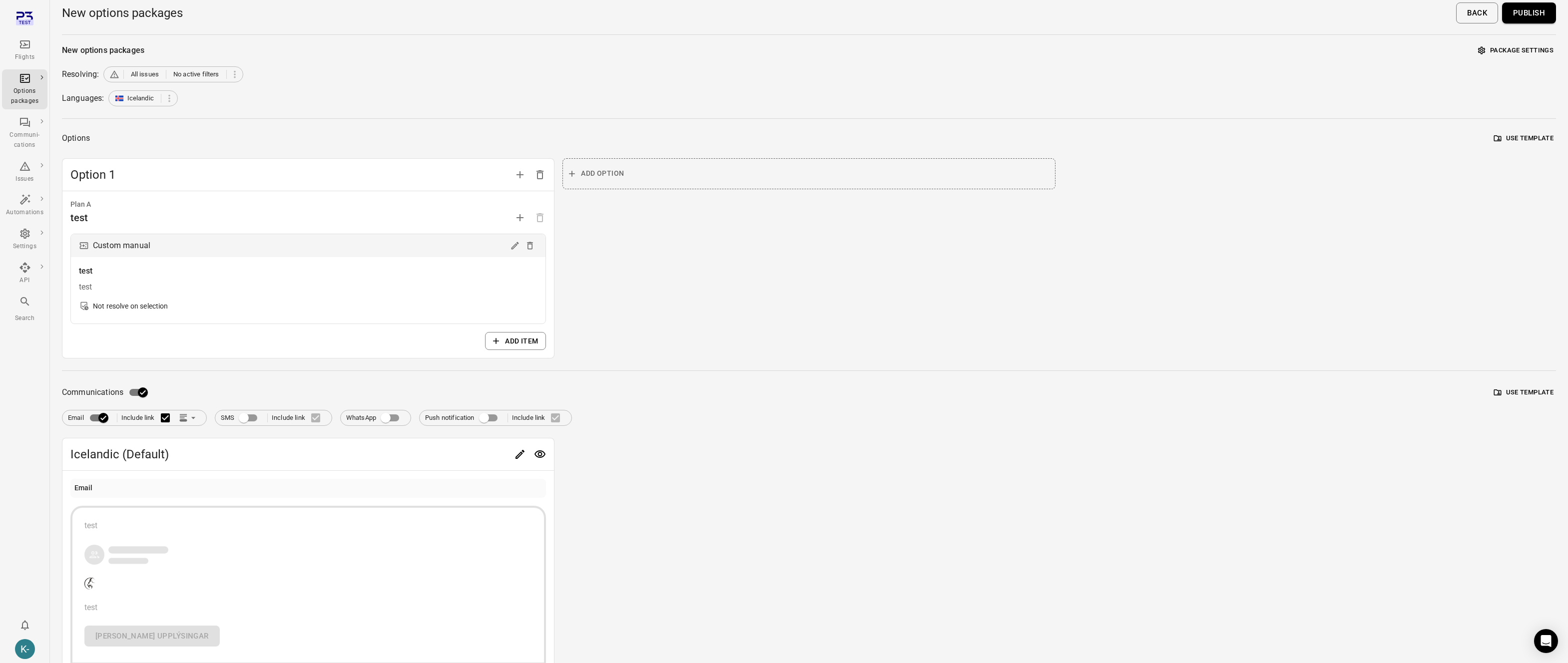
click at [1524, 13] on button "Publish" at bounding box center [1529, 13] width 54 height 21
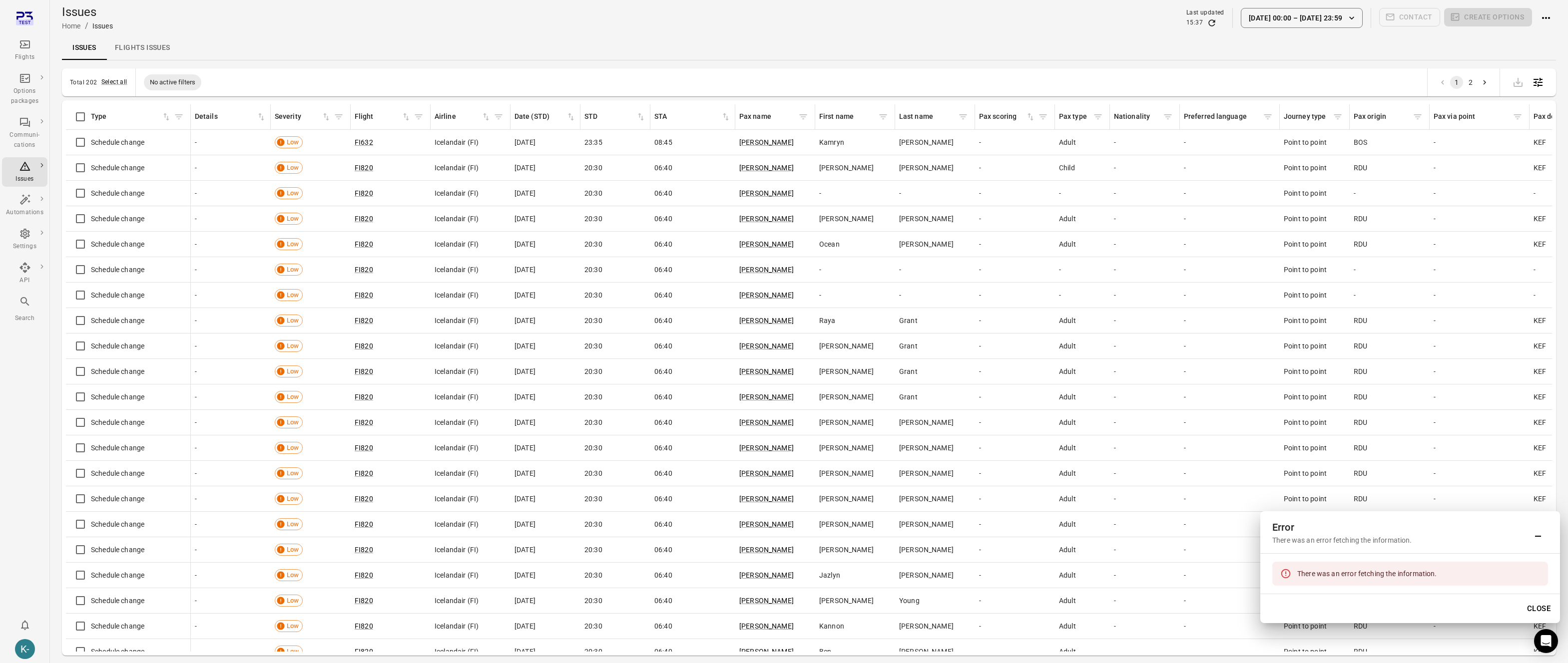
click at [418, 38] on div "Issues Flights issues" at bounding box center [809, 48] width 1494 height 24
click at [1282, 27] on div "Issues Home / Issues Last updated 15:37 1 Oct 00:00 – 15 Oct 23:59 Contact Crea…" at bounding box center [809, 18] width 1494 height 28
click at [1277, 15] on button "1 Oct 00:00 – 15 Oct 23:59" at bounding box center [1301, 18] width 122 height 20
click at [1385, 77] on icon "Choose date, selected date is Oct 1, 2025" at bounding box center [1383, 72] width 9 height 10
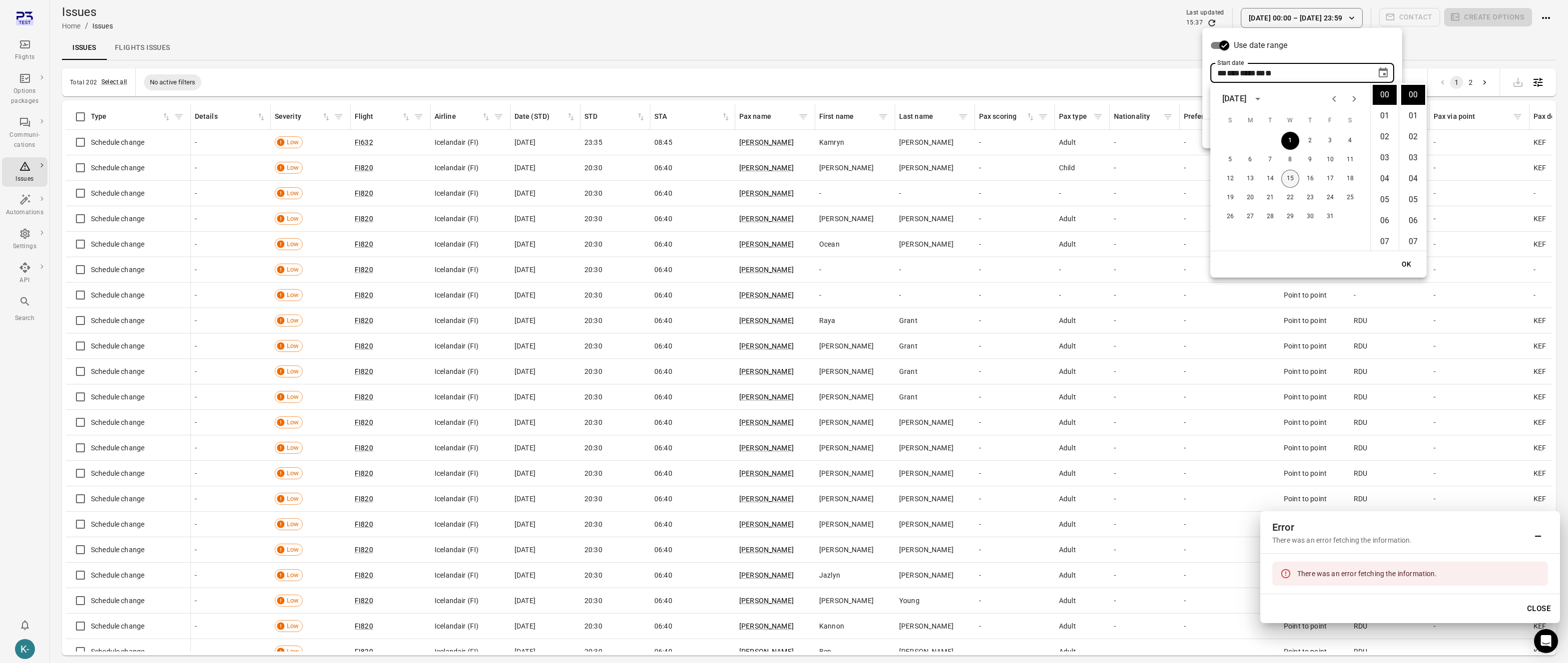
click at [1291, 183] on button "15" at bounding box center [1290, 179] width 18 height 18
type input "**********"
click at [1415, 261] on button "OK" at bounding box center [1407, 265] width 32 height 19
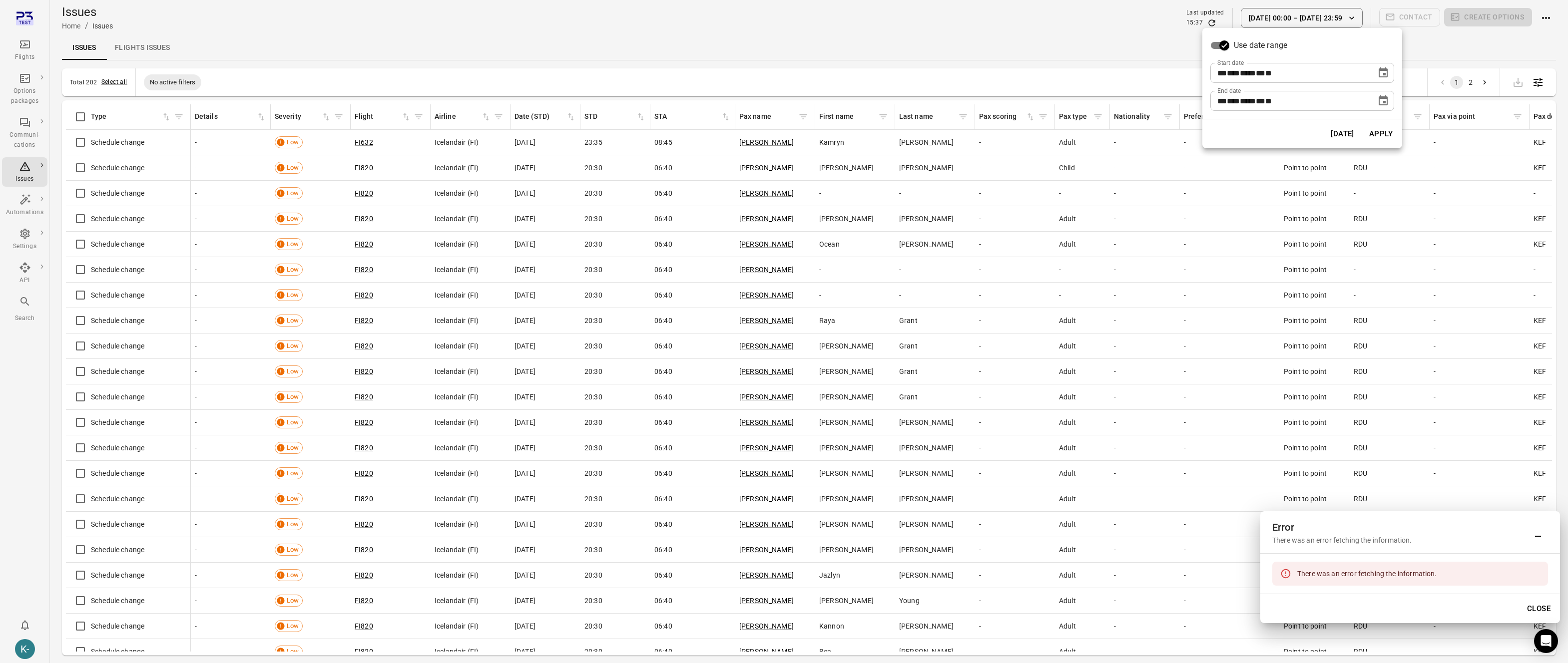
click at [1381, 105] on icon "Choose date, selected date is Oct 15, 2025" at bounding box center [1383, 100] width 9 height 10
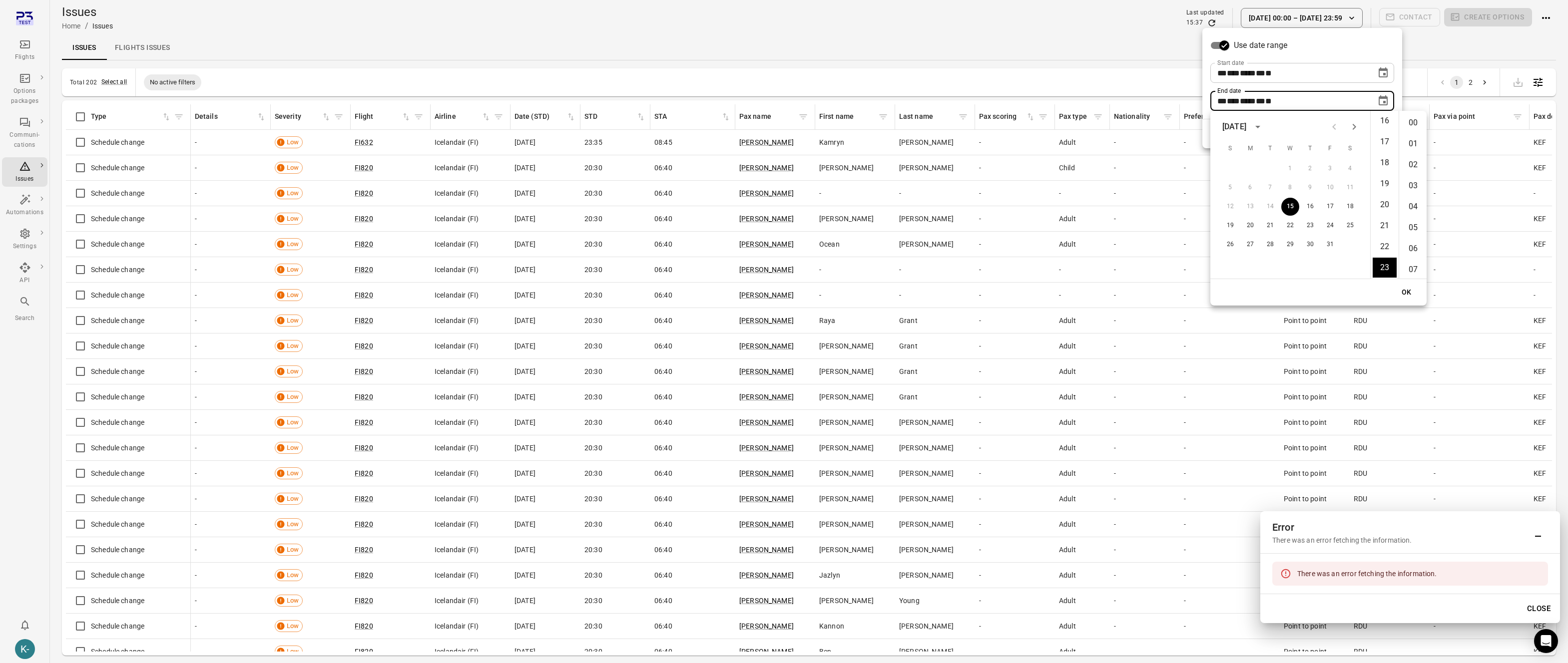
scroll to position [1093, 0]
click at [1329, 206] on button "17" at bounding box center [1330, 207] width 18 height 18
type input "**********"
click at [1411, 291] on button "OK" at bounding box center [1407, 293] width 32 height 19
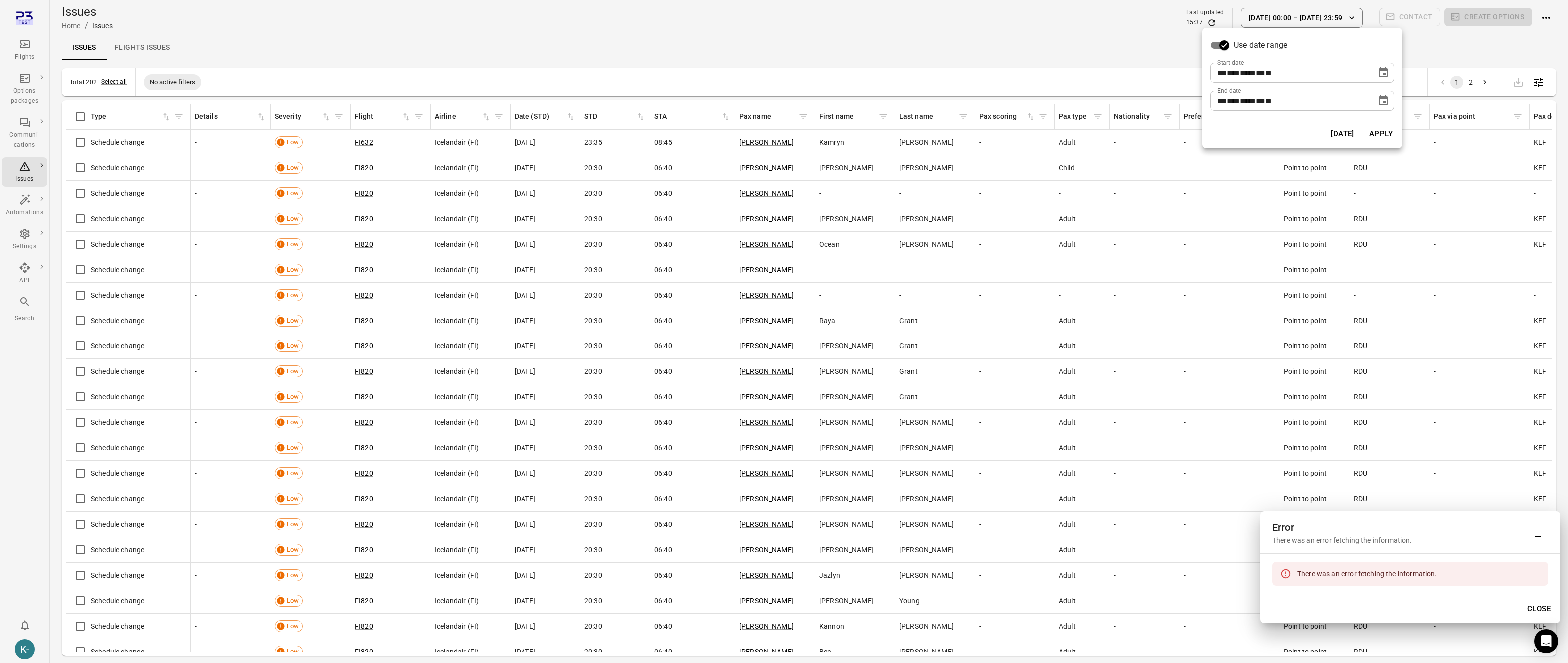
click at [1377, 130] on button "Apply" at bounding box center [1381, 133] width 35 height 21
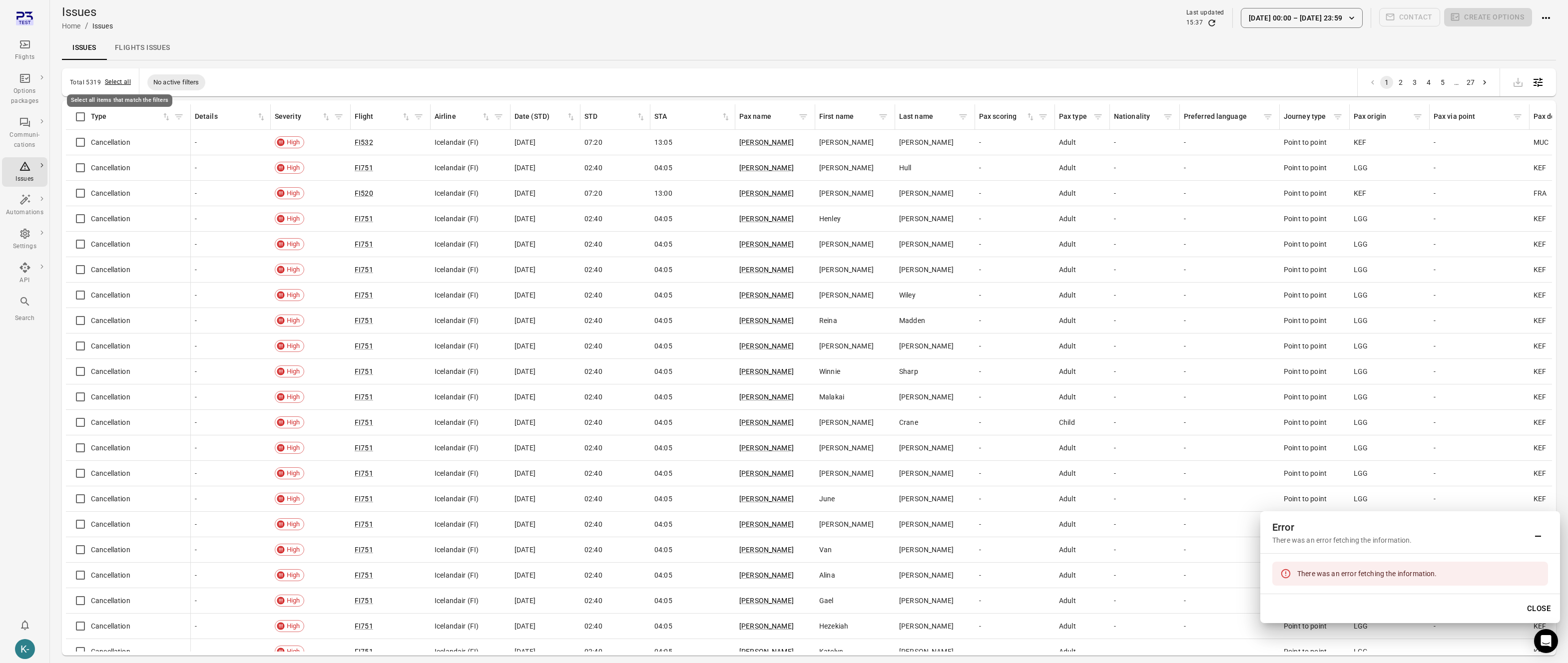
click at [115, 81] on button "Select all" at bounding box center [117, 82] width 26 height 10
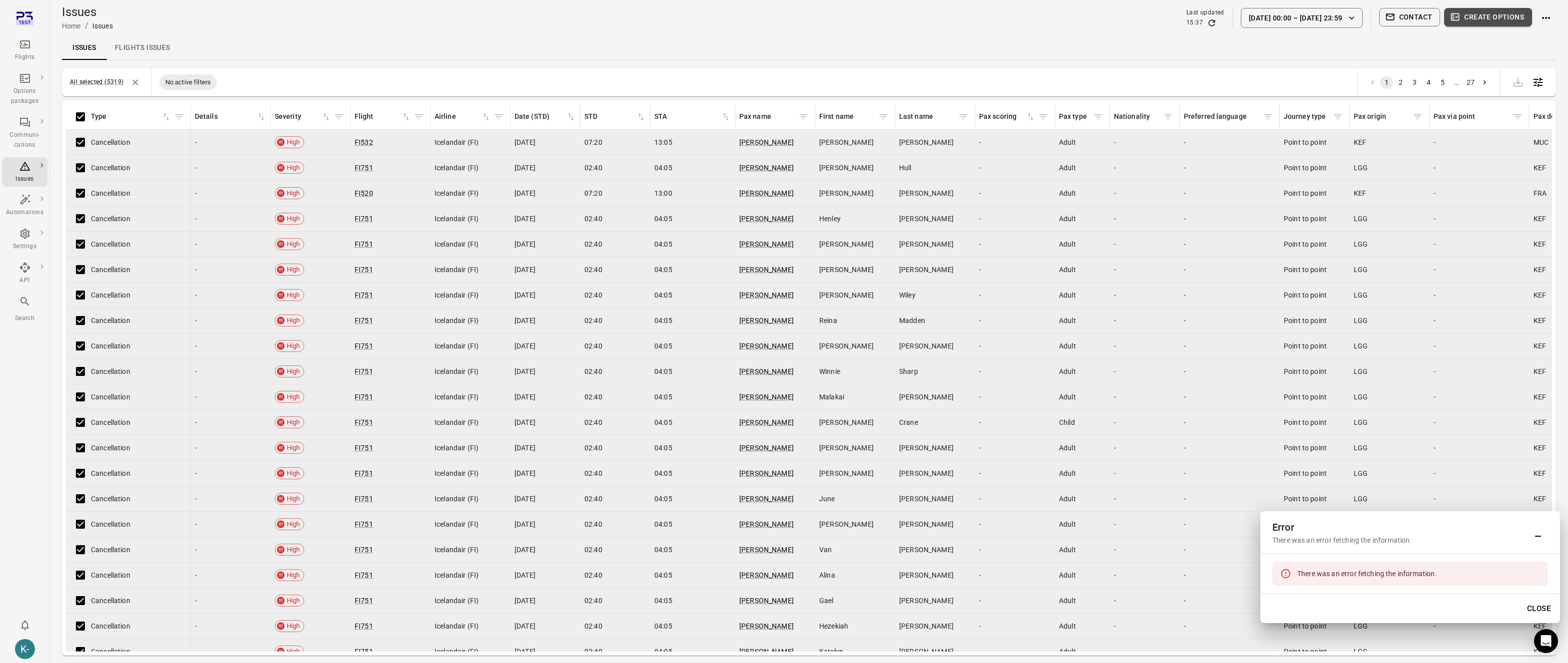
click at [1487, 14] on button "Create options" at bounding box center [1488, 17] width 88 height 19
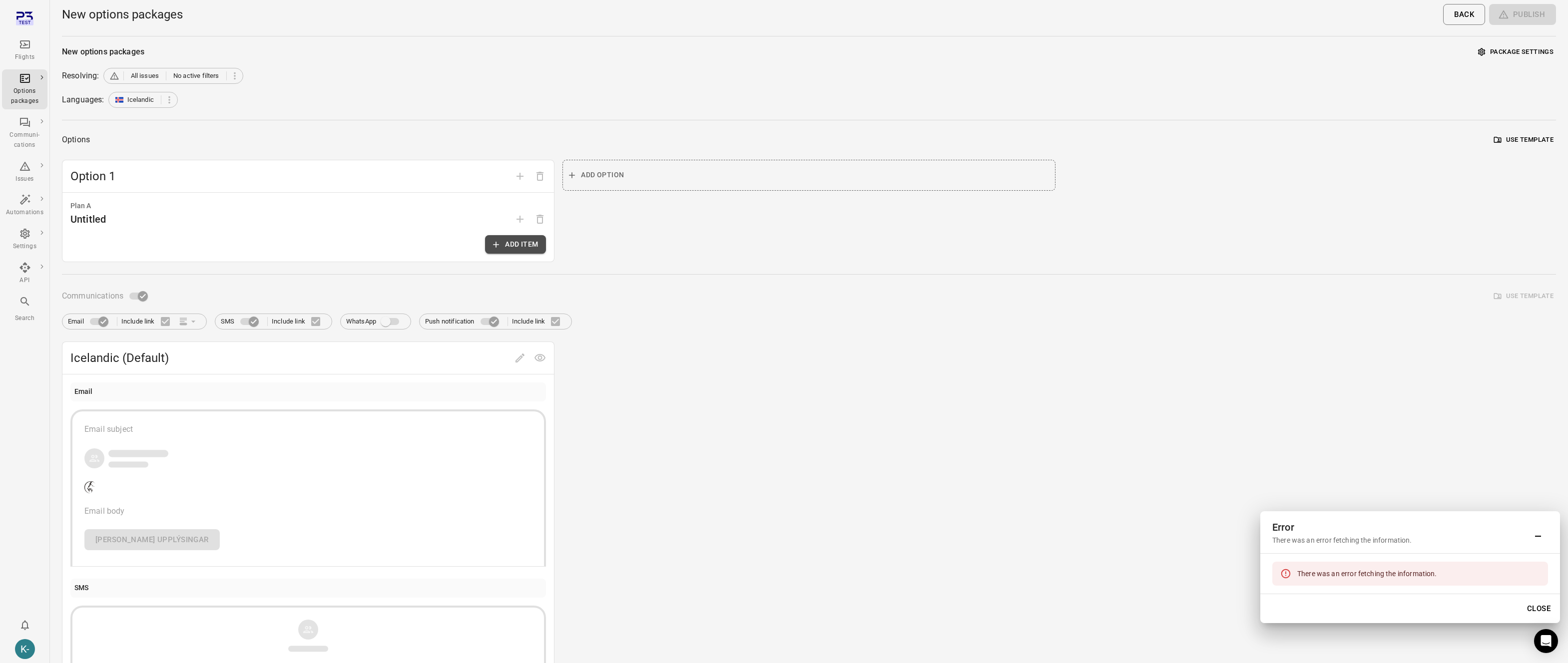
click at [510, 242] on button "Add item" at bounding box center [515, 245] width 61 height 19
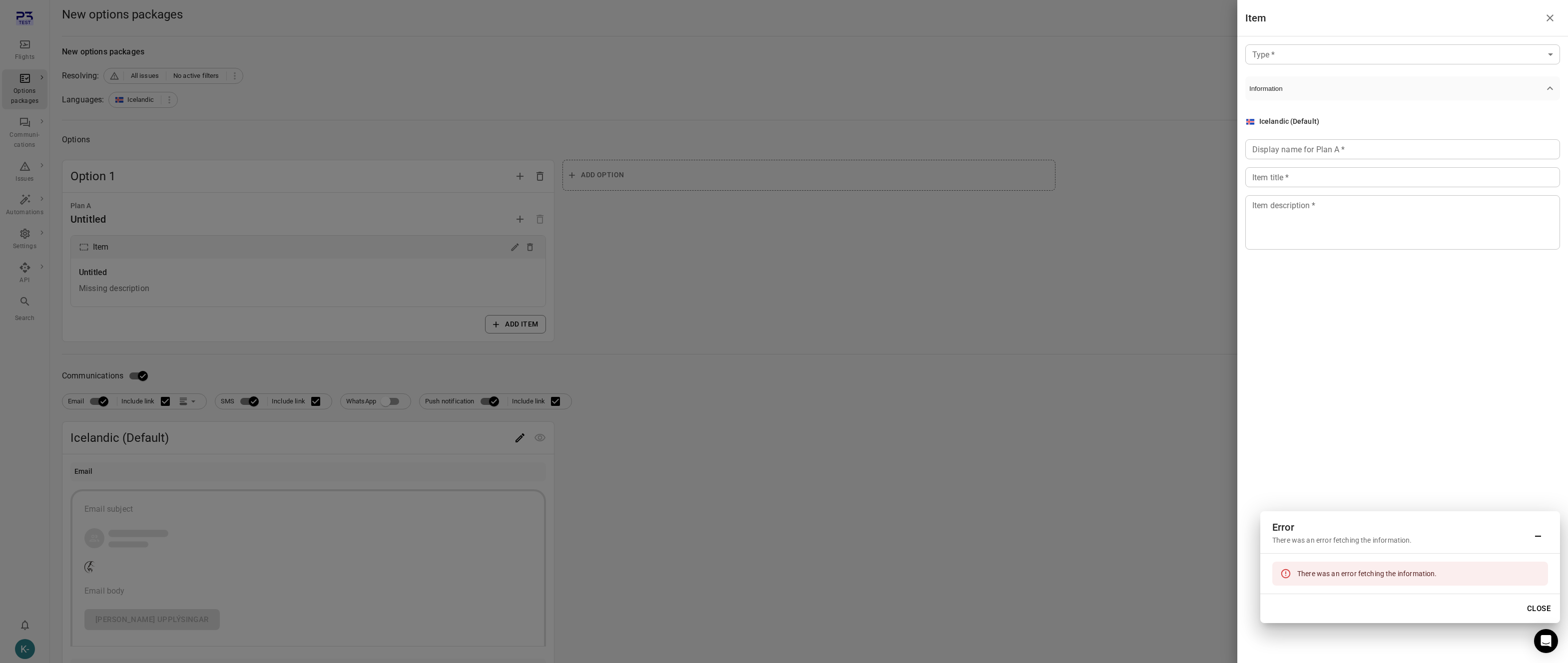
click at [1347, 63] on body "Flights Options packages Communi-cations Issues Automations Settings API Search…" at bounding box center [784, 516] width 1568 height 1033
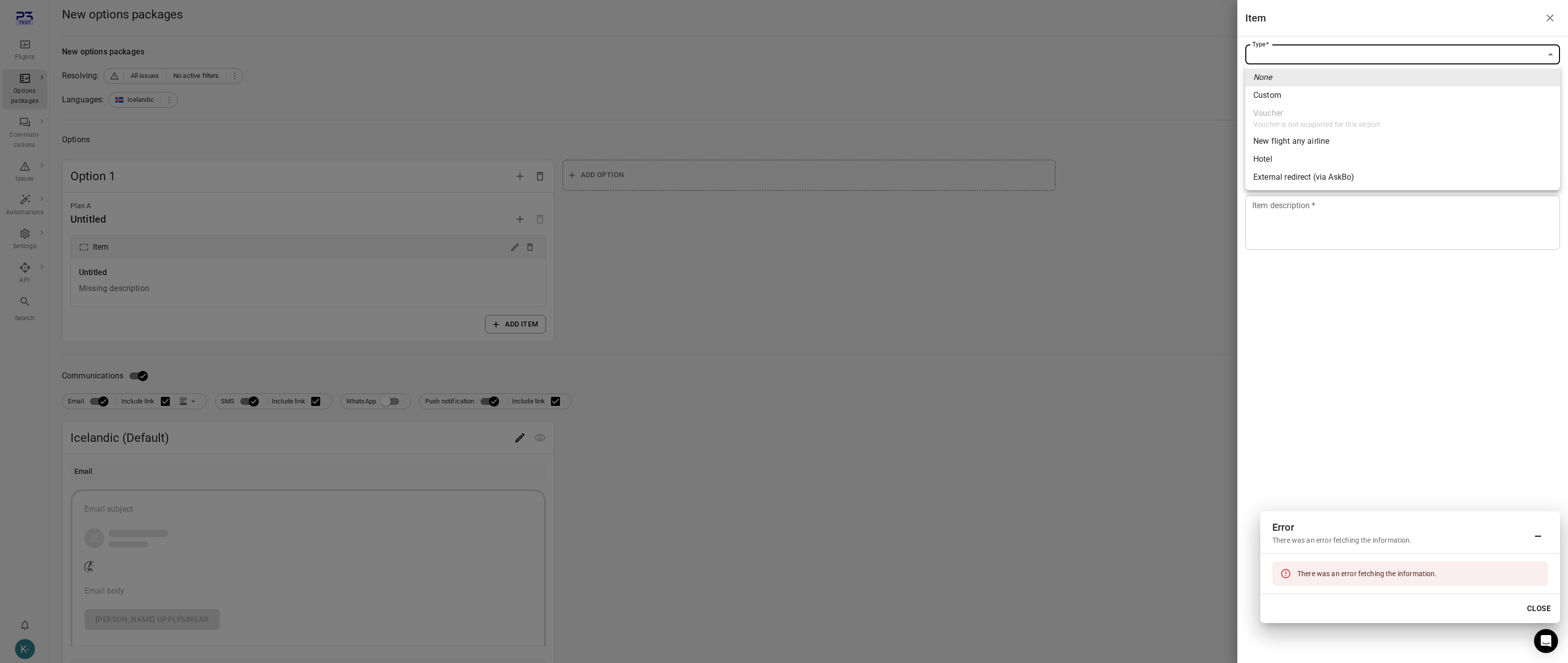
click at [1268, 93] on div "Custom" at bounding box center [1267, 95] width 28 height 12
type input "******"
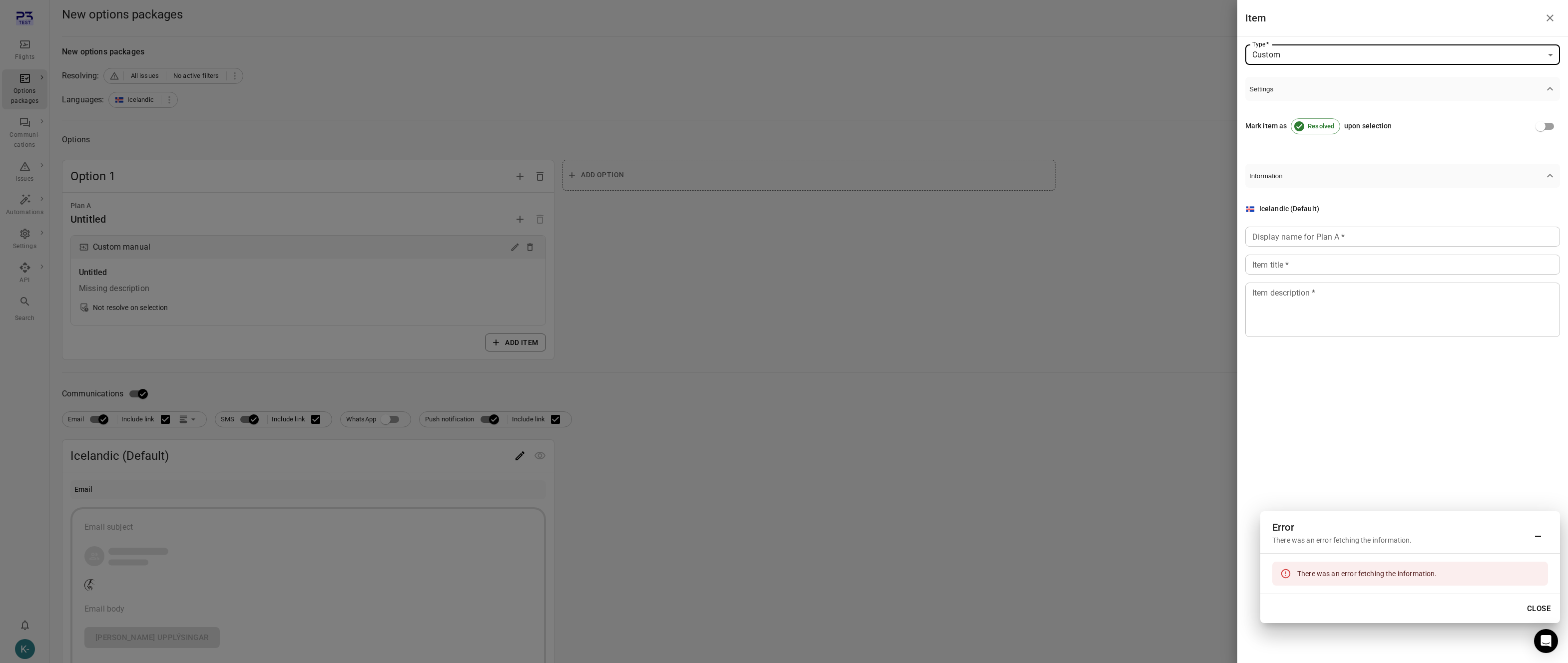
click at [1319, 225] on div "Icelandic (Default) Display name for Plan A   * Display name for Plan A   * Ite…" at bounding box center [1403, 271] width 315 height 133
click at [1311, 237] on input "Display name for Plan A   *" at bounding box center [1403, 237] width 315 height 20
type input "****"
click at [1279, 261] on input "Item title   *" at bounding box center [1403, 265] width 315 height 20
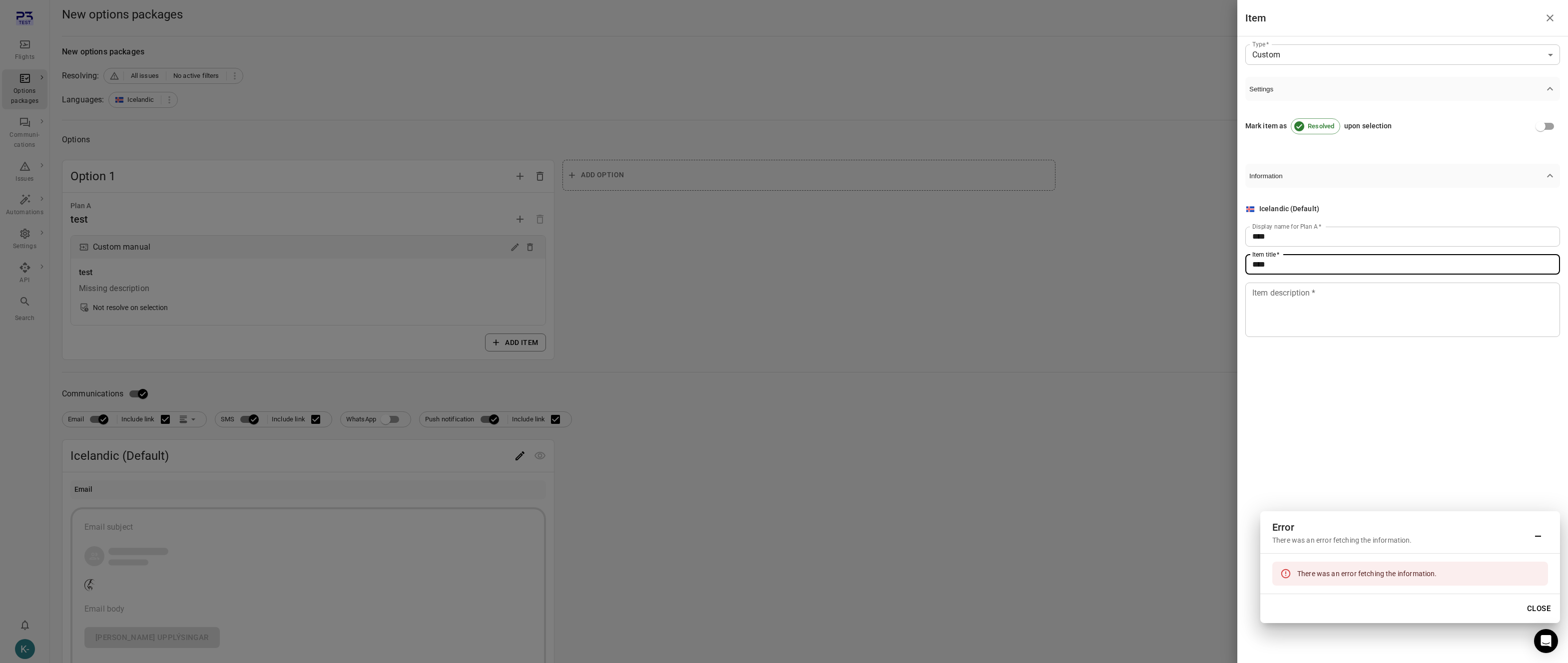
type input "****"
click at [1270, 313] on textarea "Item description   *" at bounding box center [1402, 309] width 301 height 46
type textarea "****"
click at [844, 344] on div at bounding box center [784, 332] width 1568 height 663
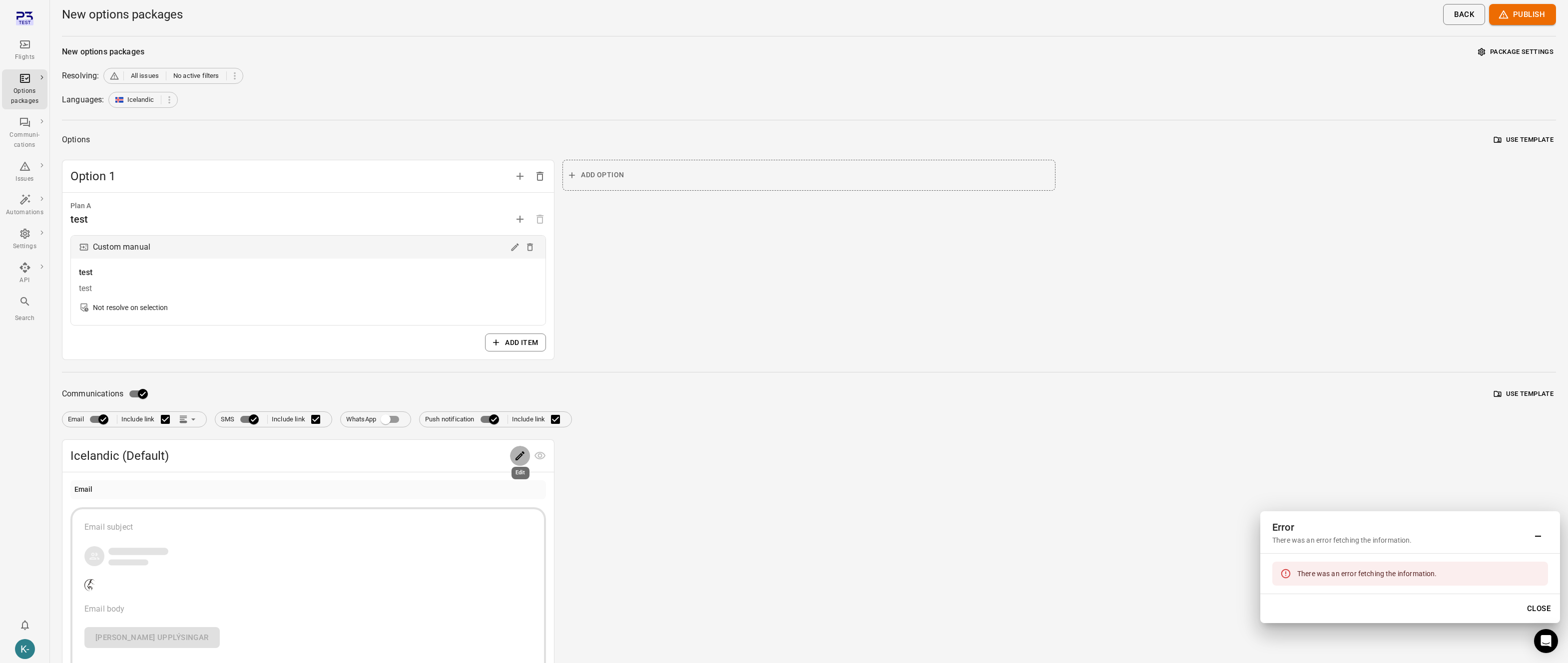
click at [524, 451] on icon "Edit" at bounding box center [520, 456] width 12 height 12
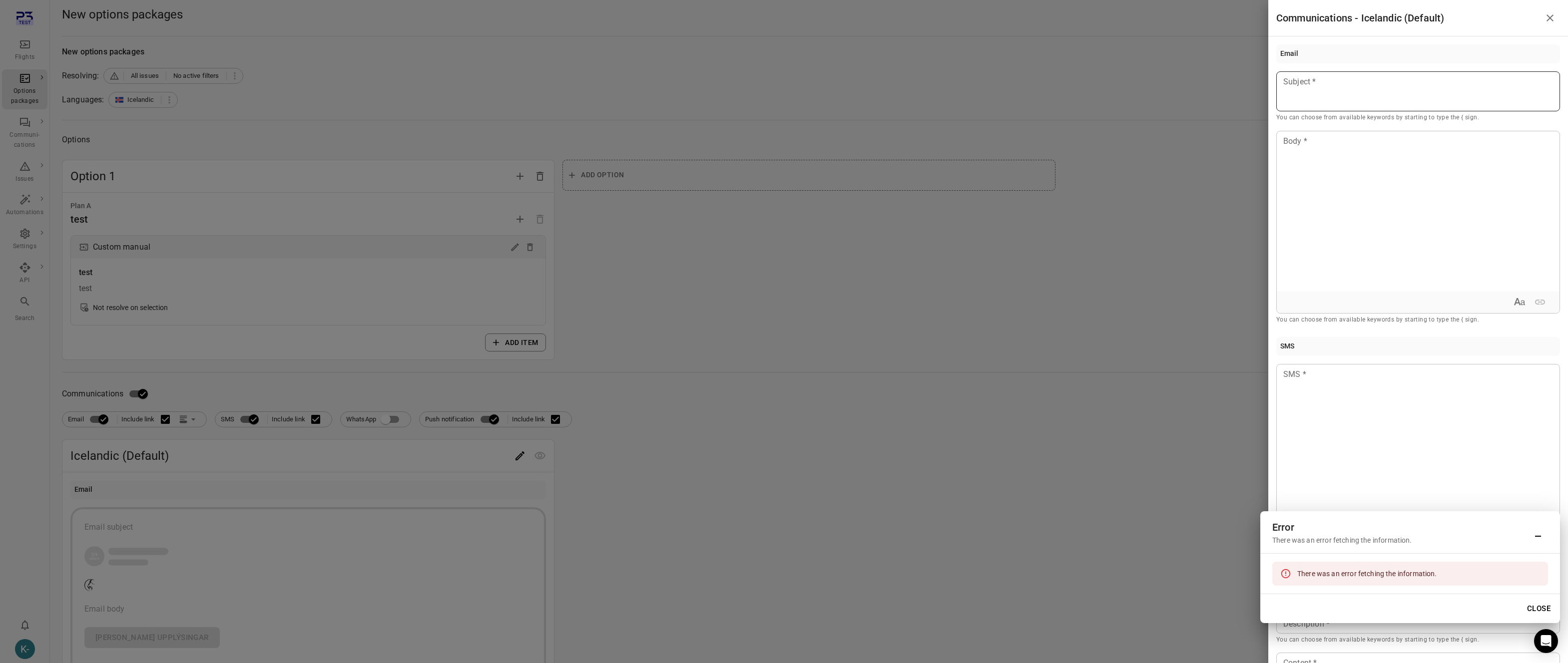
click at [1350, 99] on div at bounding box center [1417, 91] width 283 height 40
click at [1332, 172] on div at bounding box center [1418, 211] width 283 height 160
click at [745, 348] on div at bounding box center [784, 332] width 1568 height 663
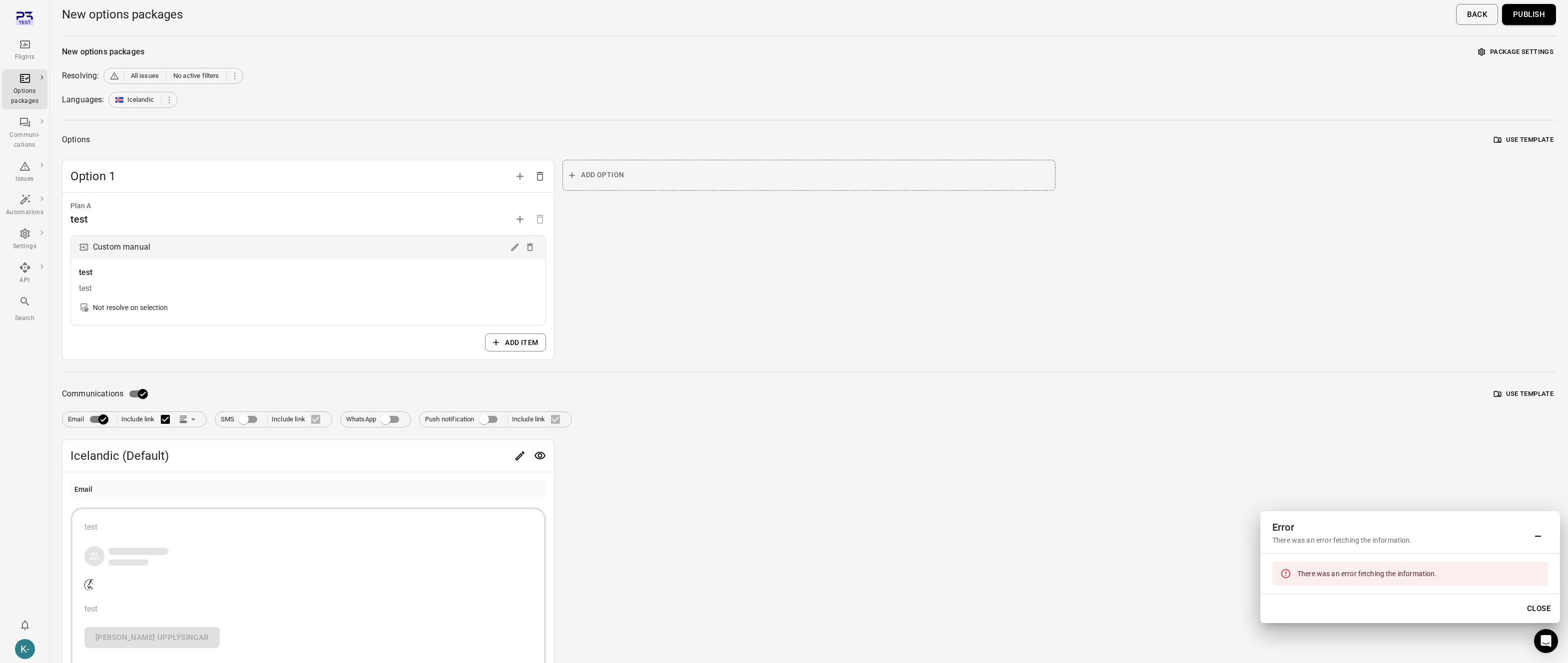
click at [1534, 611] on button "Close" at bounding box center [1539, 608] width 35 height 21
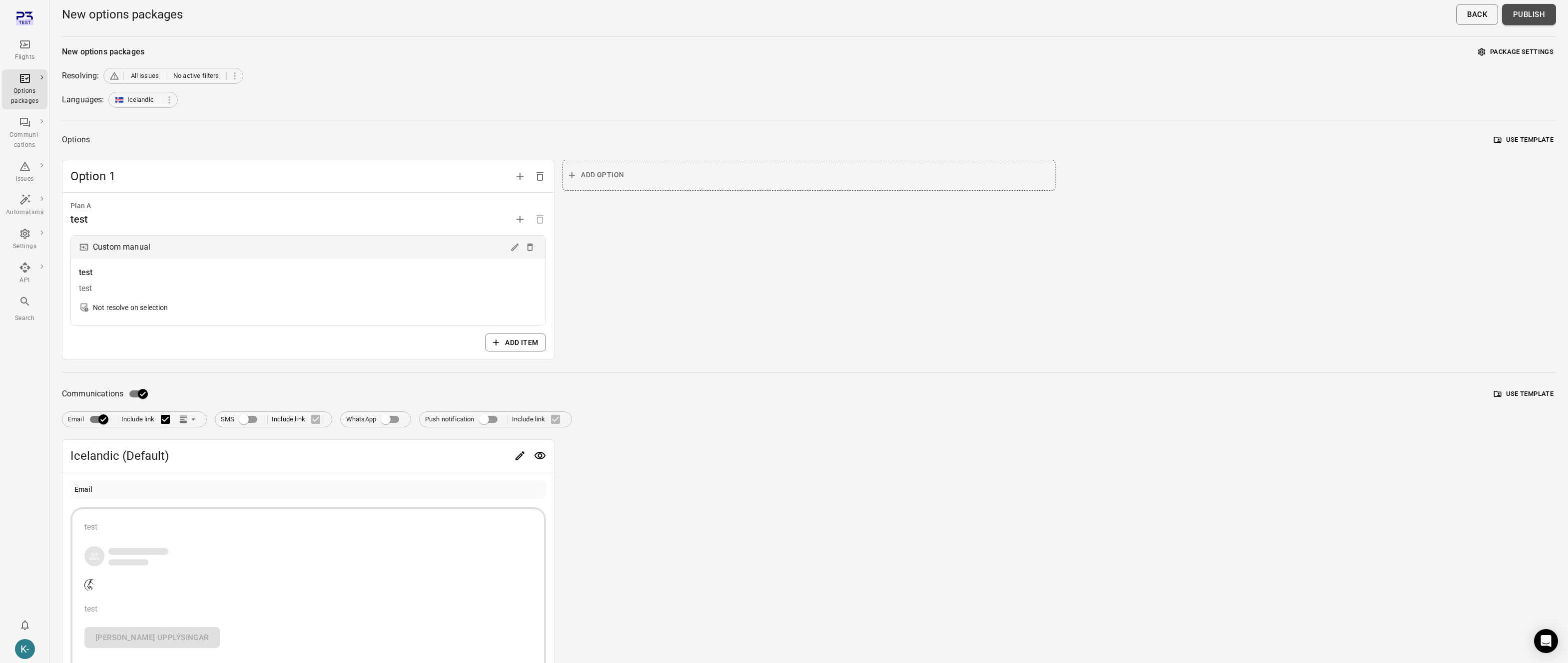
click at [1529, 19] on button "Publish" at bounding box center [1529, 14] width 54 height 21
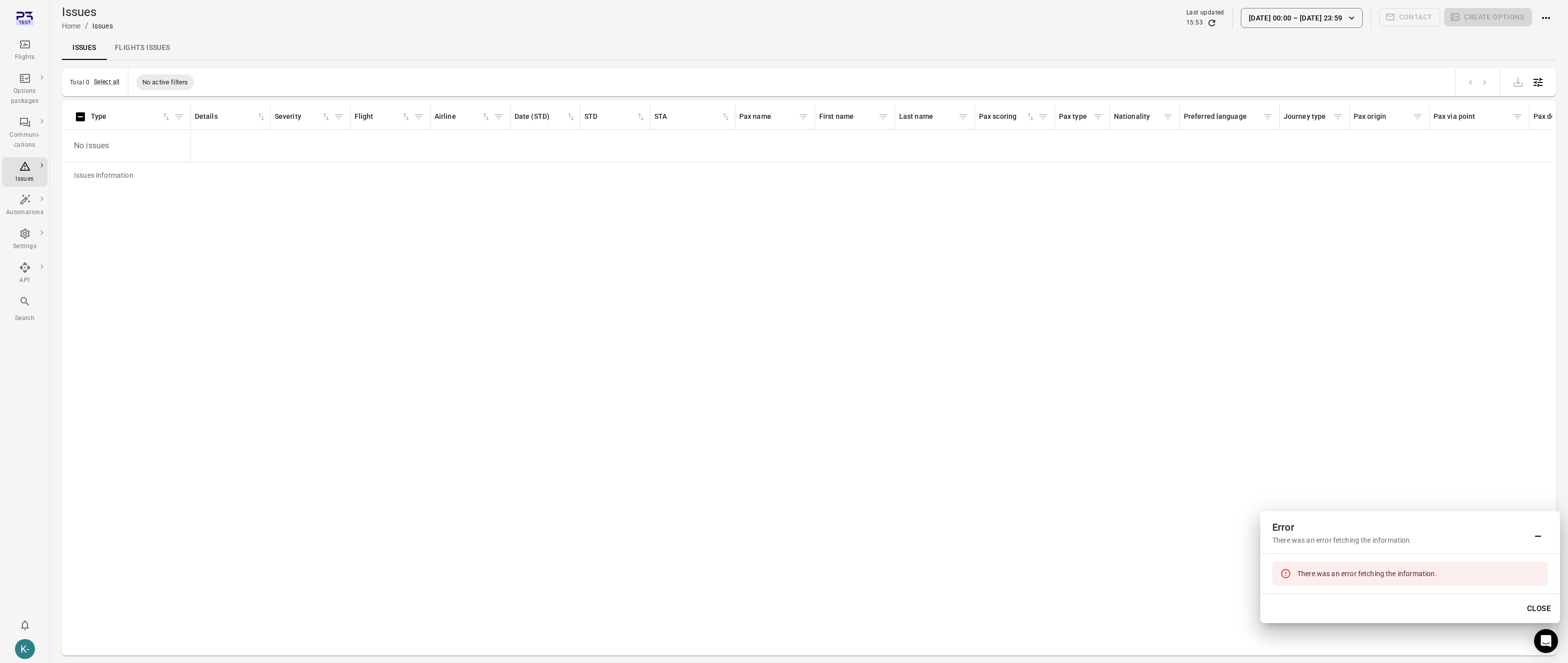
click at [492, 262] on div "Issues information Type Details Severity Flight Airline Date (STD) STD STA Pax …" at bounding box center [809, 378] width 1486 height 548
click at [500, 302] on div "Issues information Type Details Severity Flight Airline Date (STD) STD STA Pax …" at bounding box center [809, 378] width 1486 height 548
click at [371, 41] on div "Issues Flights issues" at bounding box center [809, 48] width 1494 height 24
drag, startPoint x: 1273, startPoint y: 542, endPoint x: 1394, endPoint y: 535, distance: 121.2
click at [1394, 536] on div "There was an error fetching the information." at bounding box center [1399, 540] width 255 height 10
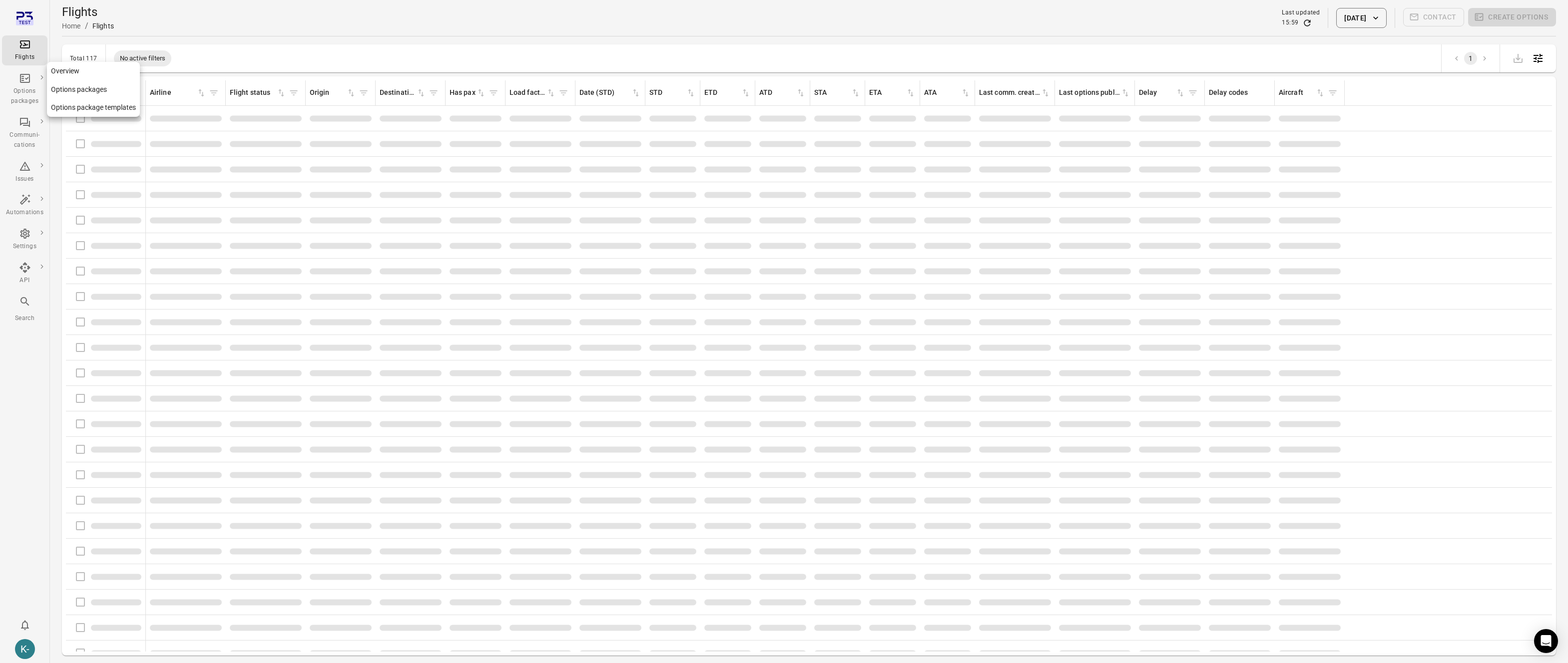
click at [62, 92] on link "Options packages" at bounding box center [93, 90] width 93 height 19
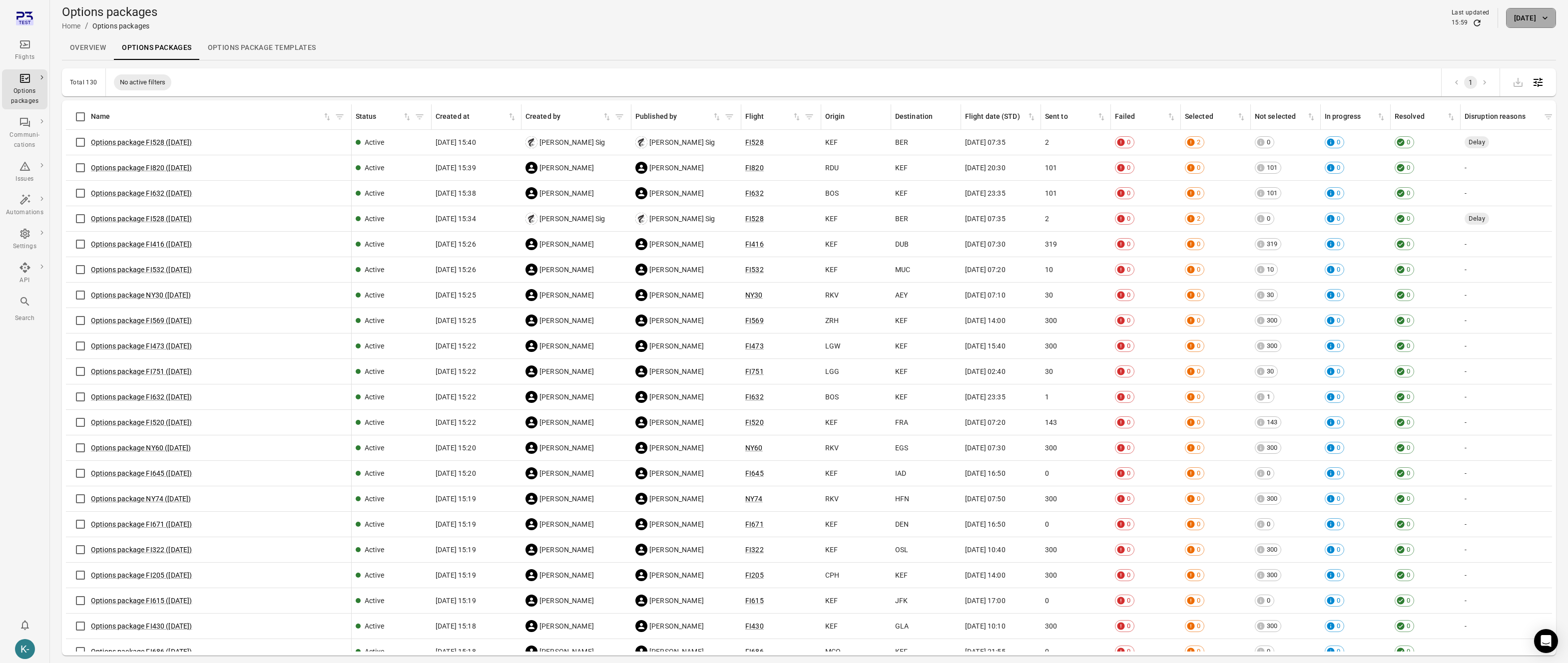
click at [1506, 23] on button "[DATE]" at bounding box center [1531, 18] width 50 height 20
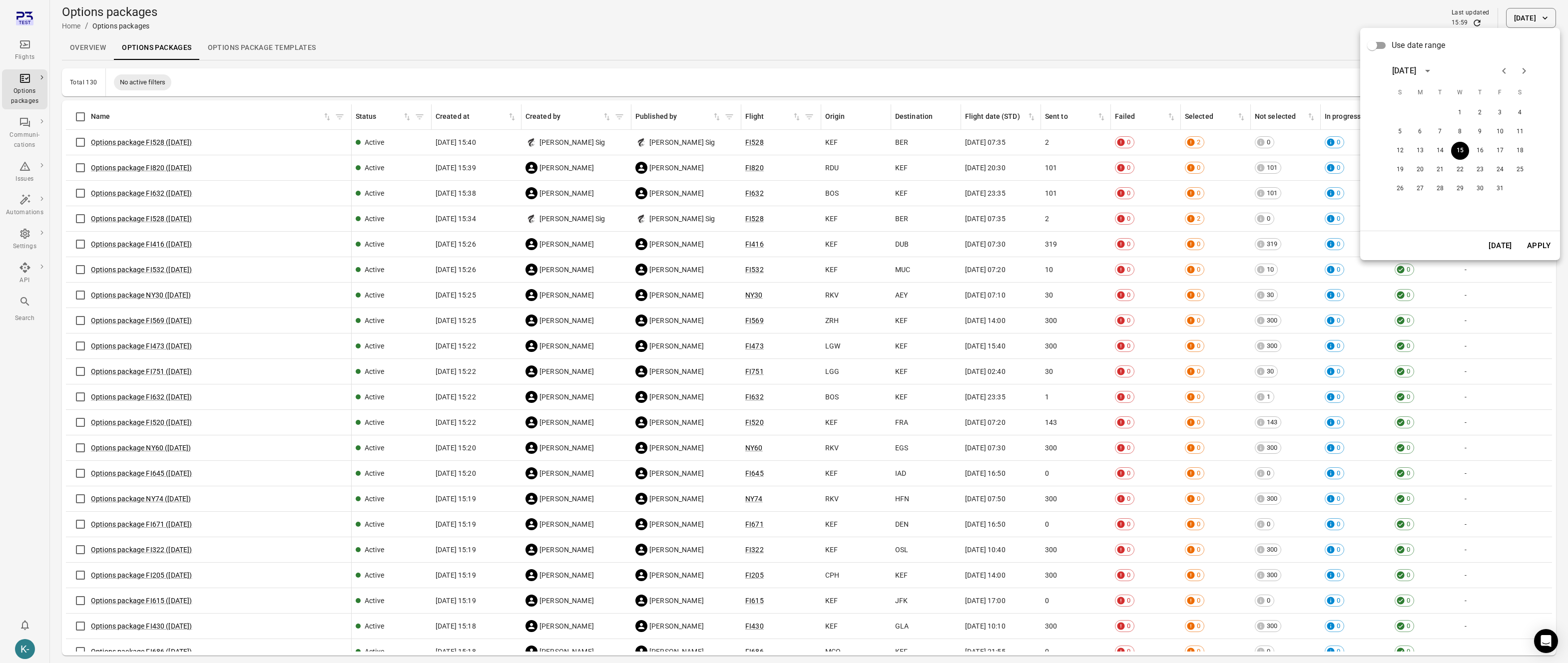
click at [1391, 45] on span "Use date range" at bounding box center [1418, 45] width 53 height 12
click at [1478, 151] on button "16" at bounding box center [1479, 151] width 18 height 18
click at [1541, 251] on button "Apply" at bounding box center [1539, 245] width 35 height 21
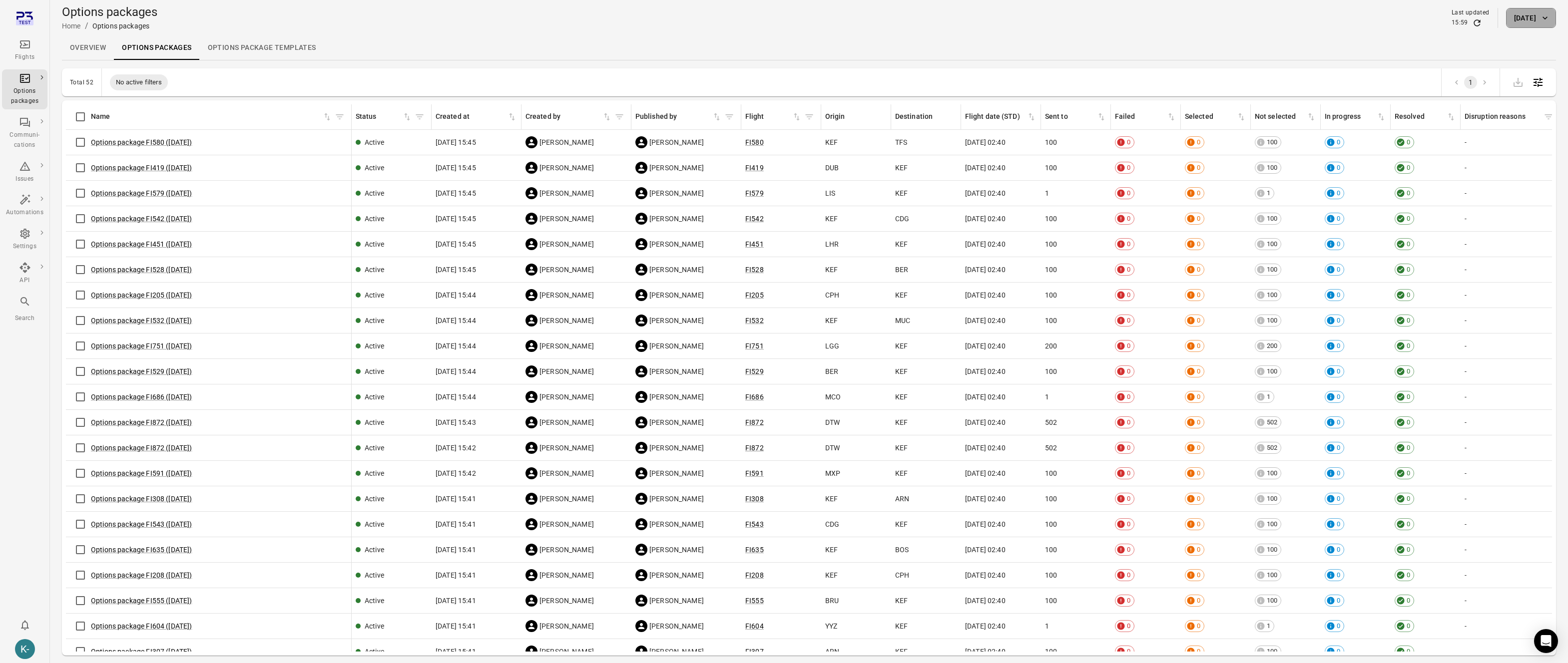
click at [1506, 24] on button "[DATE]" at bounding box center [1531, 18] width 50 height 20
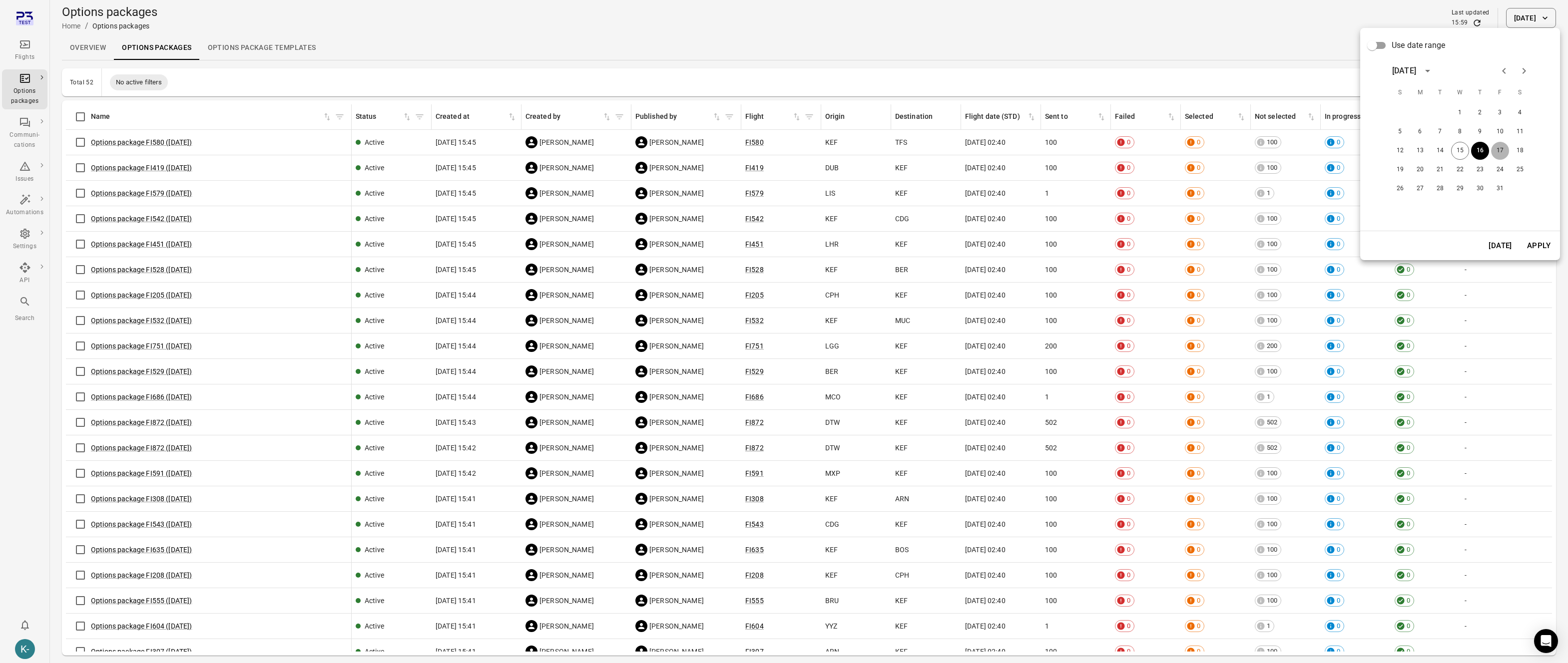
click at [1503, 152] on button "17" at bounding box center [1499, 151] width 18 height 18
click at [1531, 247] on button "Apply" at bounding box center [1539, 245] width 35 height 21
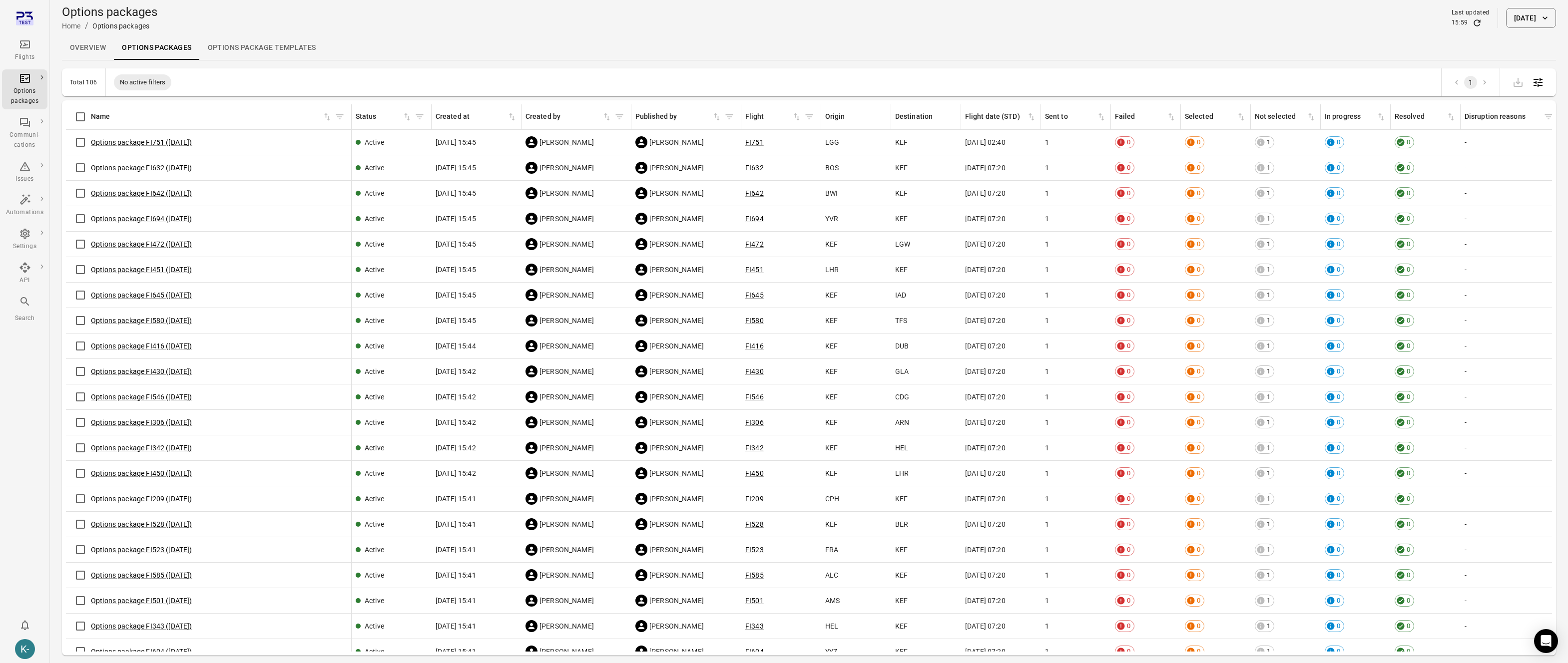
click at [1463, 79] on li "1" at bounding box center [1470, 82] width 14 height 13
click at [1457, 83] on li "pagination navigation" at bounding box center [1456, 82] width 14 height 13
click at [1507, 12] on button "[DATE]" at bounding box center [1531, 18] width 50 height 20
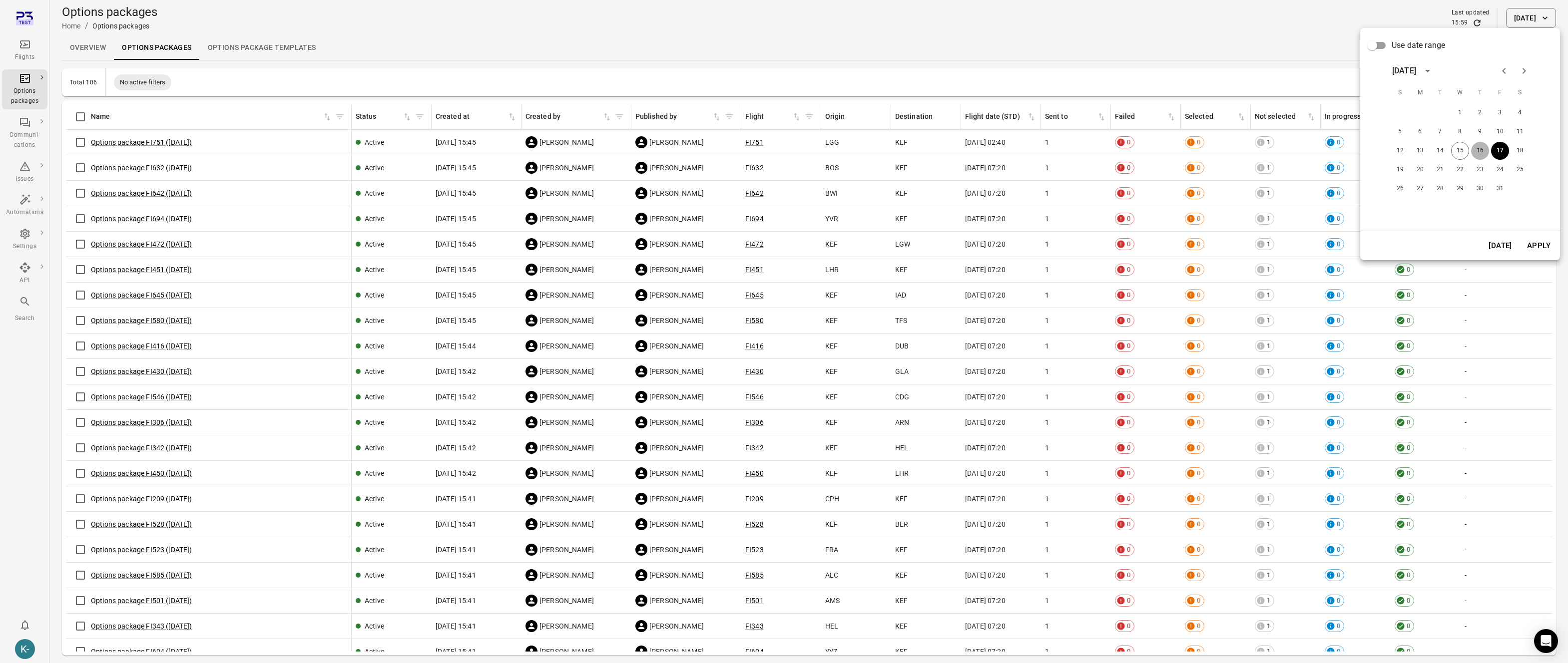
click at [1478, 151] on button "16" at bounding box center [1479, 151] width 18 height 18
click at [1538, 253] on button "Apply" at bounding box center [1539, 245] width 35 height 21
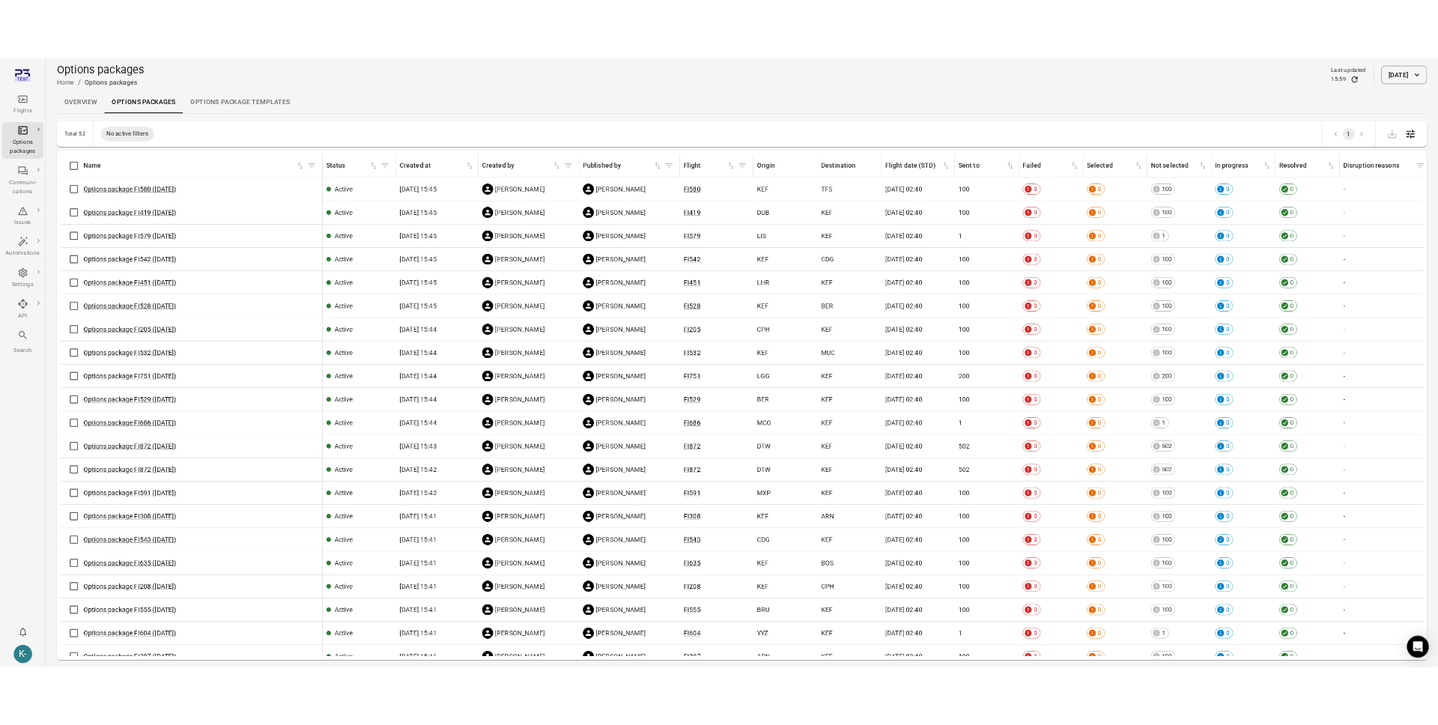
scroll to position [4, 0]
